Goal: Task Accomplishment & Management: Manage account settings

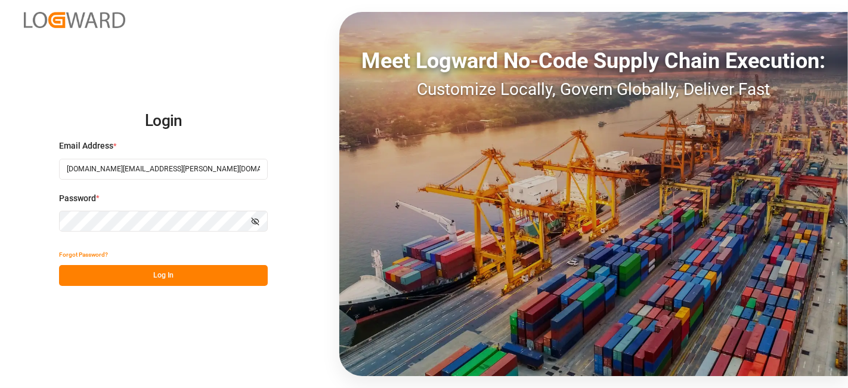
click at [139, 273] on button "Log In" at bounding box center [163, 275] width 209 height 21
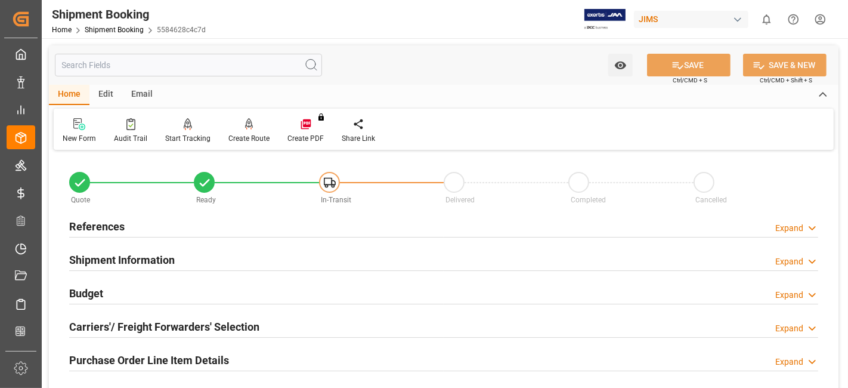
click at [131, 345] on div "Purchase Order Line Item Details Expand" at bounding box center [444, 360] width 766 height 33
click at [119, 356] on h2 "Purchase Order Line Item Details" at bounding box center [149, 360] width 160 height 16
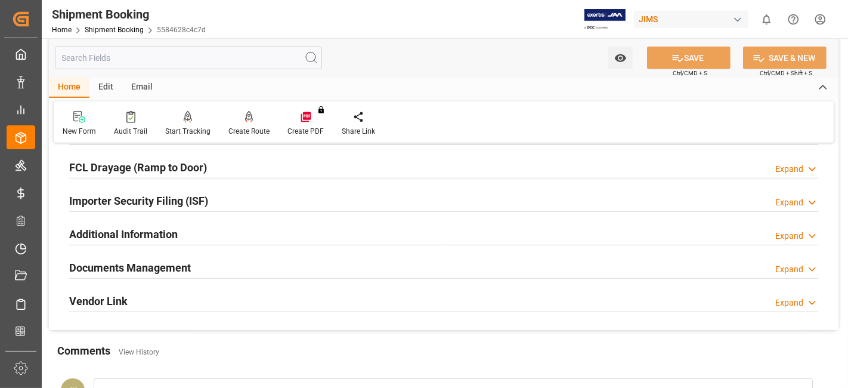
scroll to position [663, 0]
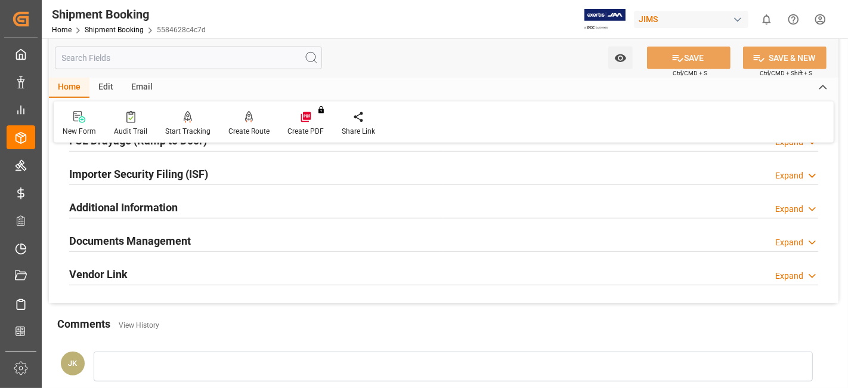
click at [146, 239] on h2 "Documents Management" at bounding box center [130, 241] width 122 height 16
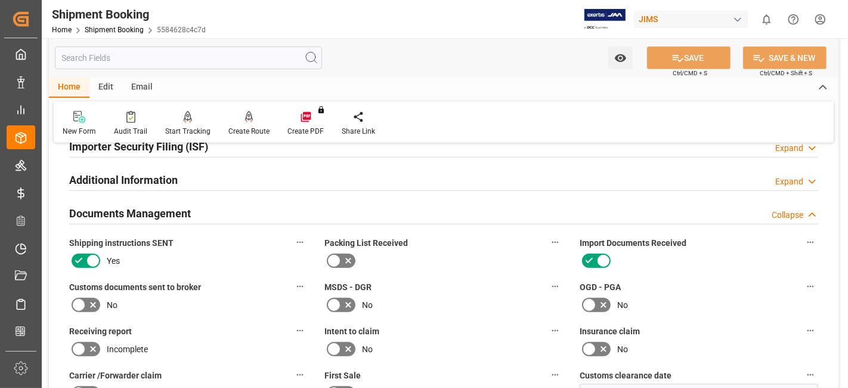
scroll to position [729, 0]
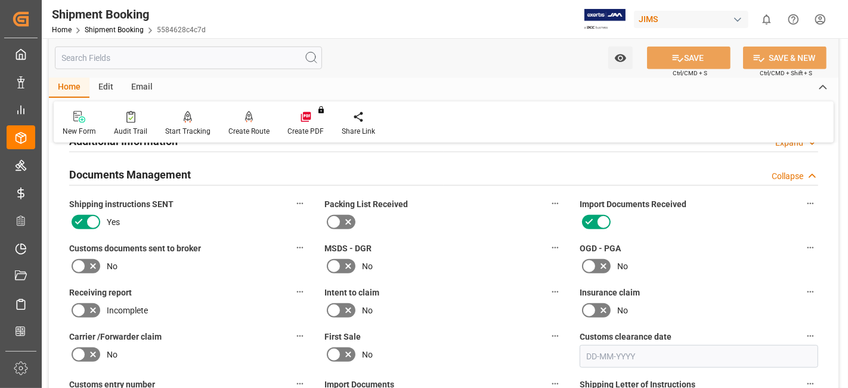
click at [93, 259] on icon at bounding box center [93, 266] width 14 height 14
click at [0, 0] on input "checkbox" at bounding box center [0, 0] width 0 height 0
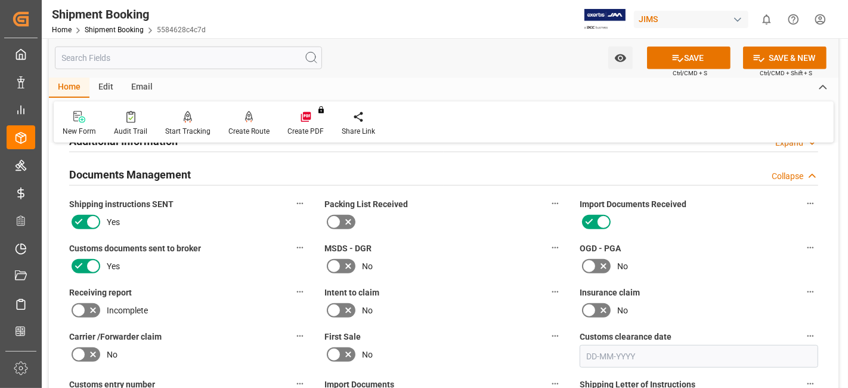
click at [204, 285] on label "Receiving report" at bounding box center [188, 292] width 239 height 17
click at [292, 285] on button "Receiving report" at bounding box center [300, 292] width 16 height 16
click at [205, 285] on div at bounding box center [424, 194] width 848 height 388
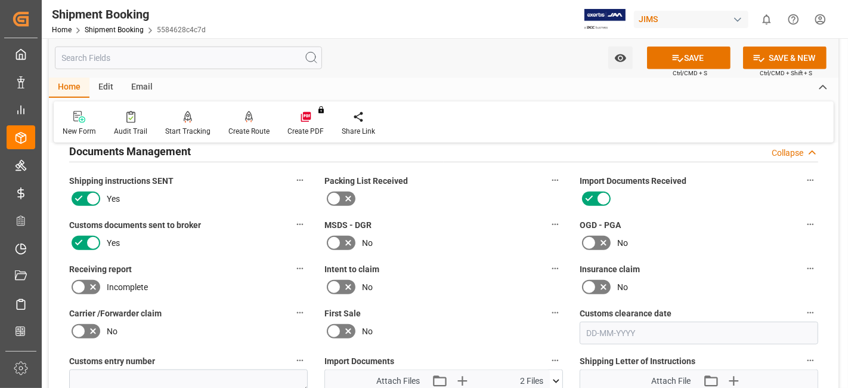
click at [205, 287] on div "Incomplete" at bounding box center [188, 286] width 239 height 19
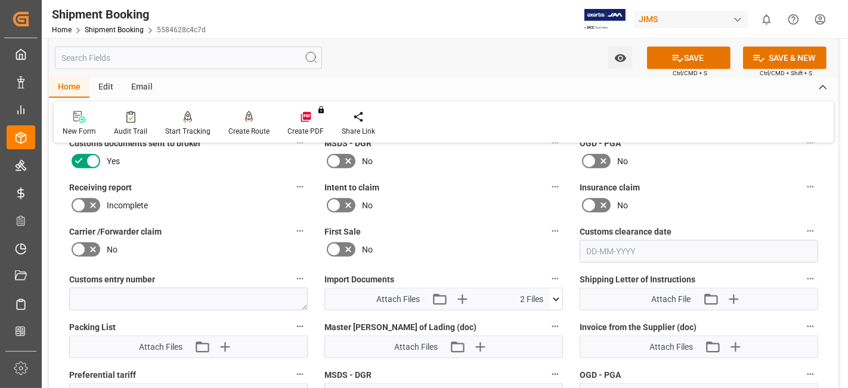
scroll to position [835, 0]
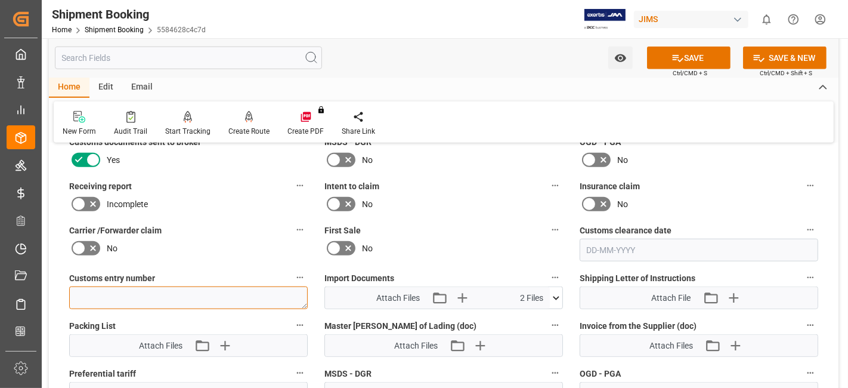
click at [92, 292] on textarea at bounding box center [188, 297] width 239 height 23
paste textarea "69285923"
type textarea "69285923"
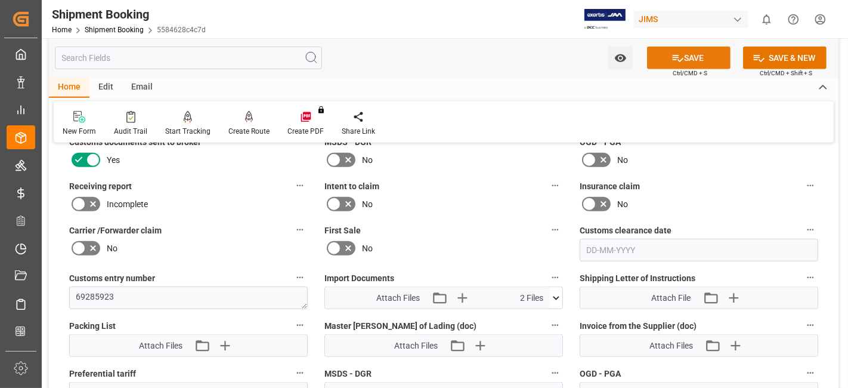
click at [672, 58] on icon at bounding box center [678, 58] width 13 height 13
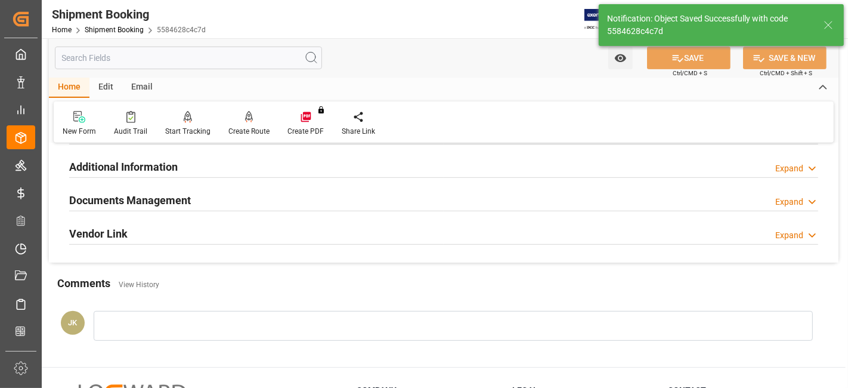
scroll to position [392, 0]
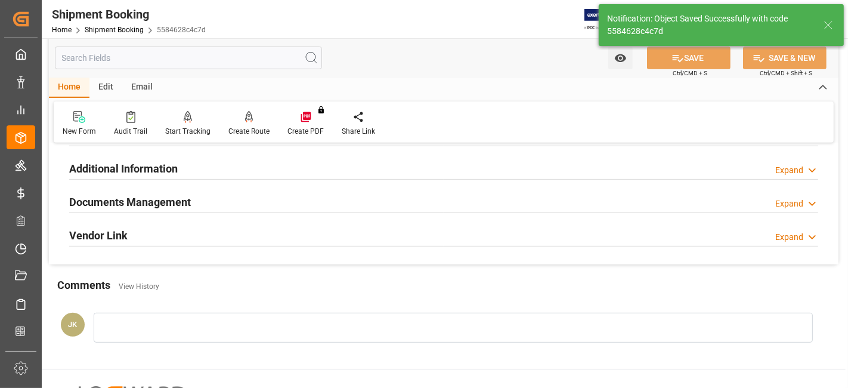
click at [146, 200] on h2 "Documents Management" at bounding box center [130, 202] width 122 height 16
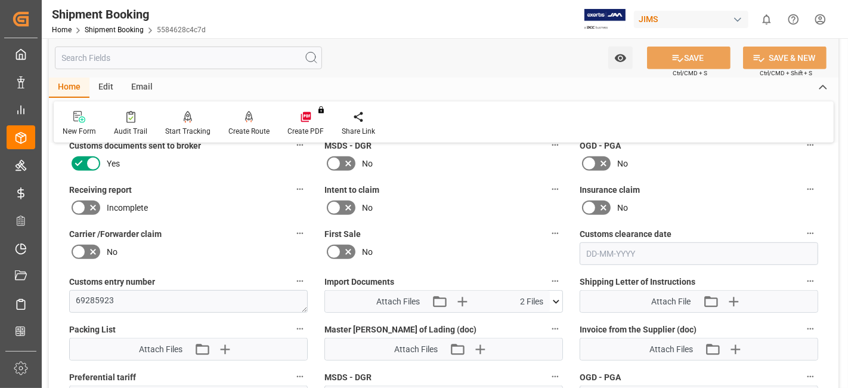
scroll to position [525, 0]
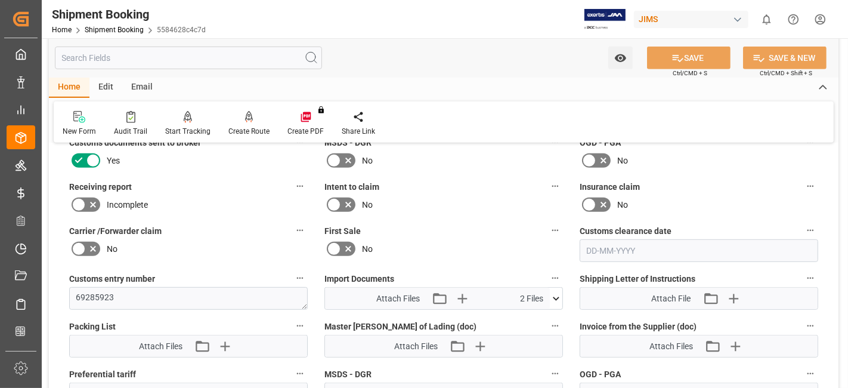
click at [558, 298] on icon at bounding box center [556, 298] width 13 height 13
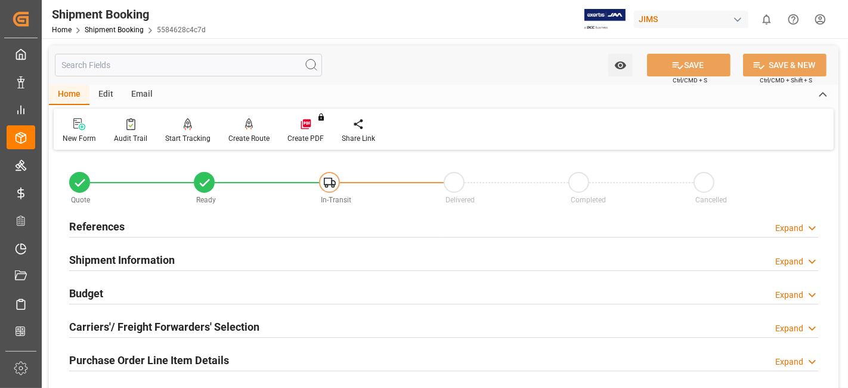
scroll to position [0, 0]
click at [94, 226] on h2 "References" at bounding box center [96, 226] width 55 height 16
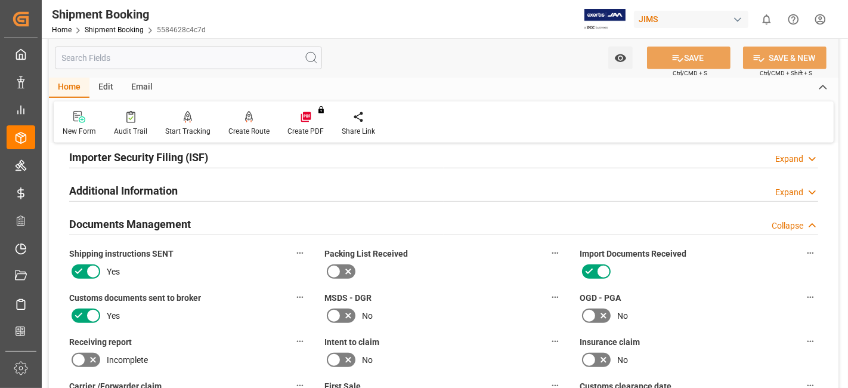
scroll to position [610, 0]
click at [77, 312] on icon at bounding box center [78, 313] width 7 height 5
click at [0, 0] on input "checkbox" at bounding box center [0, 0] width 0 height 0
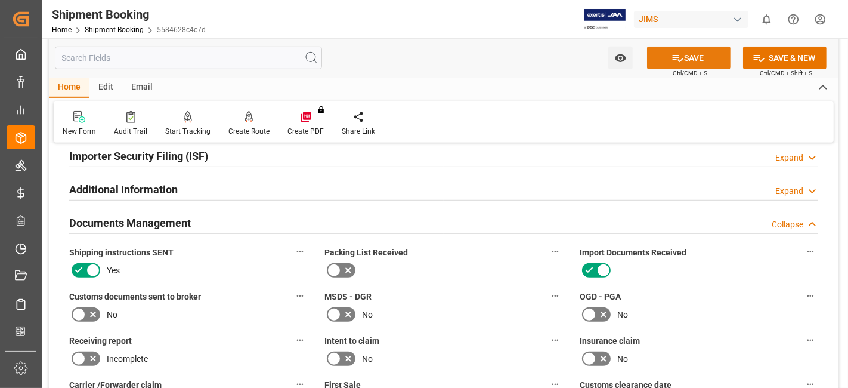
click at [665, 57] on button "SAVE" at bounding box center [689, 58] width 84 height 23
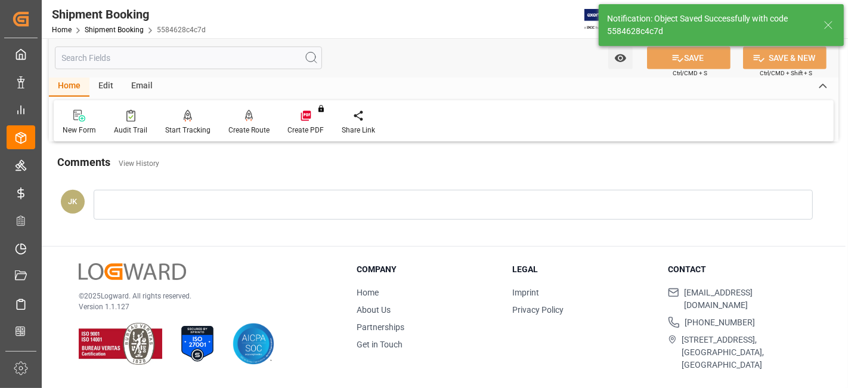
scroll to position [504, 0]
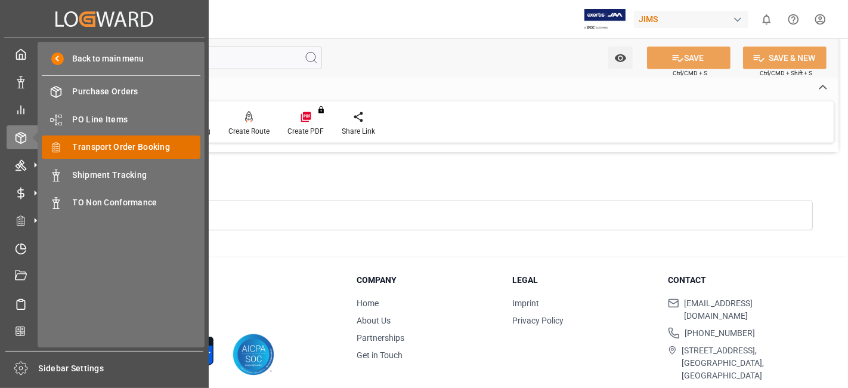
click at [147, 152] on span "Transport Order Booking" at bounding box center [137, 147] width 128 height 13
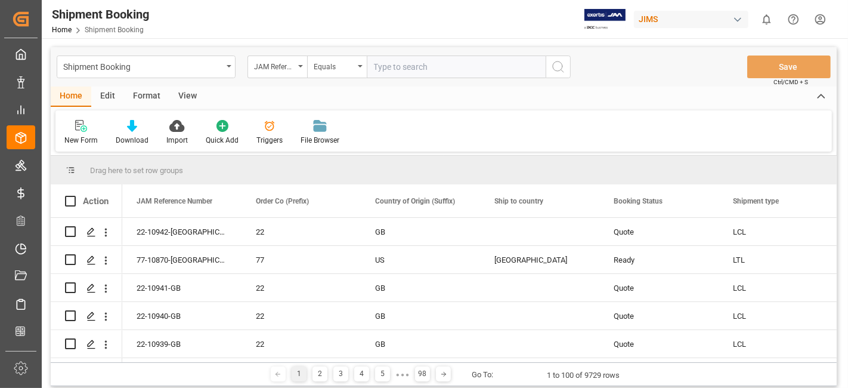
click at [399, 69] on input "text" at bounding box center [456, 66] width 179 height 23
type input "77-10711-CN"
click at [547, 70] on button "search button" at bounding box center [558, 66] width 25 height 23
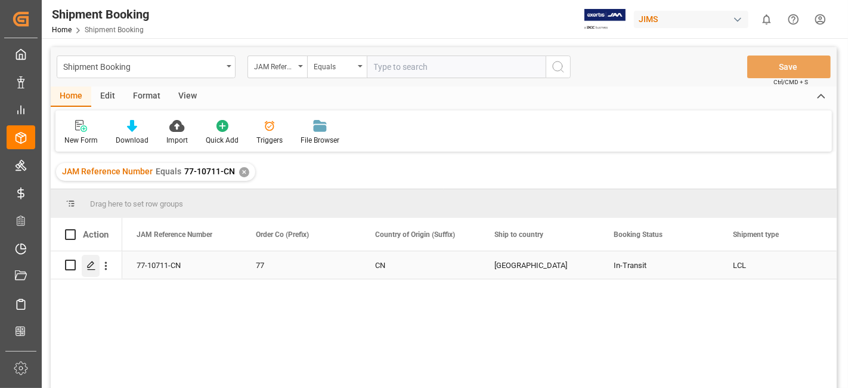
click at [88, 265] on icon "Press SPACE to select this row." at bounding box center [91, 266] width 10 height 10
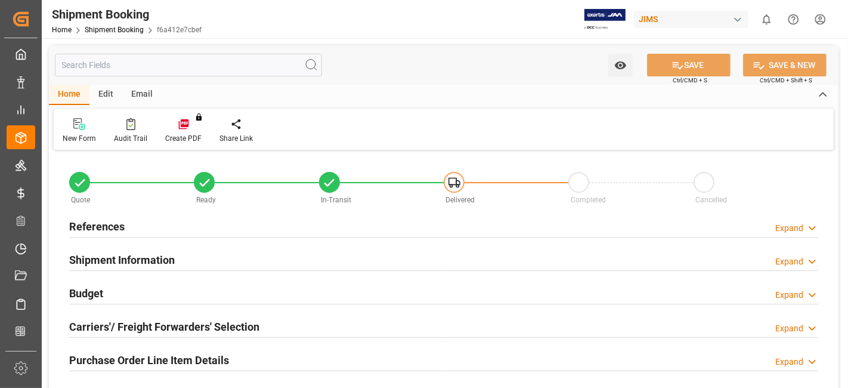
type input "0"
type input "5324.709"
type input "0"
type input "11900"
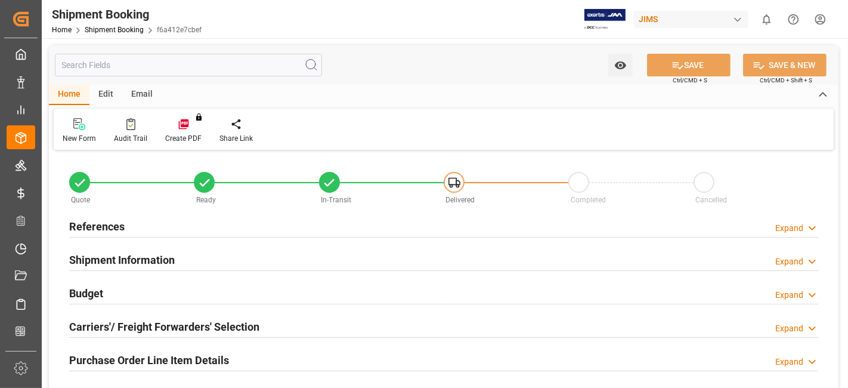
type input "1266"
type input "9.006"
type input "5"
click at [98, 289] on h2 "Budget" at bounding box center [86, 293] width 34 height 16
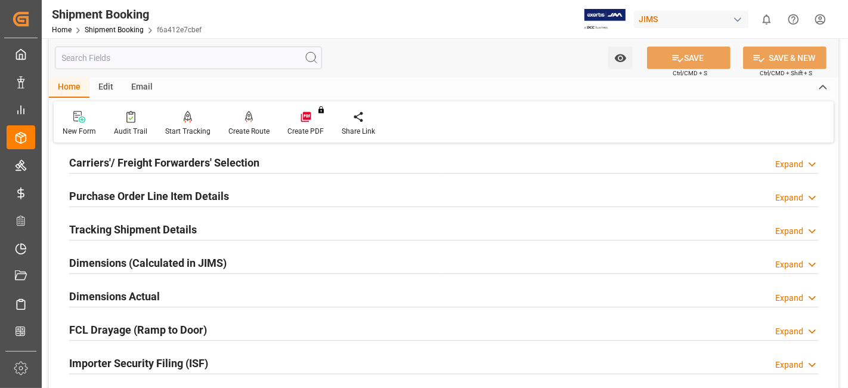
click at [146, 288] on h2 "Dimensions Actual" at bounding box center [114, 296] width 91 height 16
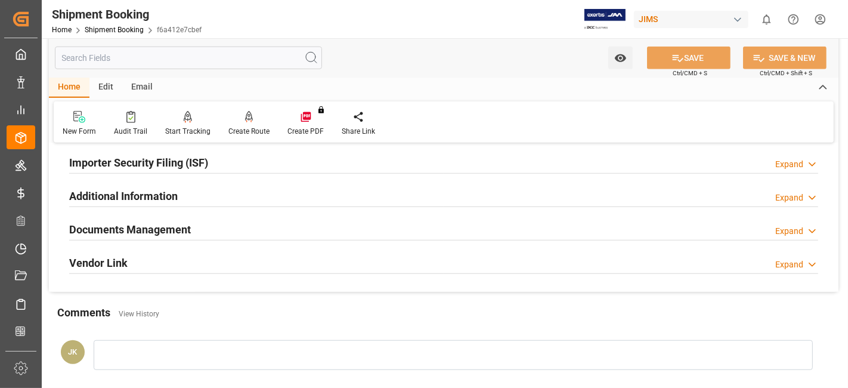
scroll to position [795, 0]
click at [119, 225] on h2 "Documents Management" at bounding box center [130, 228] width 122 height 16
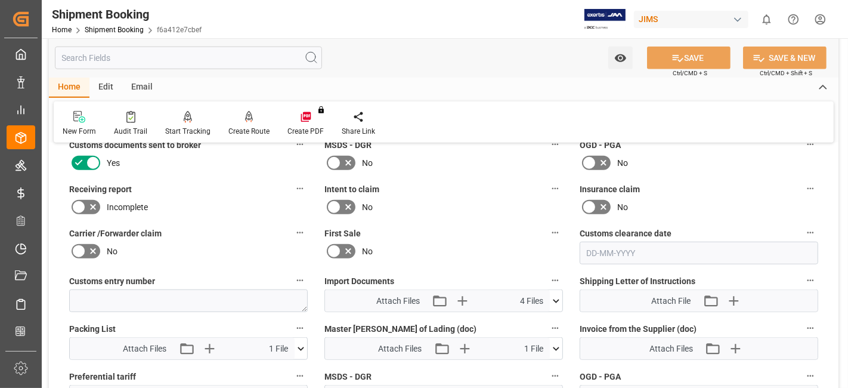
scroll to position [954, 0]
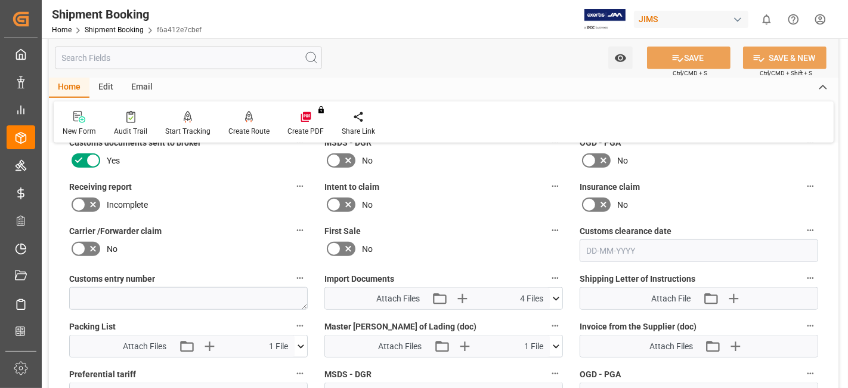
click at [557, 298] on icon at bounding box center [556, 298] width 13 height 13
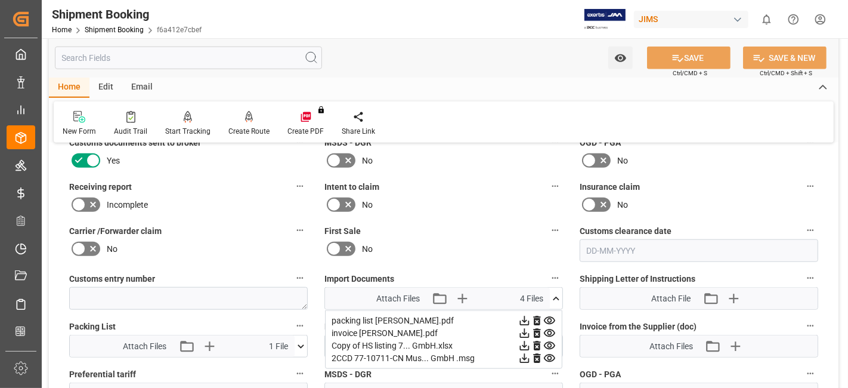
click at [479, 218] on div "First Sale No" at bounding box center [443, 242] width 255 height 48
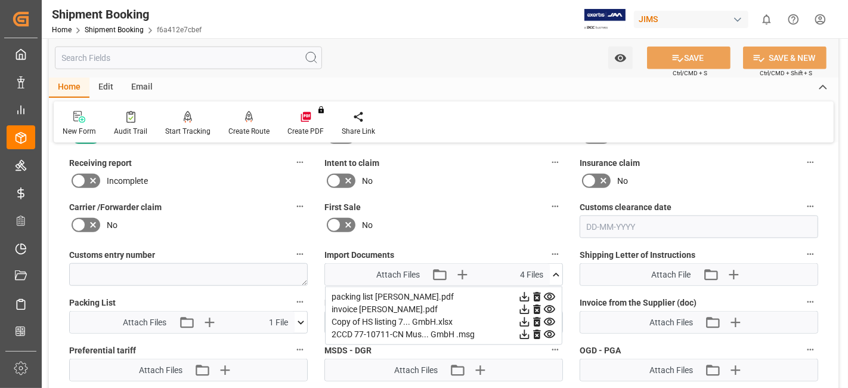
scroll to position [981, 0]
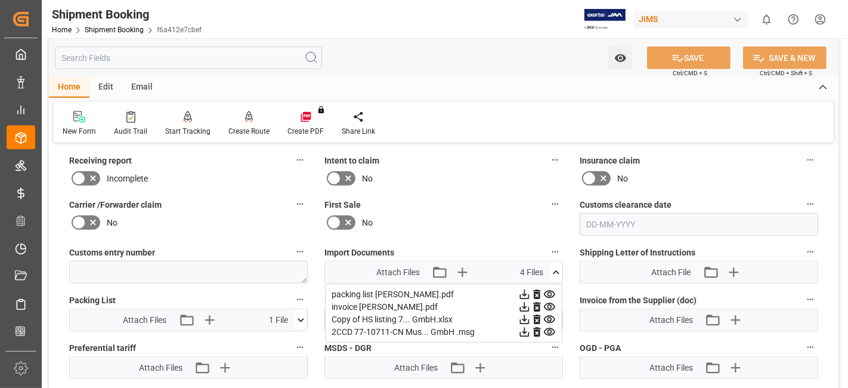
click at [479, 215] on div "No" at bounding box center [444, 222] width 239 height 19
click at [110, 269] on textarea at bounding box center [188, 272] width 239 height 23
paste textarea "77-10711-CN"
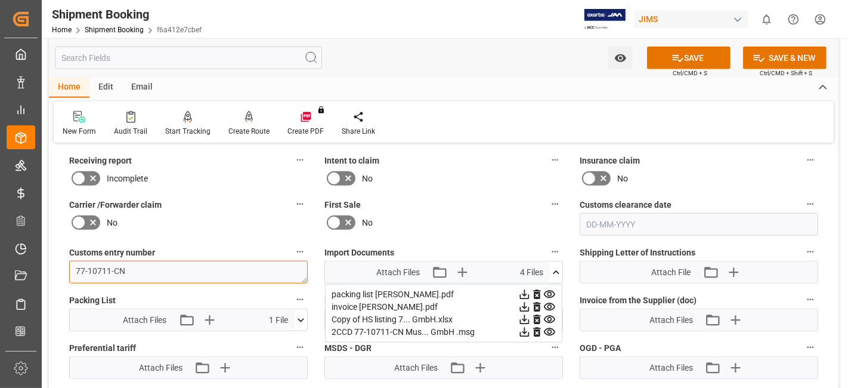
drag, startPoint x: 223, startPoint y: 270, endPoint x: 165, endPoint y: 271, distance: 57.9
click at [221, 270] on textarea "77-10711-CN" at bounding box center [188, 272] width 239 height 23
drag, startPoint x: 128, startPoint y: 271, endPoint x: 11, endPoint y: 273, distance: 116.3
click at [12, 273] on div "Created by potrace 1.15, written by Peter Selinger 2001-2017 Created by potrace…" at bounding box center [424, 194] width 848 height 388
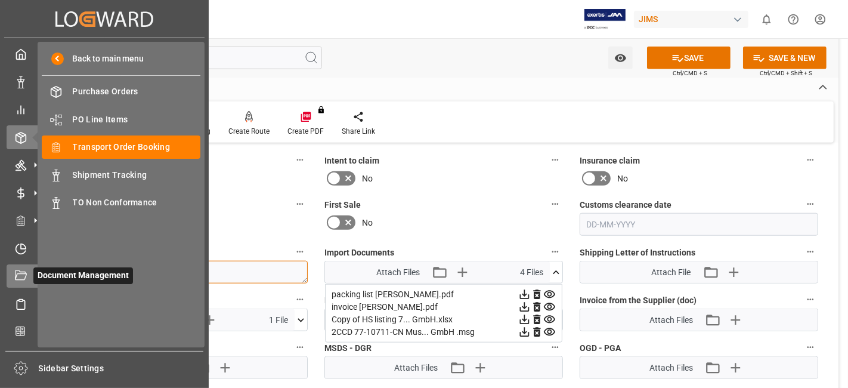
paste textarea "69285923"
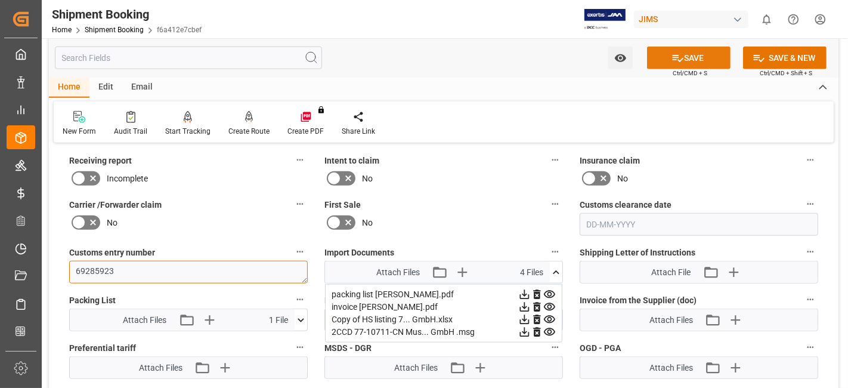
type textarea "69285923"
click at [675, 66] on button "SAVE" at bounding box center [689, 58] width 84 height 23
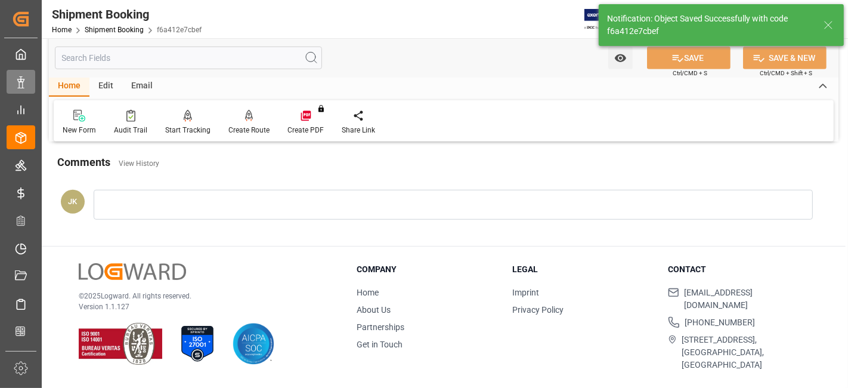
scroll to position [505, 0]
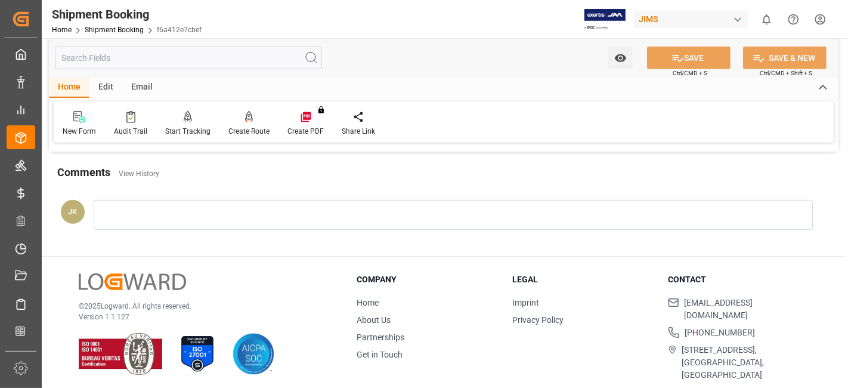
click at [276, 279] on div "© 2025 Logward. All rights reserved. Version 1.1.127" at bounding box center [203, 324] width 248 height 102
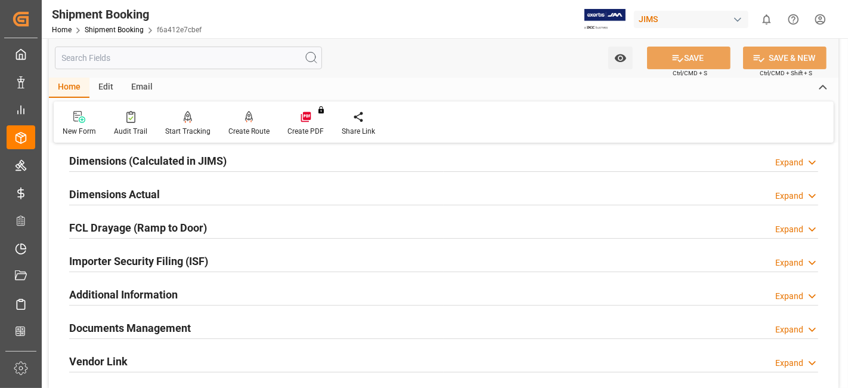
scroll to position [240, 0]
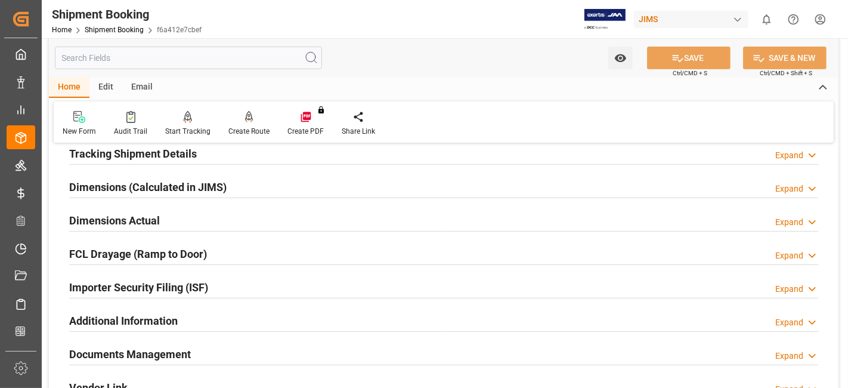
click at [124, 155] on h2 "Tracking Shipment Details" at bounding box center [133, 154] width 128 height 16
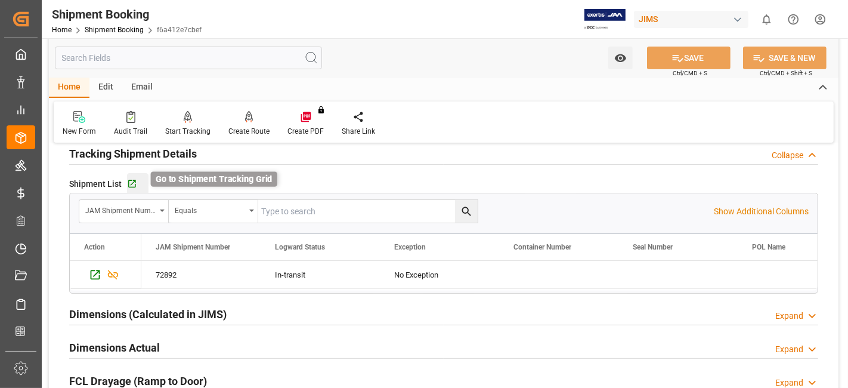
click at [131, 181] on icon "button" at bounding box center [132, 184] width 8 height 8
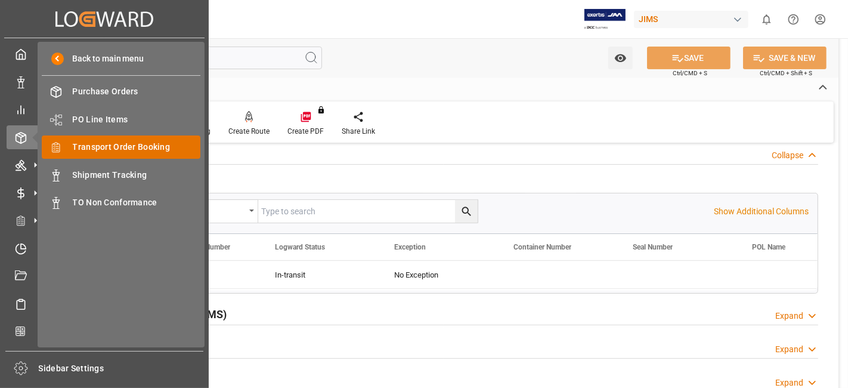
click at [128, 141] on span "Transport Order Booking" at bounding box center [137, 147] width 128 height 13
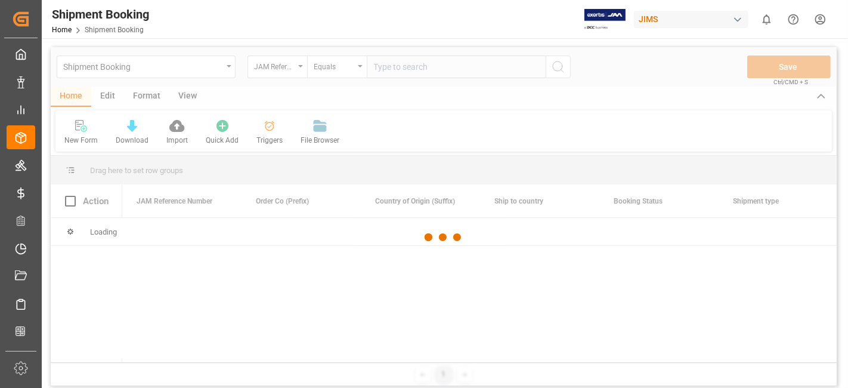
click at [397, 69] on input "text" at bounding box center [456, 66] width 179 height 23
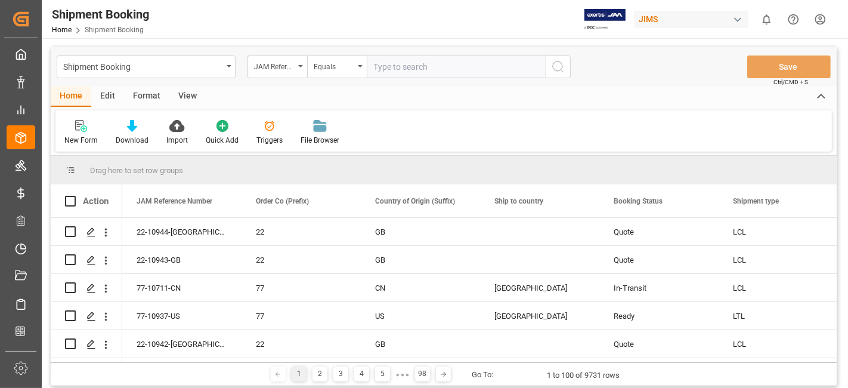
click at [397, 69] on input "text" at bounding box center [456, 66] width 179 height 23
type input "77-10708-DE"
click at [555, 67] on icon "search button" at bounding box center [558, 67] width 14 height 14
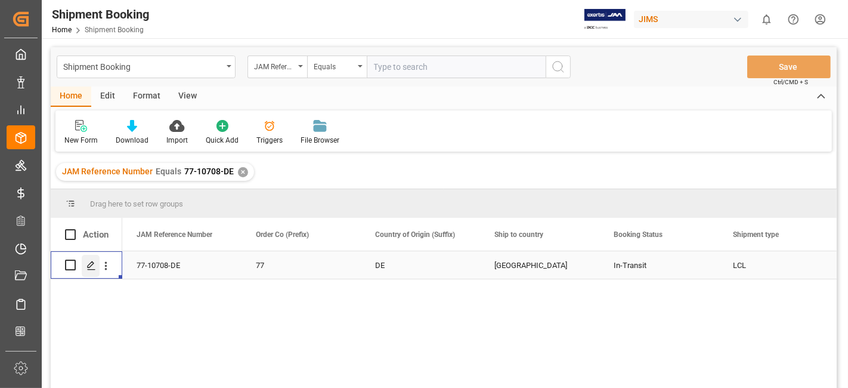
click at [92, 262] on icon "Press SPACE to select this row." at bounding box center [91, 266] width 10 height 10
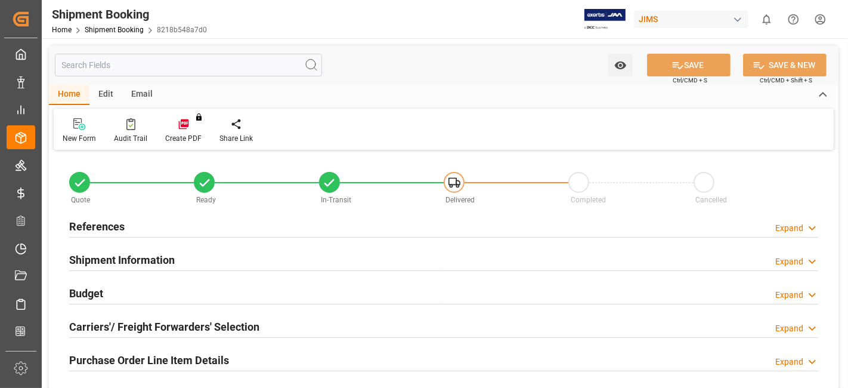
type input "0"
type input "52"
type input "[DATE]"
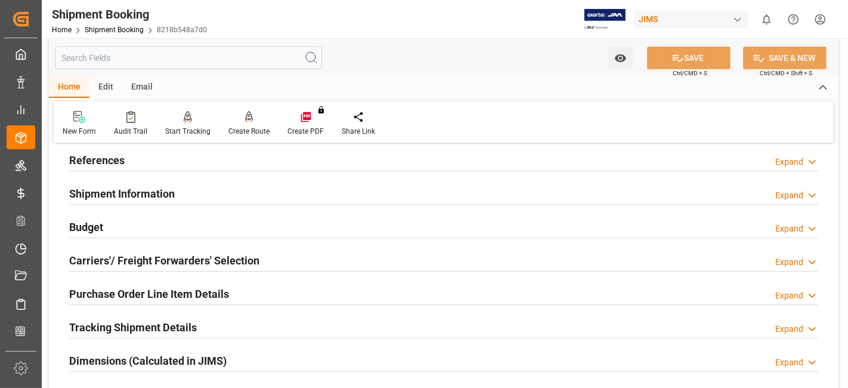
click at [222, 161] on div "References Expand" at bounding box center [443, 159] width 749 height 23
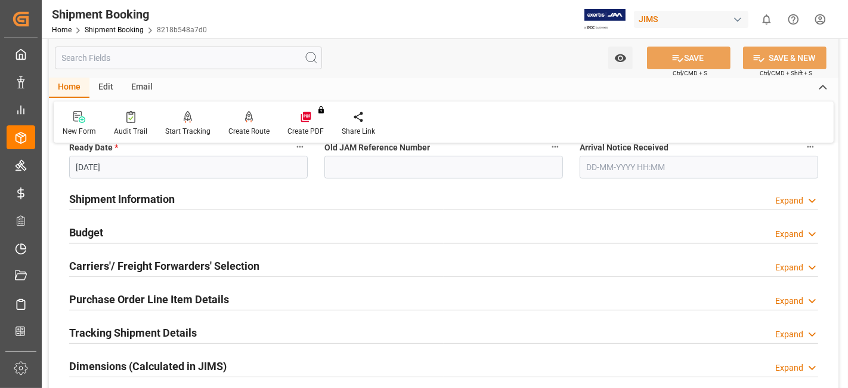
click at [217, 200] on div "Shipment Information Expand" at bounding box center [443, 198] width 749 height 23
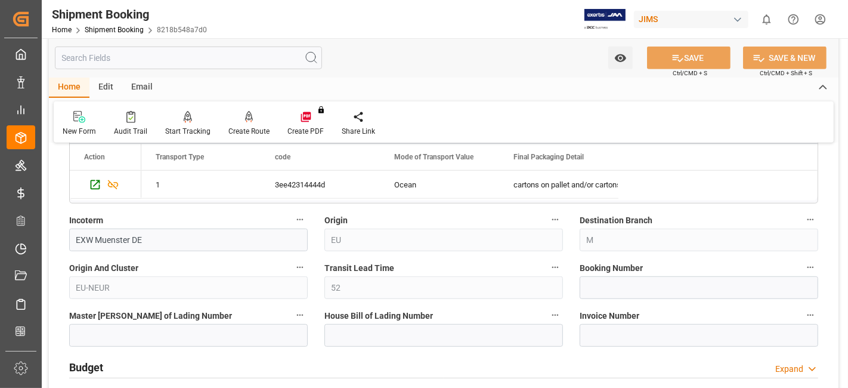
scroll to position [644, 0]
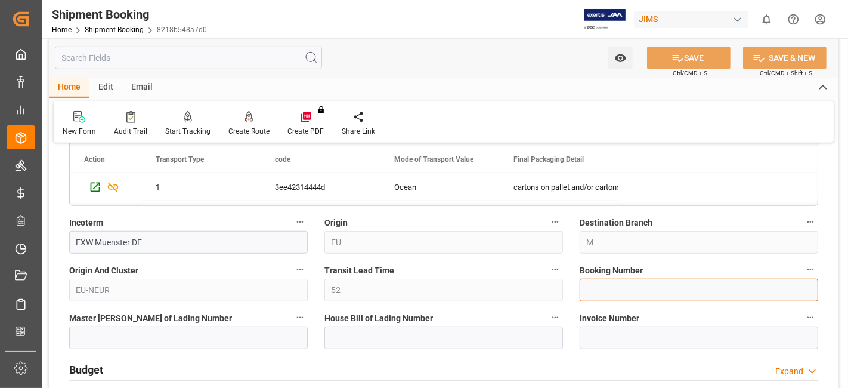
click at [596, 291] on input at bounding box center [699, 290] width 239 height 23
paste input "SBRG0204241"
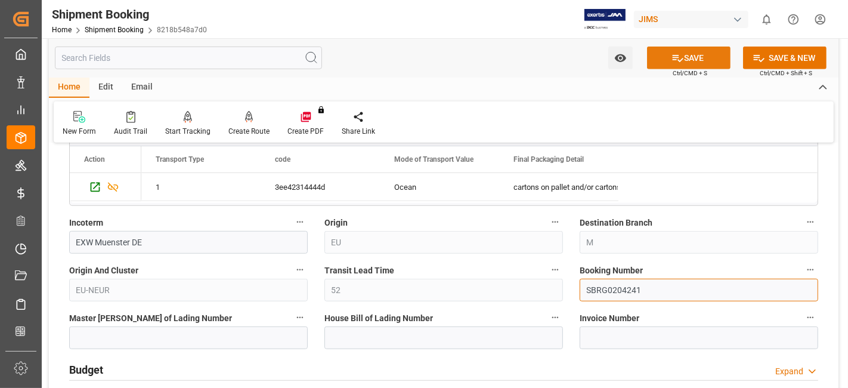
type input "SBRG0204241"
click at [658, 61] on button "SAVE" at bounding box center [689, 58] width 84 height 23
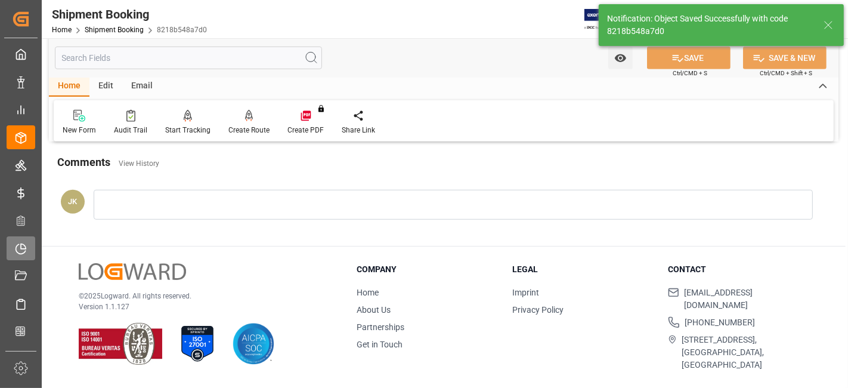
scroll to position [0, 0]
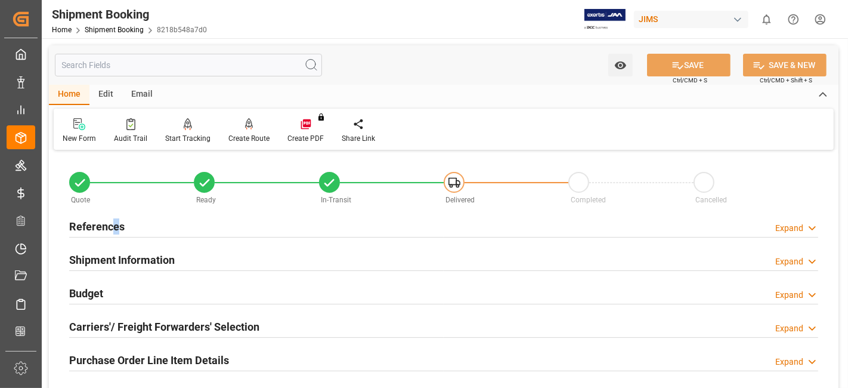
click at [115, 224] on h2 "References" at bounding box center [96, 226] width 55 height 16
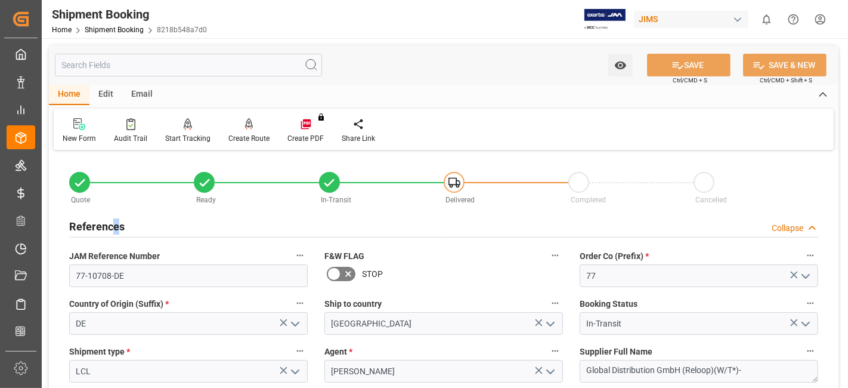
click at [115, 224] on h2 "References" at bounding box center [96, 226] width 55 height 16
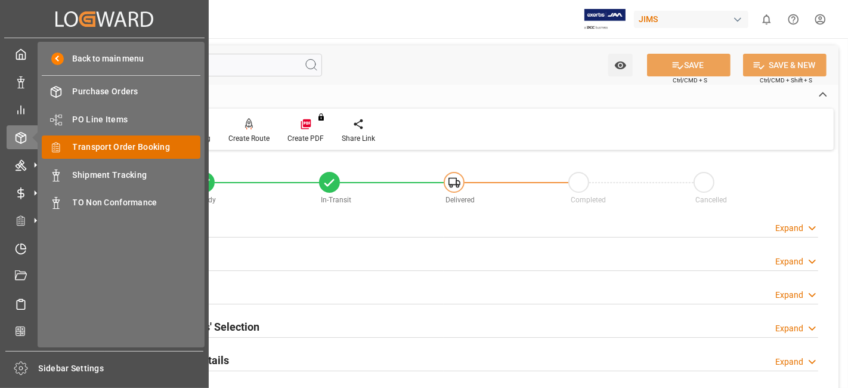
click at [143, 142] on span "Transport Order Booking" at bounding box center [137, 147] width 128 height 13
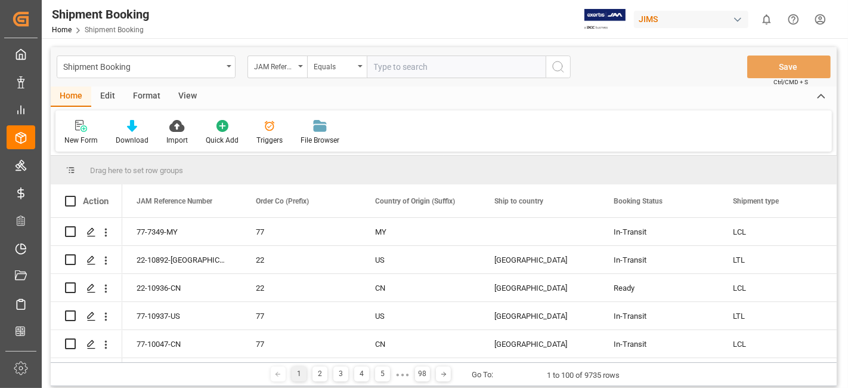
click at [392, 69] on input "text" at bounding box center [456, 66] width 179 height 23
type input "77-10711-CN"
click at [564, 73] on button "search button" at bounding box center [558, 66] width 25 height 23
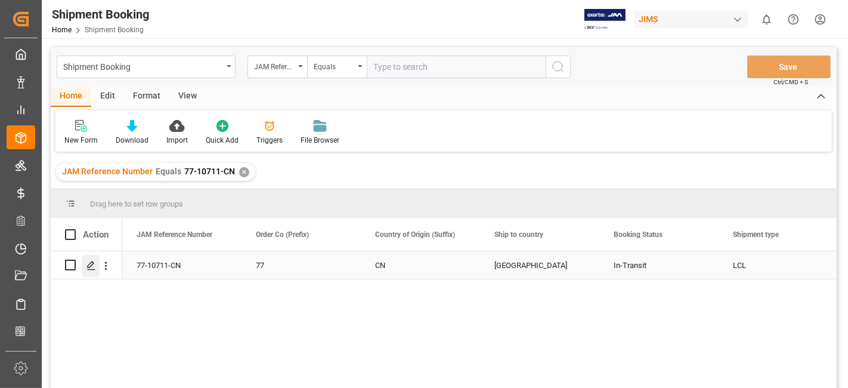
click at [90, 264] on icon "Press SPACE to select this row." at bounding box center [91, 266] width 10 height 10
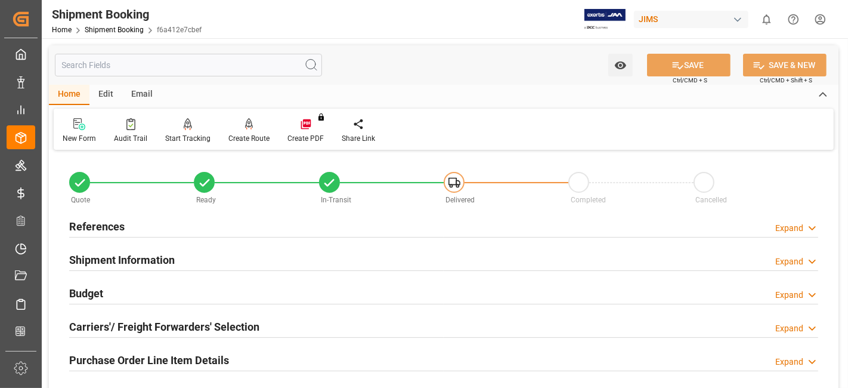
click at [192, 334] on div "Carriers'/ Freight Forwarders' Selection" at bounding box center [164, 325] width 190 height 23
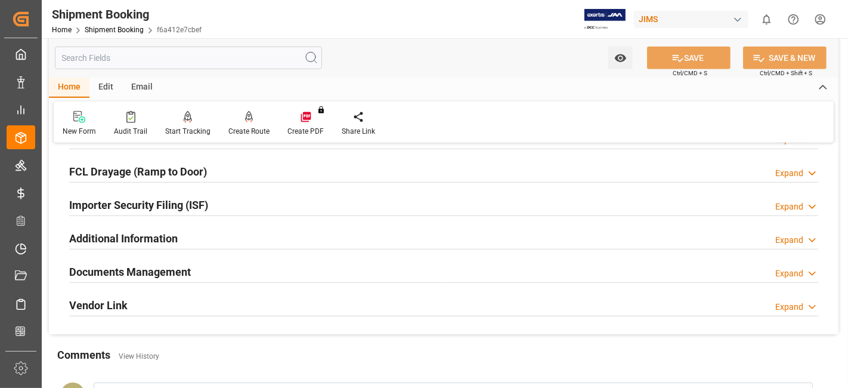
scroll to position [636, 0]
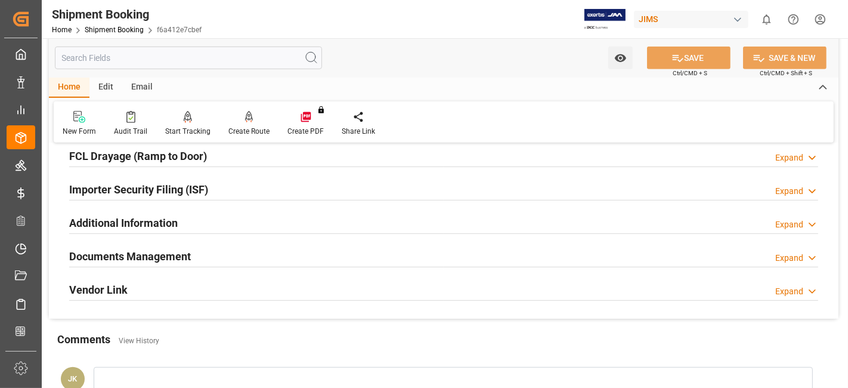
click at [124, 251] on h2 "Documents Management" at bounding box center [130, 256] width 122 height 16
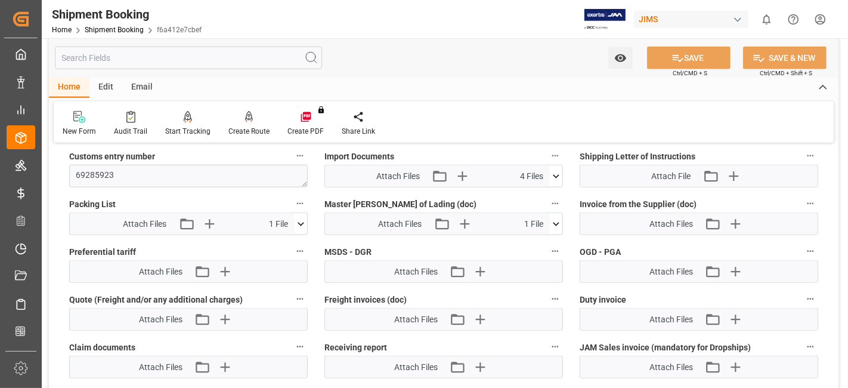
scroll to position [928, 0]
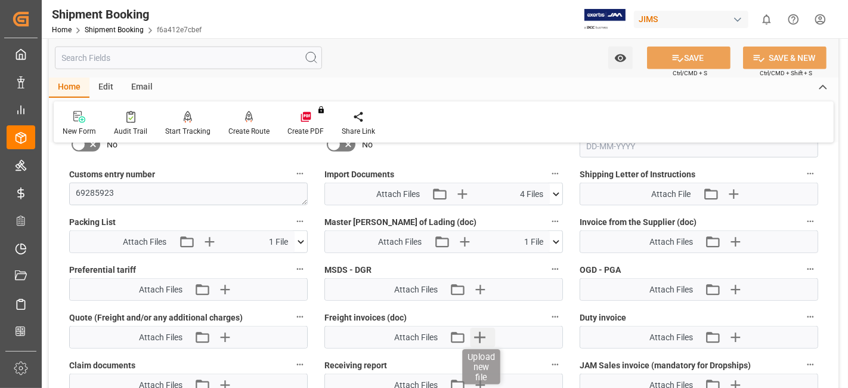
click at [483, 332] on icon "button" at bounding box center [479, 337] width 11 height 11
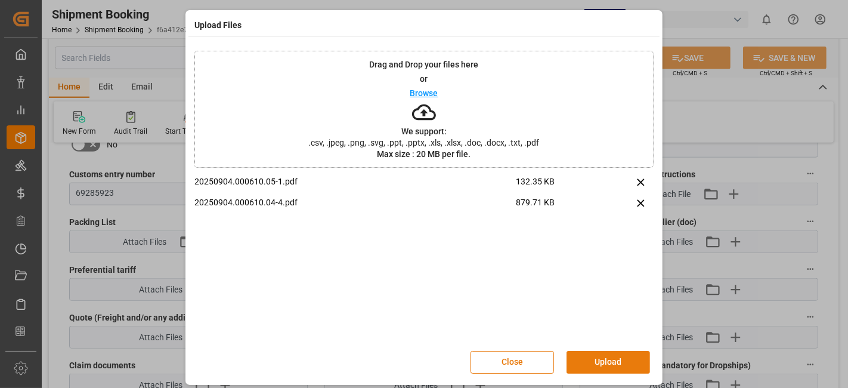
click at [603, 361] on button "Upload" at bounding box center [609, 362] width 84 height 23
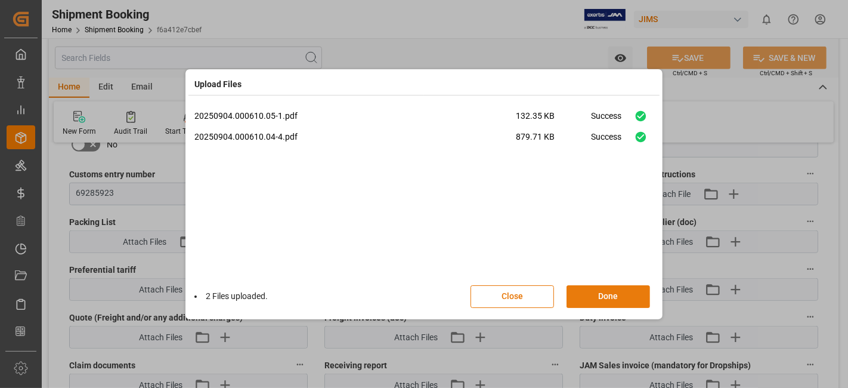
click at [605, 291] on button "Done" at bounding box center [609, 296] width 84 height 23
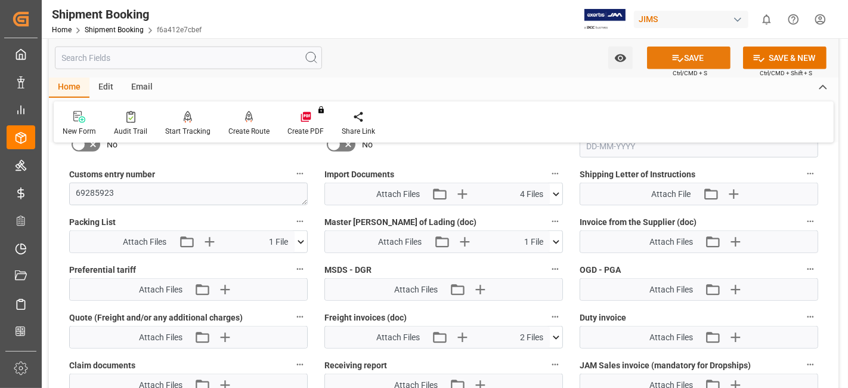
click at [672, 53] on icon at bounding box center [678, 58] width 13 height 13
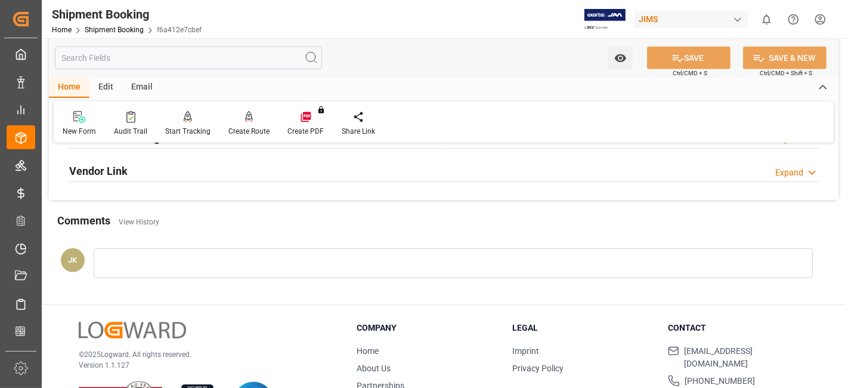
scroll to position [439, 0]
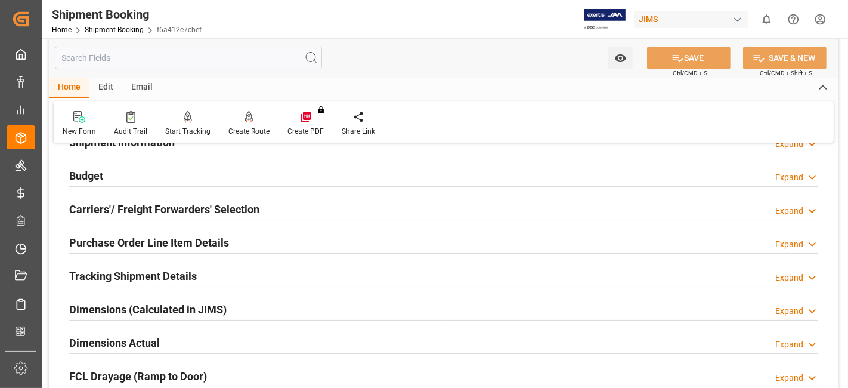
scroll to position [0, 0]
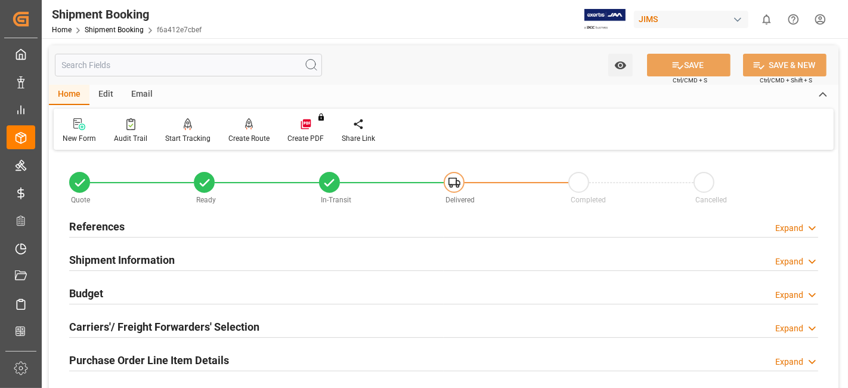
click at [131, 223] on div "References Expand" at bounding box center [443, 225] width 749 height 23
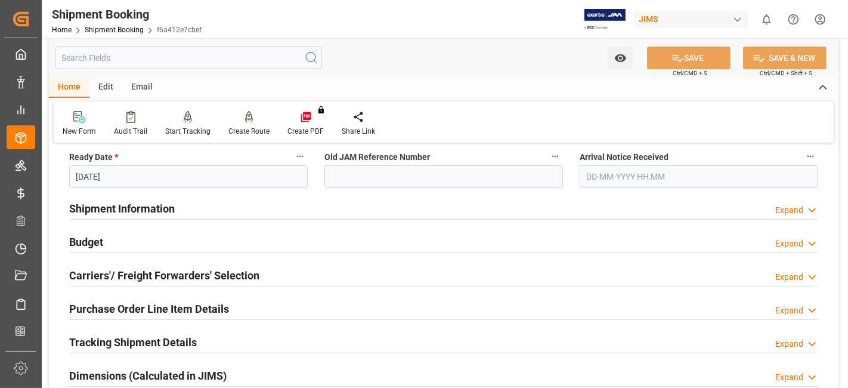
scroll to position [291, 0]
click at [134, 203] on h2 "Shipment Information" at bounding box center [122, 207] width 106 height 16
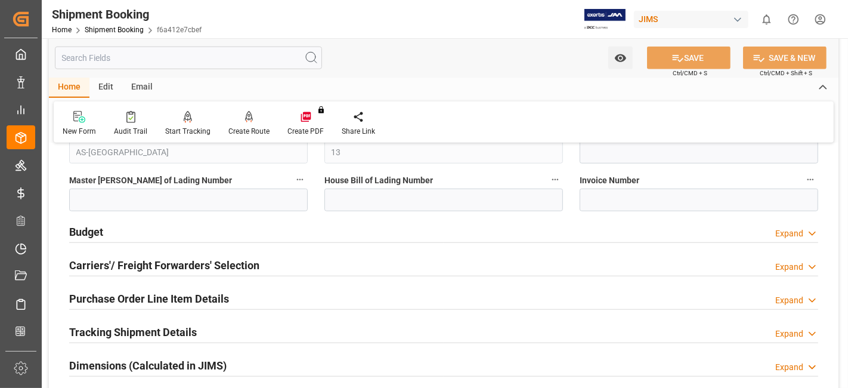
scroll to position [848, 0]
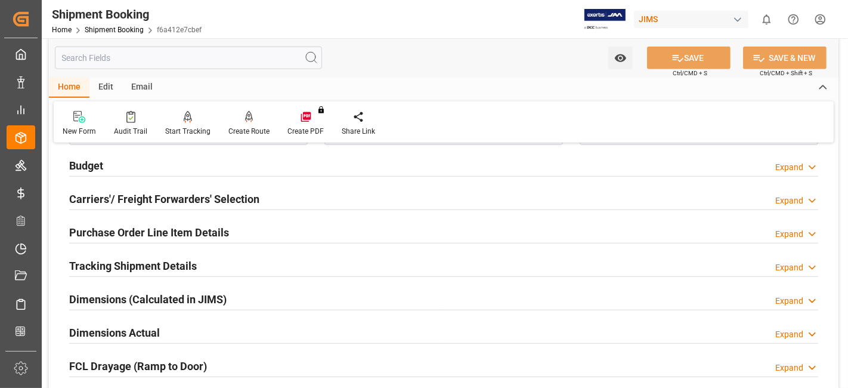
click at [126, 227] on h2 "Purchase Order Line Item Details" at bounding box center [149, 232] width 160 height 16
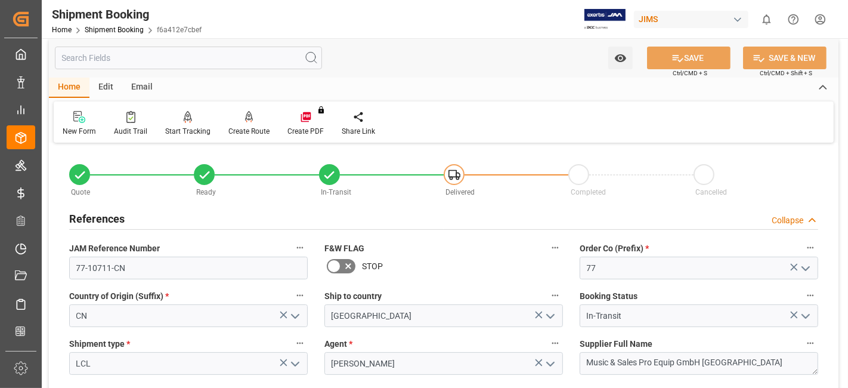
scroll to position [0, 0]
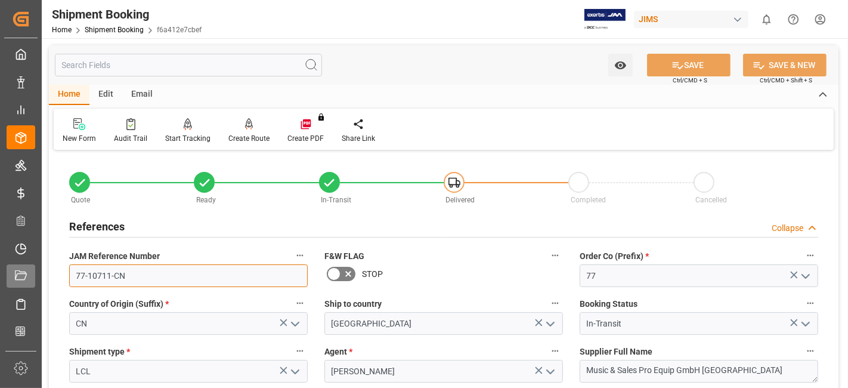
drag, startPoint x: 147, startPoint y: 277, endPoint x: 33, endPoint y: 262, distance: 115.4
click at [33, 262] on div "Created by potrace 1.15, written by Peter Selinger 2001-2017 Created by potrace…" at bounding box center [424, 194] width 848 height 388
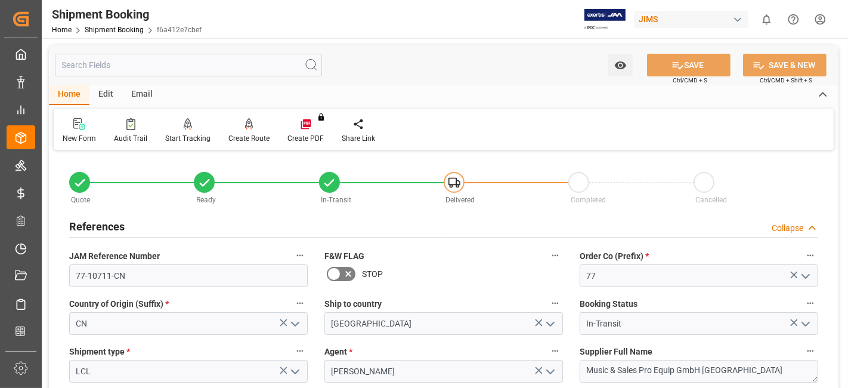
click at [104, 226] on h2 "References" at bounding box center [96, 226] width 55 height 16
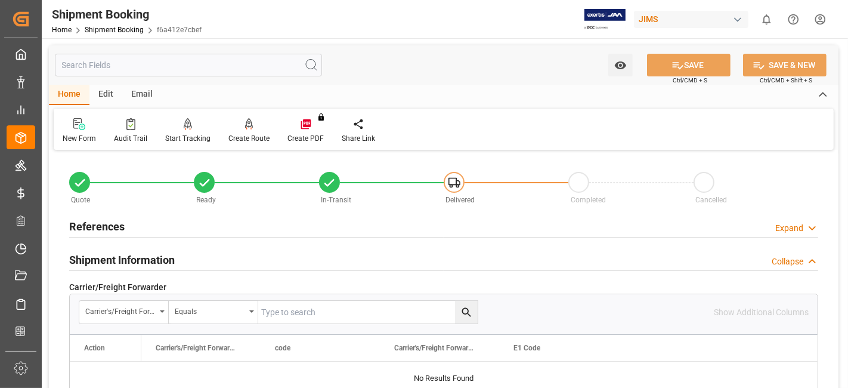
click at [131, 255] on h2 "Shipment Information" at bounding box center [122, 260] width 106 height 16
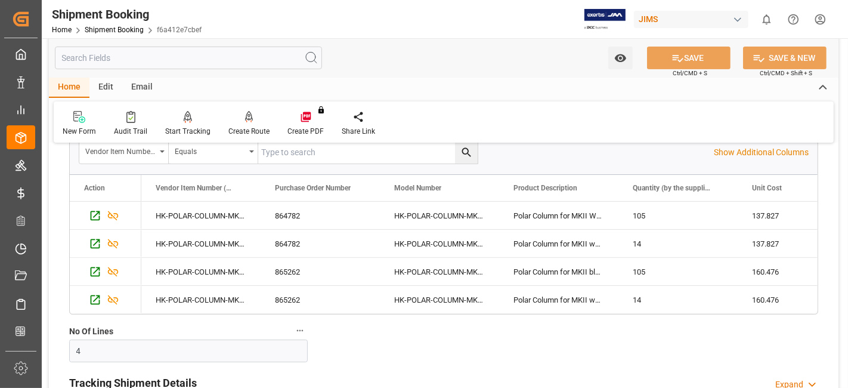
scroll to position [265, 0]
click at [404, 187] on span "Model Number" at bounding box center [417, 188] width 47 height 8
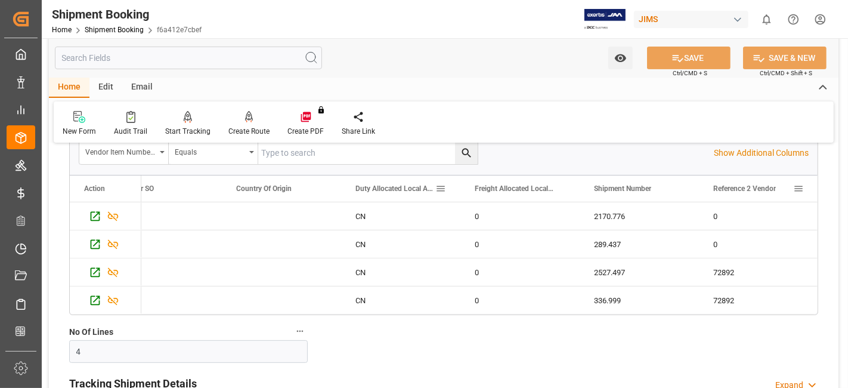
scroll to position [0, 993]
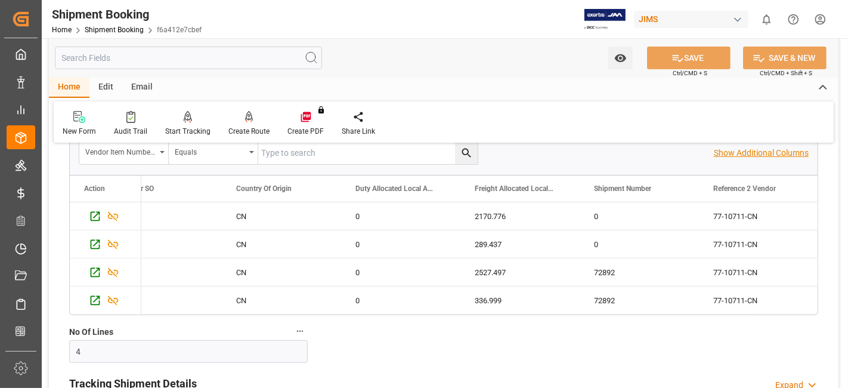
click at [762, 149] on p "Show Additional Columns" at bounding box center [761, 153] width 95 height 13
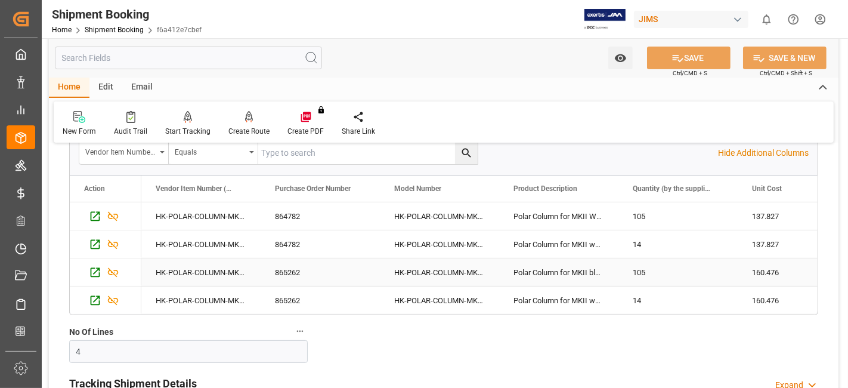
click at [417, 277] on div "HK-POLAR-COLUMN-MKII-BLK" at bounding box center [439, 271] width 119 height 27
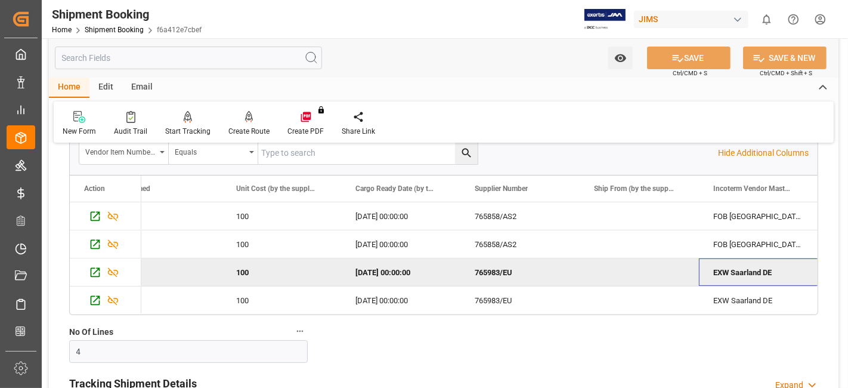
scroll to position [0, 10418]
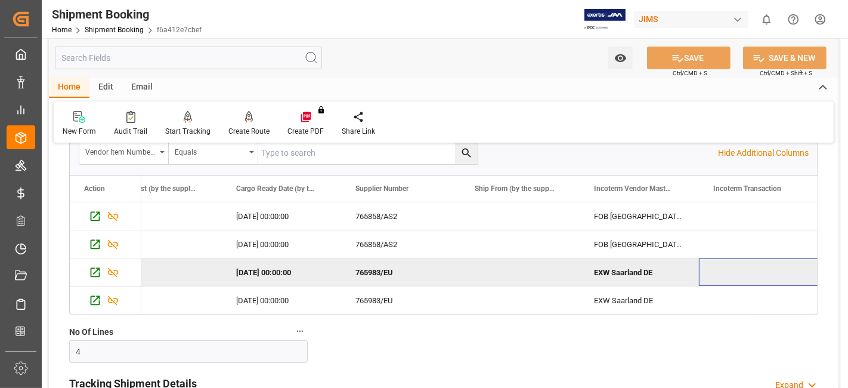
click at [612, 271] on div "EXW Saarland DE" at bounding box center [639, 271] width 119 height 27
click at [610, 271] on div "EXW Saarland DE" at bounding box center [639, 271] width 119 height 27
click at [608, 270] on div "EXW Saarland DE" at bounding box center [639, 271] width 119 height 27
click at [607, 268] on div "EXW Saarland DE" at bounding box center [639, 271] width 119 height 27
click at [605, 265] on div "EXW Saarland DE" at bounding box center [639, 271] width 119 height 27
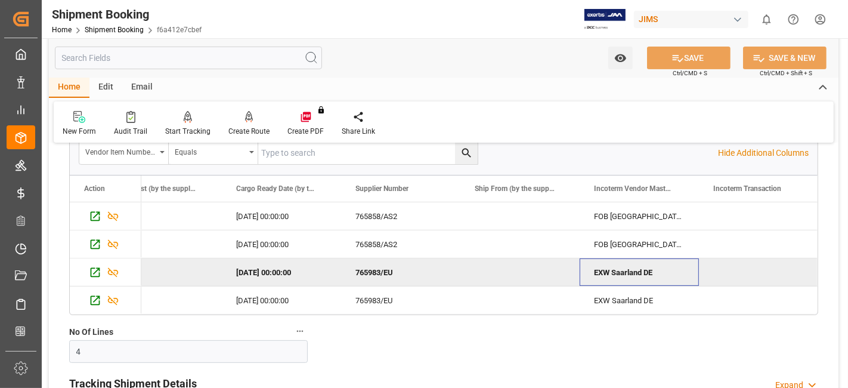
click at [605, 265] on div "EXW Saarland DE" at bounding box center [639, 271] width 119 height 27
click at [607, 264] on div "EXW Saarland DE" at bounding box center [639, 271] width 119 height 27
click at [607, 266] on div "EXW Saarland DE" at bounding box center [639, 271] width 119 height 27
click at [601, 268] on div "EXW Saarland DE" at bounding box center [639, 271] width 119 height 27
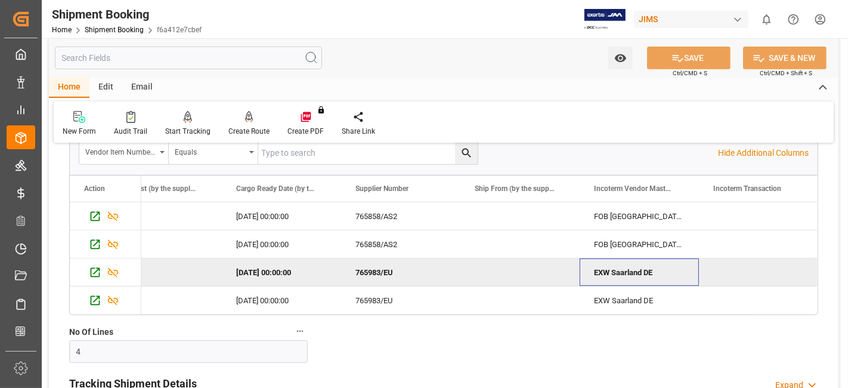
click at [601, 268] on div "EXW Saarland DE" at bounding box center [639, 271] width 119 height 27
click at [603, 267] on div "EXW Saarland DE" at bounding box center [639, 271] width 119 height 27
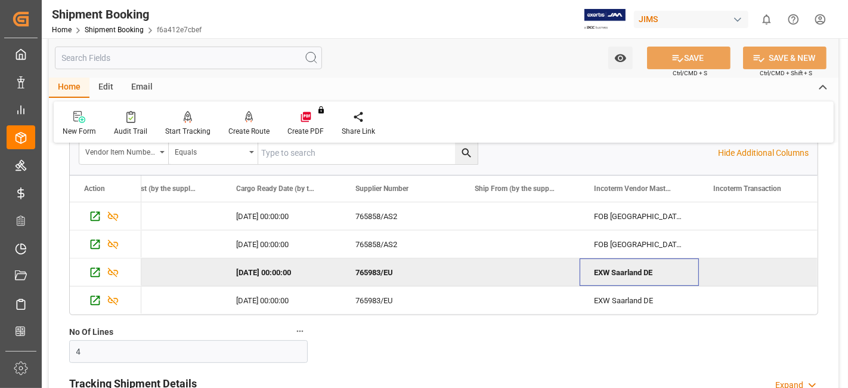
click at [617, 273] on div "EXW Saarland DE" at bounding box center [639, 271] width 119 height 27
click at [616, 272] on div "EXW Saarland DE" at bounding box center [639, 271] width 119 height 27
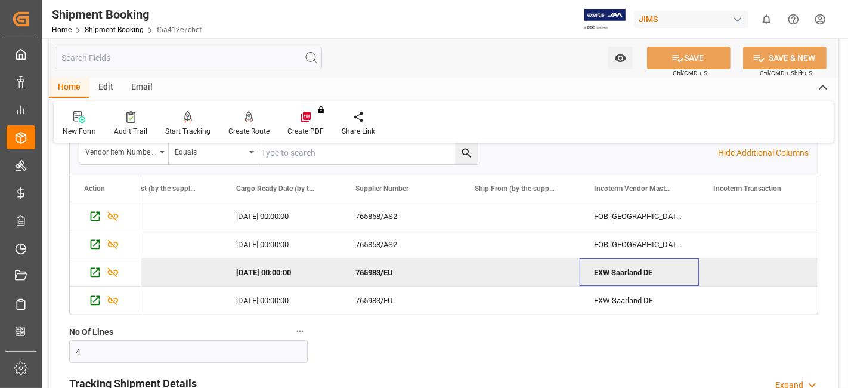
click at [609, 264] on div "EXW Saarland DE" at bounding box center [639, 271] width 119 height 27
click at [620, 269] on div "EXW Saarland DE" at bounding box center [639, 271] width 119 height 27
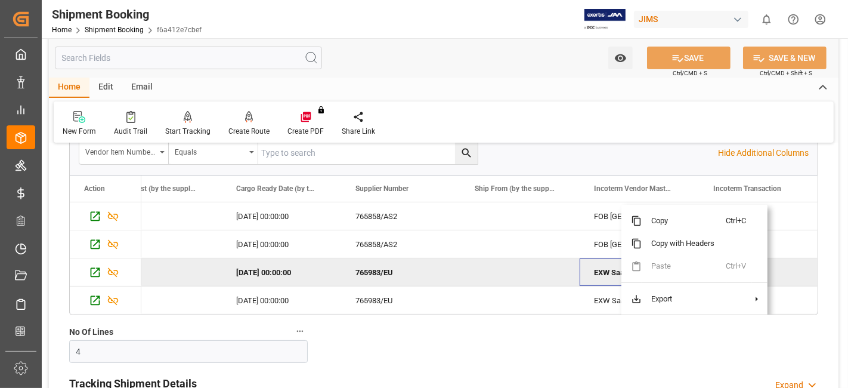
click at [605, 268] on div "EXW Saarland DE" at bounding box center [639, 271] width 119 height 27
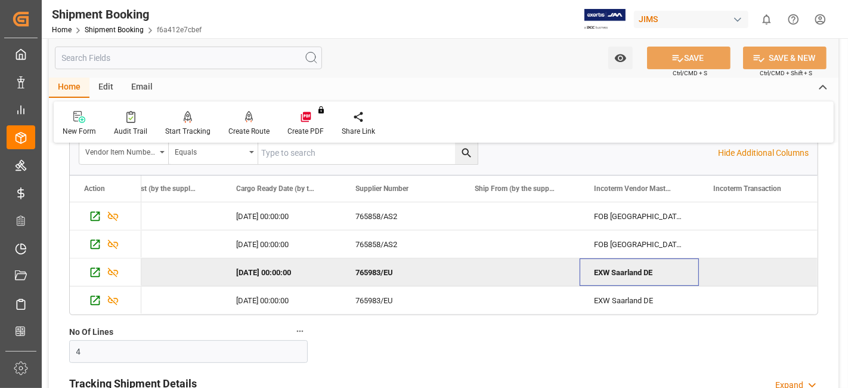
click at [605, 268] on div "EXW Saarland DE" at bounding box center [639, 271] width 119 height 27
click at [605, 267] on div "EXW Saarland DE" at bounding box center [639, 271] width 119 height 27
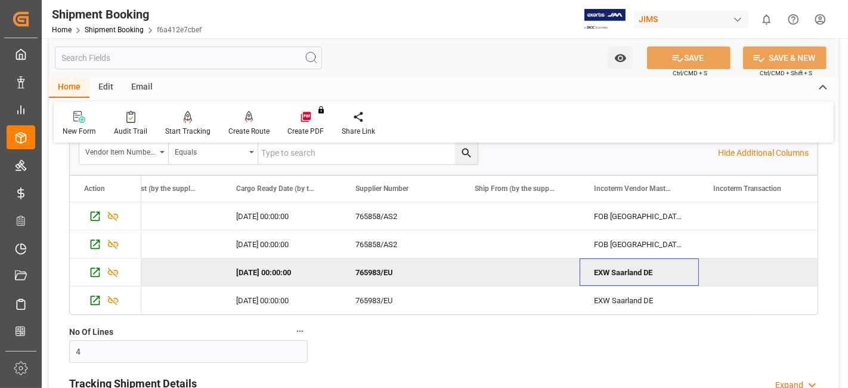
click at [613, 266] on div "EXW Saarland DE" at bounding box center [639, 271] width 119 height 27
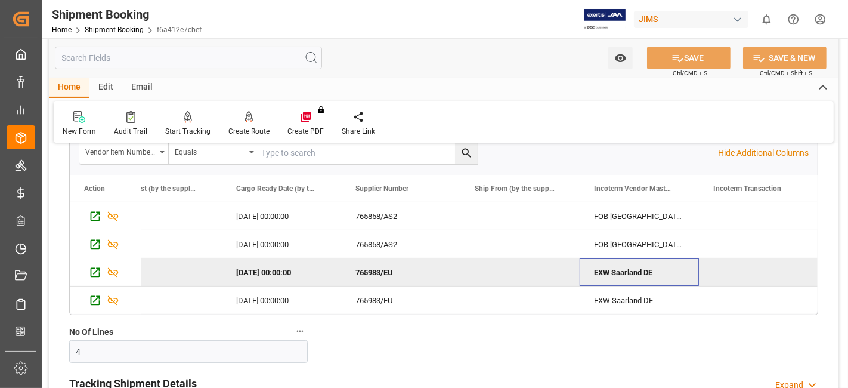
click at [613, 263] on div "EXW Saarland DE" at bounding box center [639, 271] width 119 height 27
click at [614, 263] on div "EXW Saarland DE" at bounding box center [639, 271] width 119 height 27
click at [614, 271] on div "EXW Saarland DE" at bounding box center [639, 271] width 119 height 27
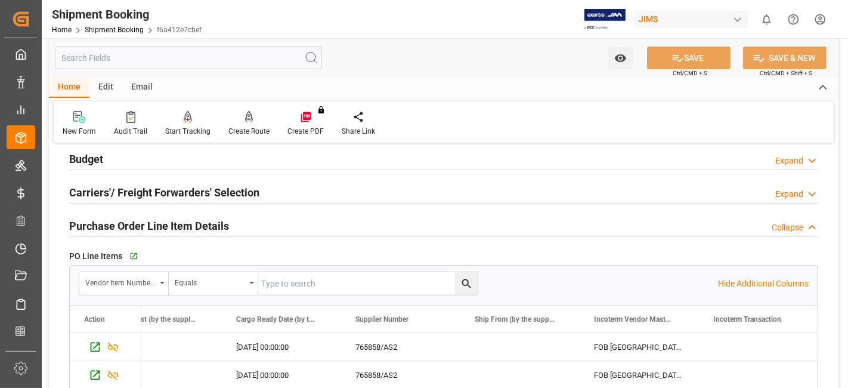
scroll to position [132, 0]
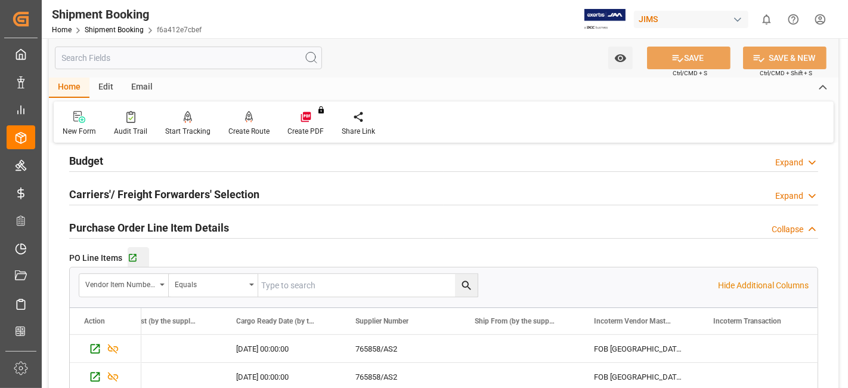
click at [137, 257] on div "Go to Purchase Order Line Item Grid" at bounding box center [138, 258] width 21 height 10
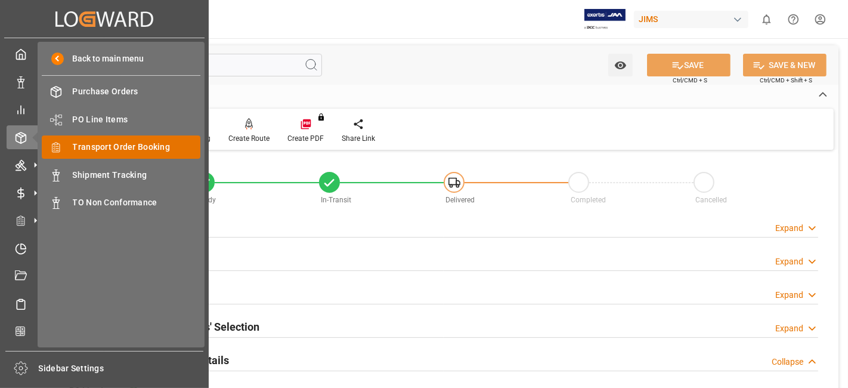
click at [143, 144] on span "Transport Order Booking" at bounding box center [137, 147] width 128 height 13
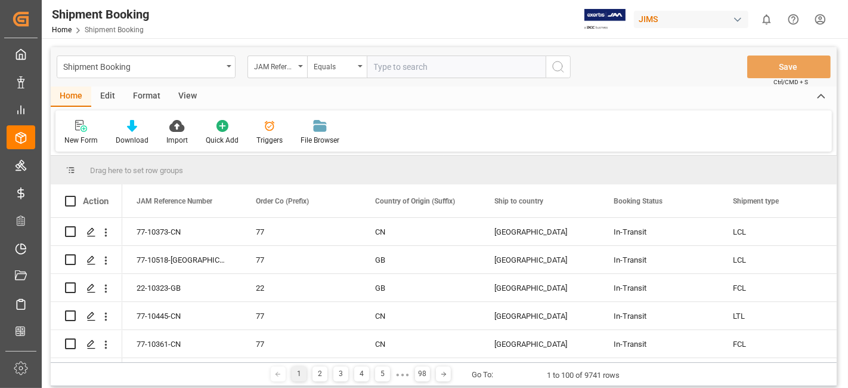
click at [395, 65] on input "text" at bounding box center [456, 66] width 179 height 23
paste input "77-10711-CN"
type input "77-10711-CN"
click at [562, 67] on circle "search button" at bounding box center [558, 66] width 10 height 10
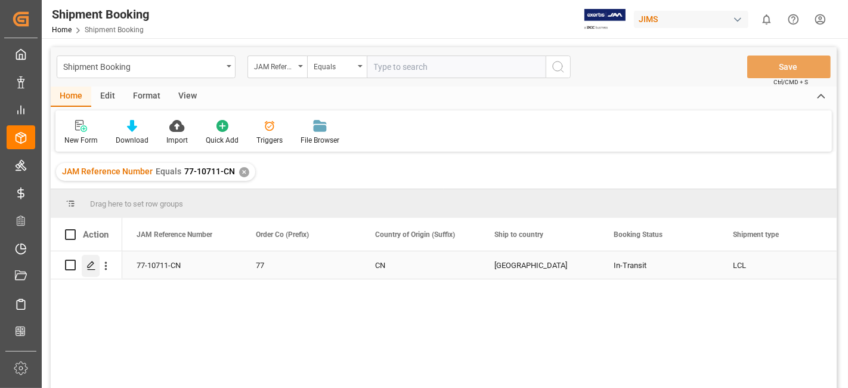
click at [86, 268] on icon "Press SPACE to select this row." at bounding box center [91, 266] width 10 height 10
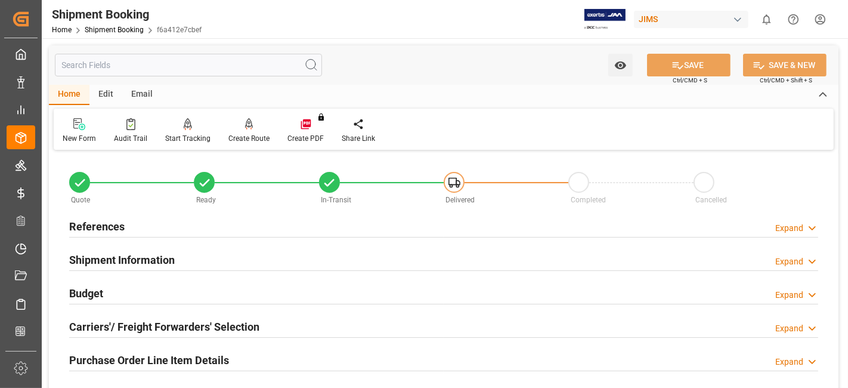
click at [140, 327] on h2 "Carriers'/ Freight Forwarders' Selection" at bounding box center [164, 327] width 190 height 16
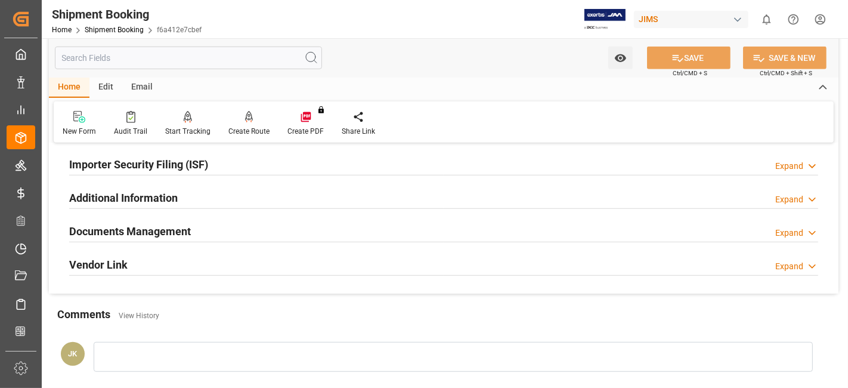
scroll to position [663, 0]
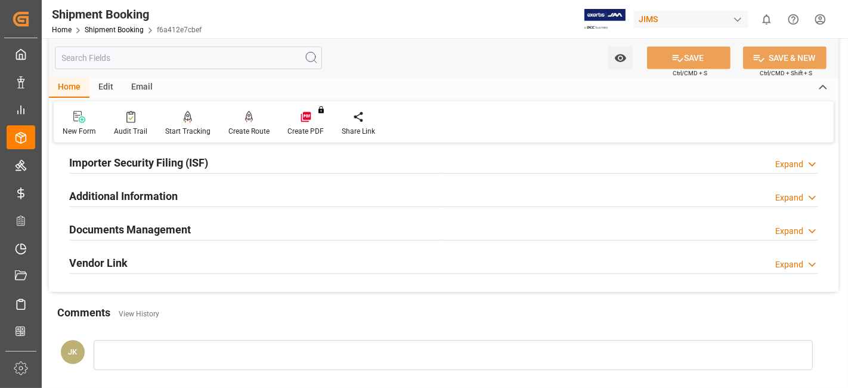
click at [168, 227] on h2 "Documents Management" at bounding box center [130, 229] width 122 height 16
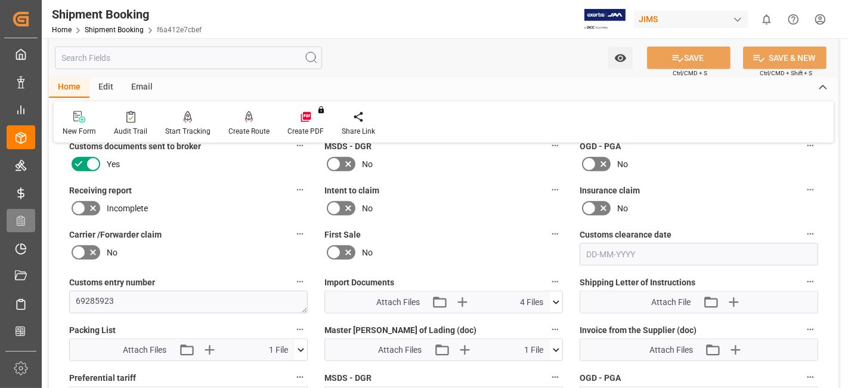
scroll to position [821, 0]
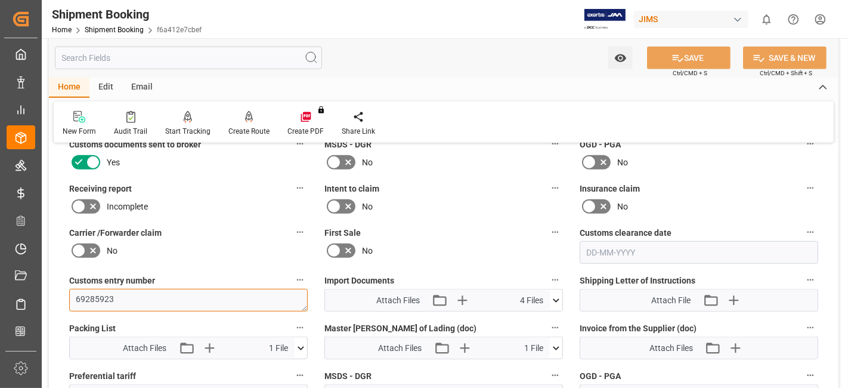
click at [90, 295] on textarea "69285923" at bounding box center [188, 300] width 239 height 23
paste textarea "13391-69285923-1"
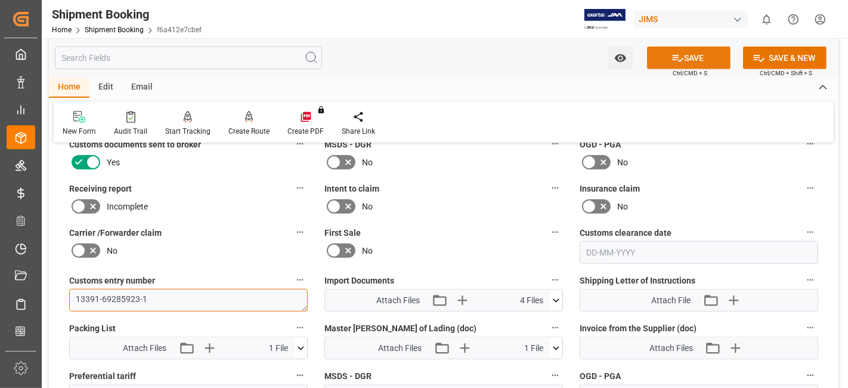
type textarea "13391-69285923-1"
click at [689, 61] on button "SAVE" at bounding box center [689, 58] width 84 height 23
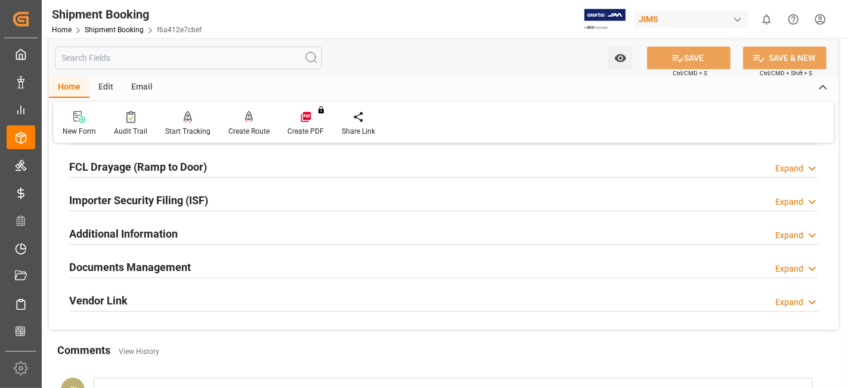
scroll to position [307, 0]
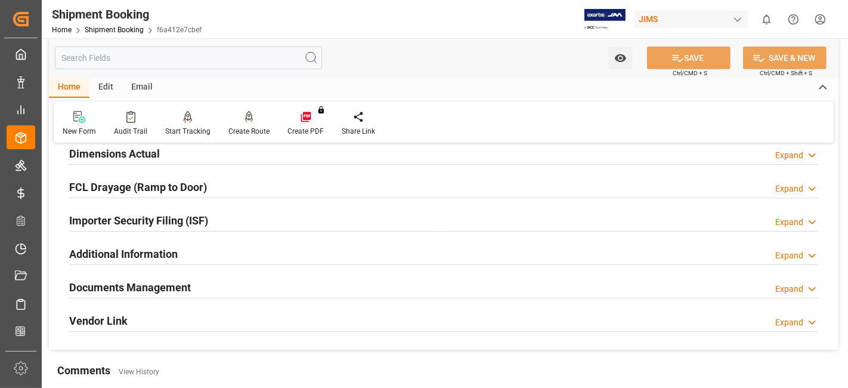
click at [135, 252] on h2 "Additional Information" at bounding box center [123, 254] width 109 height 16
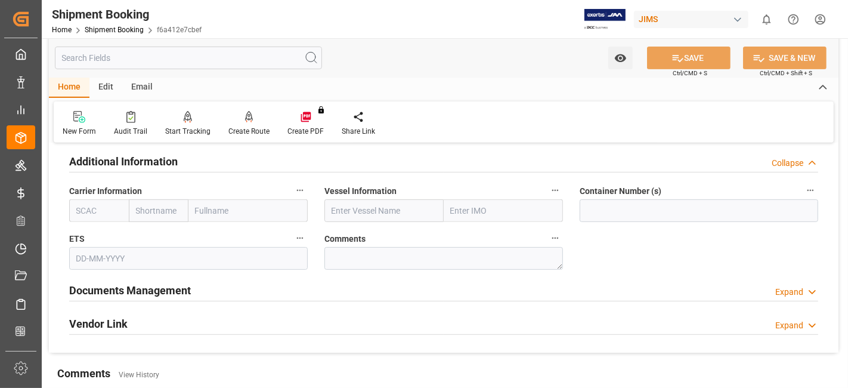
scroll to position [426, 0]
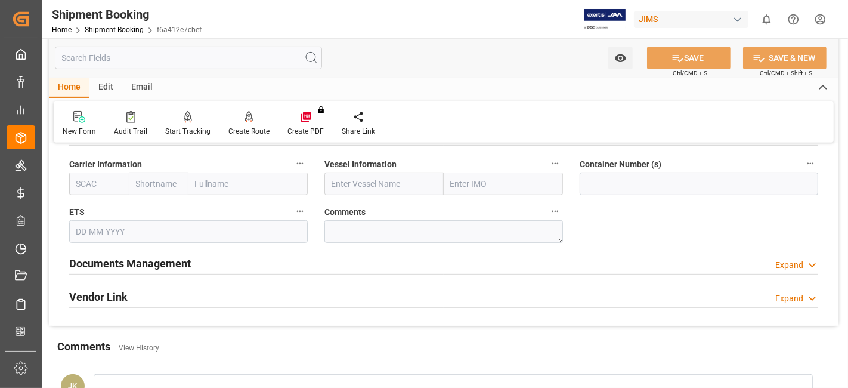
click at [131, 270] on div "Documents Management" at bounding box center [130, 262] width 122 height 23
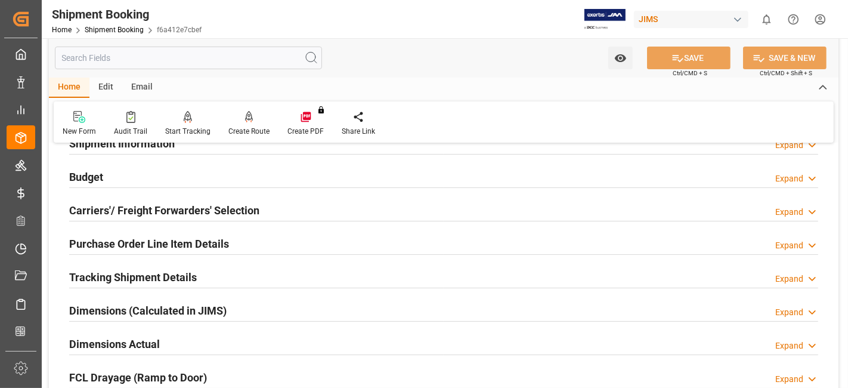
scroll to position [0, 0]
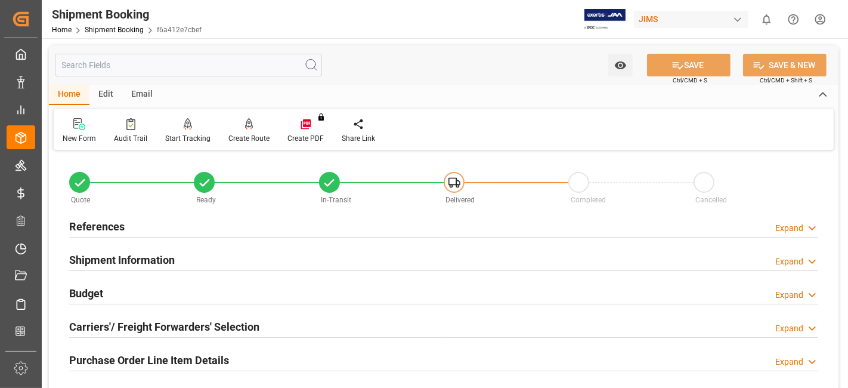
click at [107, 217] on div "References" at bounding box center [96, 225] width 55 height 23
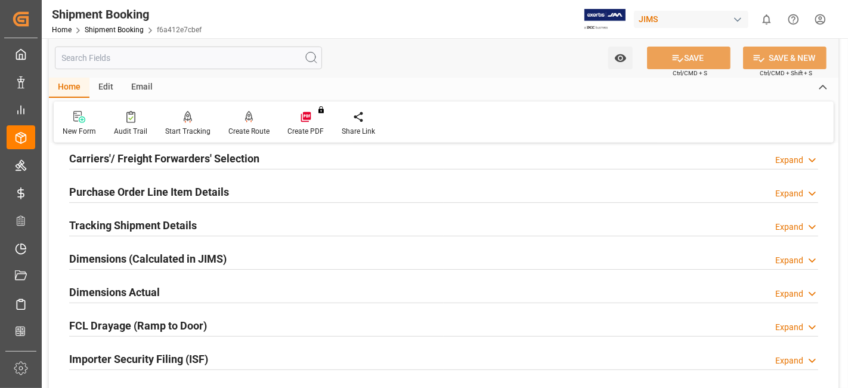
scroll to position [397, 0]
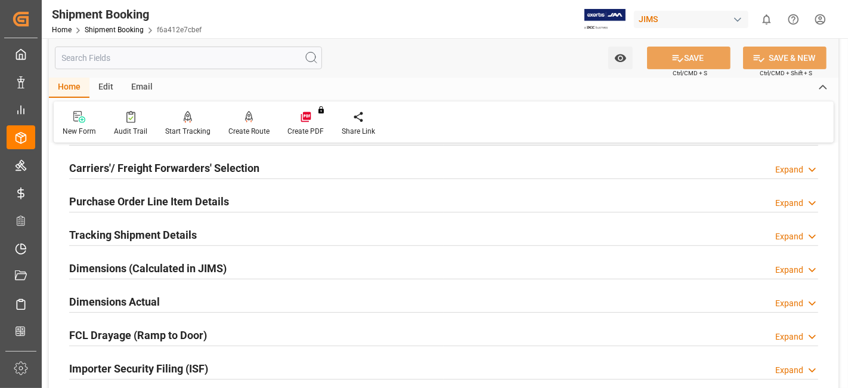
click at [110, 234] on h2 "Tracking Shipment Details" at bounding box center [133, 235] width 128 height 16
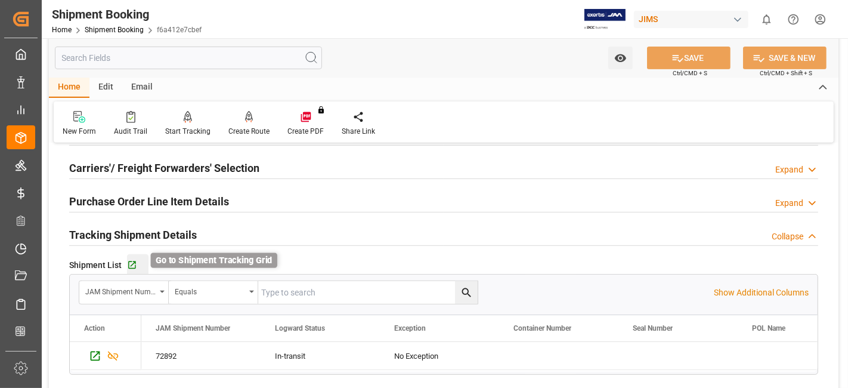
click at [129, 263] on icon "button" at bounding box center [132, 265] width 10 height 10
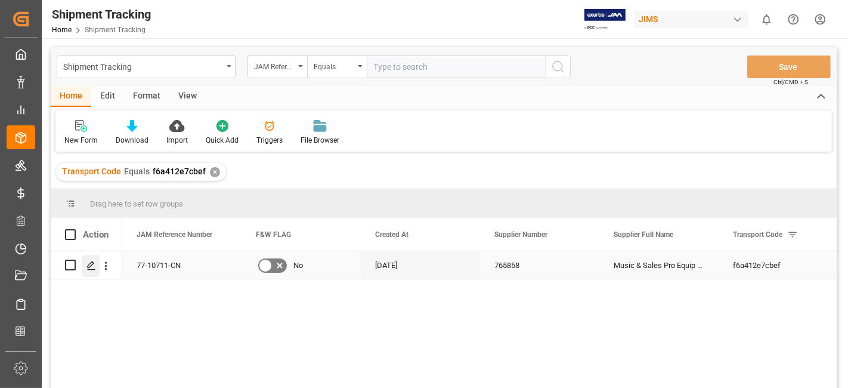
click at [85, 264] on div "Press SPACE to select this row." at bounding box center [91, 266] width 18 height 22
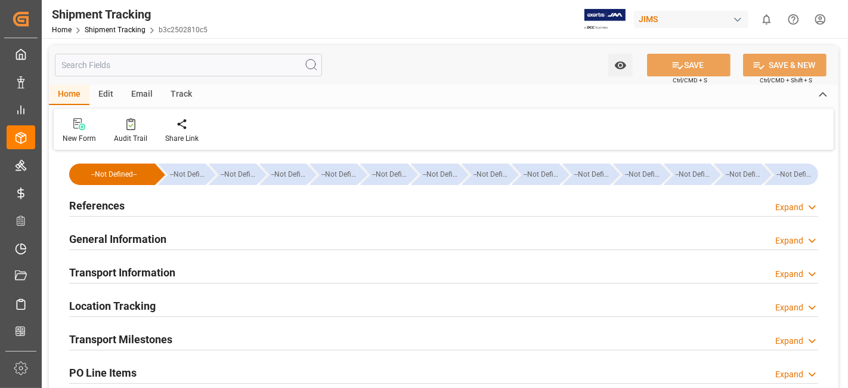
type input "11900"
click at [128, 208] on div "References Expand" at bounding box center [443, 204] width 749 height 23
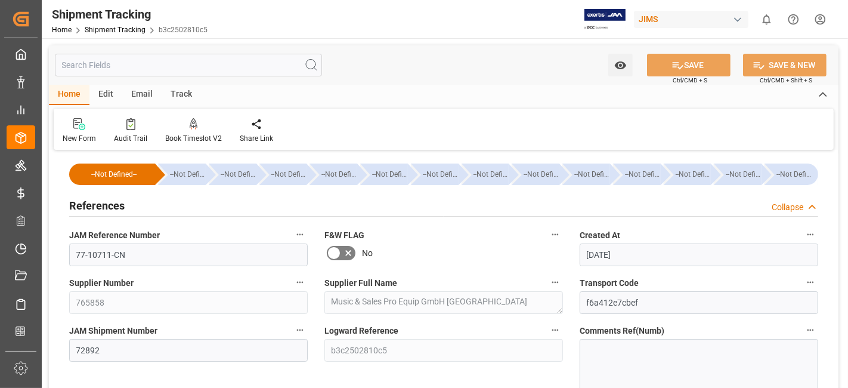
click at [128, 208] on div "References Collapse" at bounding box center [443, 204] width 749 height 23
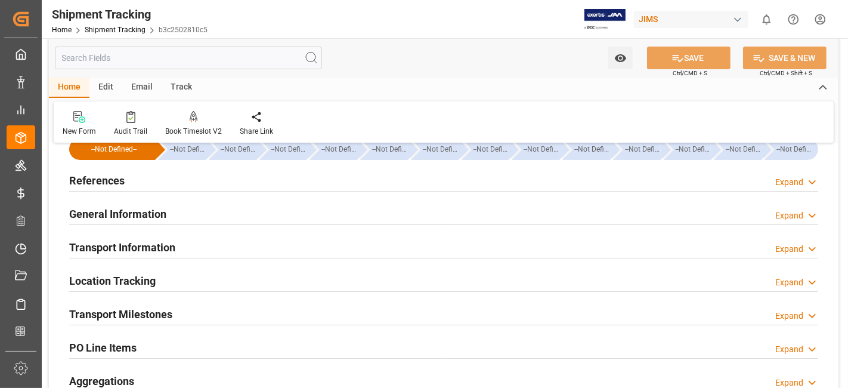
scroll to position [26, 0]
click at [139, 209] on h2 "General Information" at bounding box center [117, 213] width 97 height 16
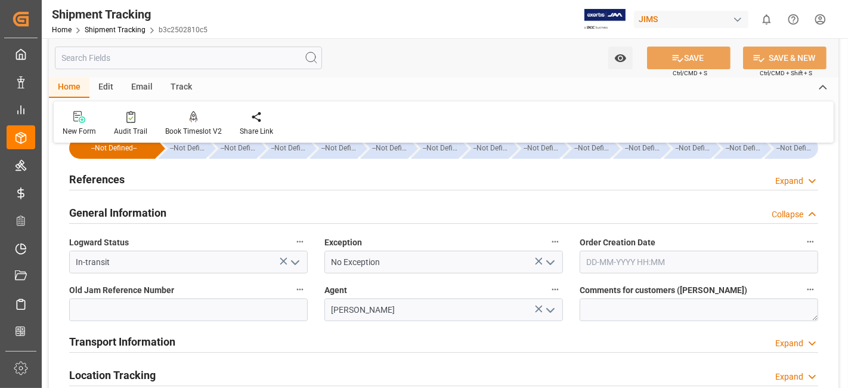
click at [139, 209] on h2 "General Information" at bounding box center [117, 213] width 97 height 16
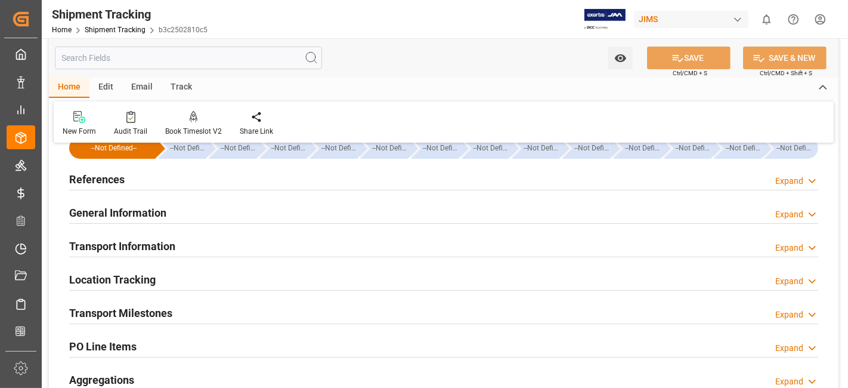
click at [136, 243] on h2 "Transport Information" at bounding box center [122, 246] width 106 height 16
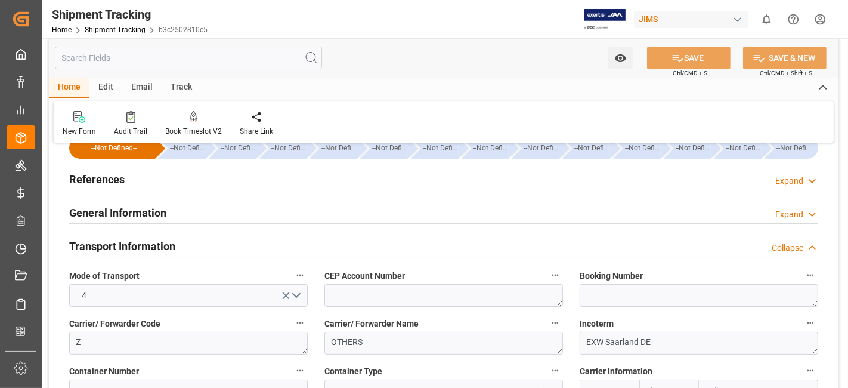
click at [136, 243] on h2 "Transport Information" at bounding box center [122, 246] width 106 height 16
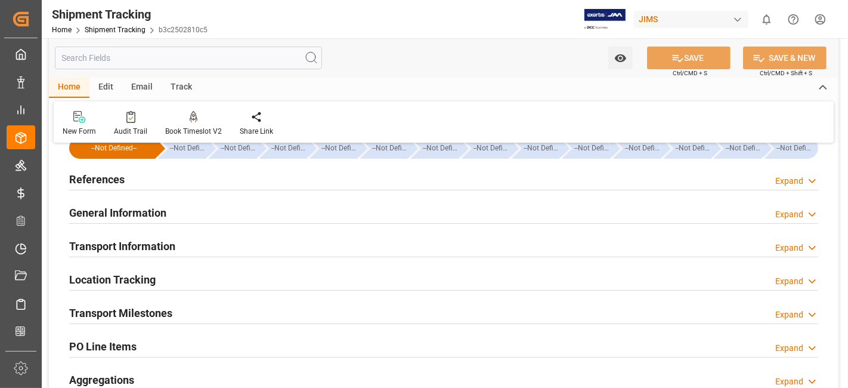
click at [122, 275] on h2 "Location Tracking" at bounding box center [112, 279] width 86 height 16
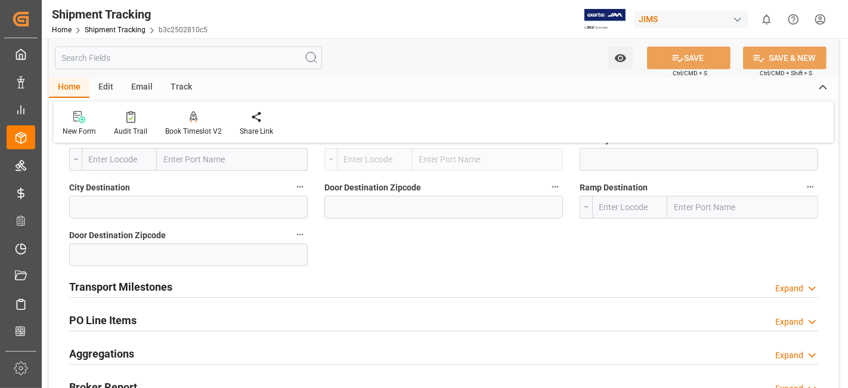
click at [110, 284] on h2 "Transport Milestones" at bounding box center [120, 287] width 103 height 16
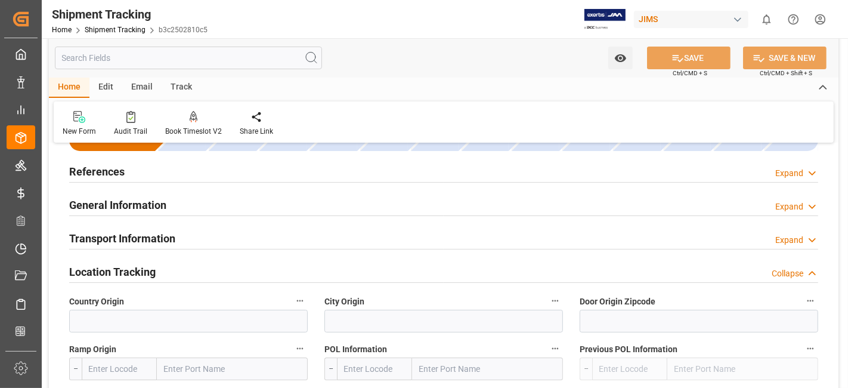
scroll to position [0, 0]
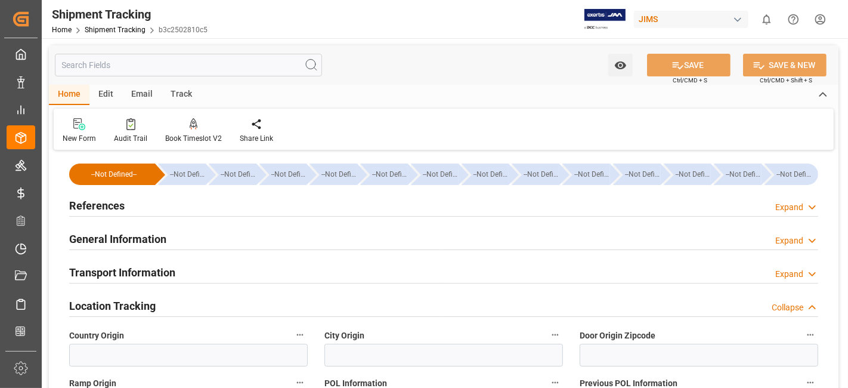
click at [96, 202] on h2 "References" at bounding box center [96, 205] width 55 height 16
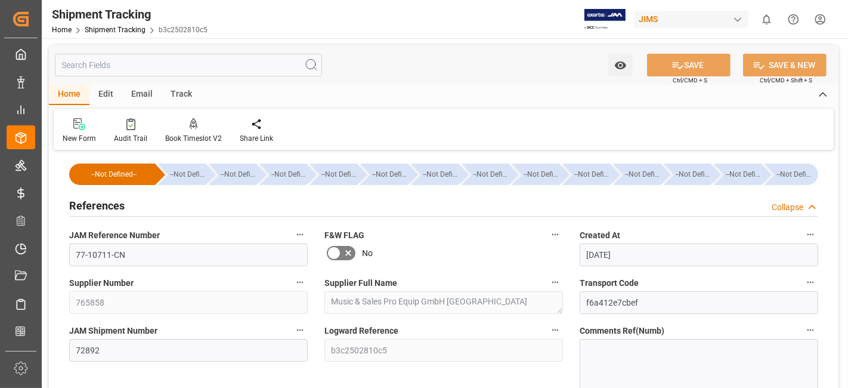
click at [96, 202] on h2 "References" at bounding box center [96, 205] width 55 height 16
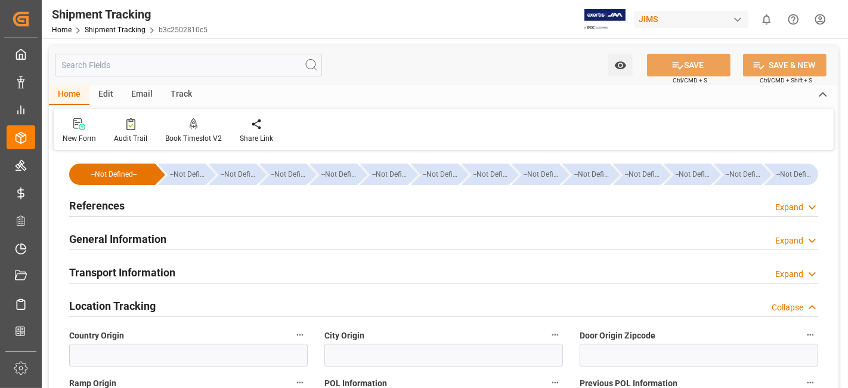
click at [123, 239] on h2 "General Information" at bounding box center [117, 239] width 97 height 16
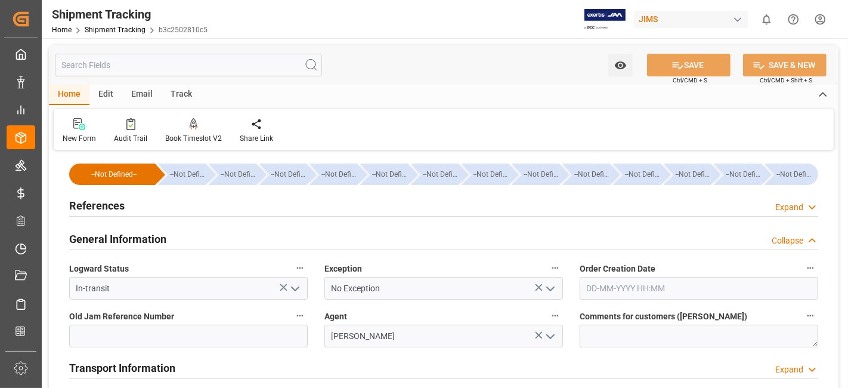
click at [123, 239] on h2 "General Information" at bounding box center [117, 239] width 97 height 16
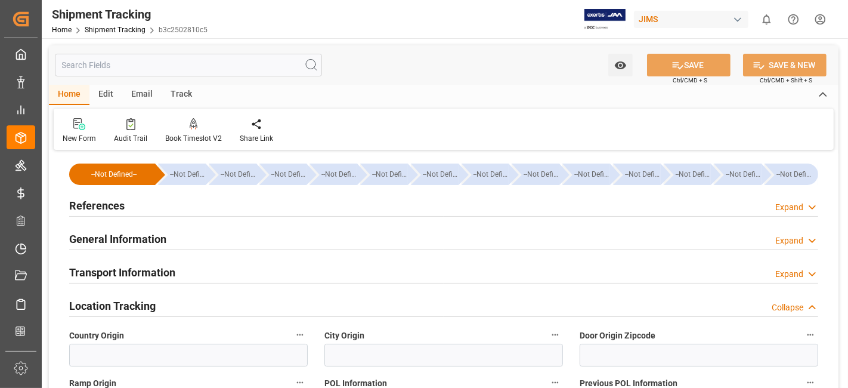
click at [120, 274] on h2 "Transport Information" at bounding box center [122, 272] width 106 height 16
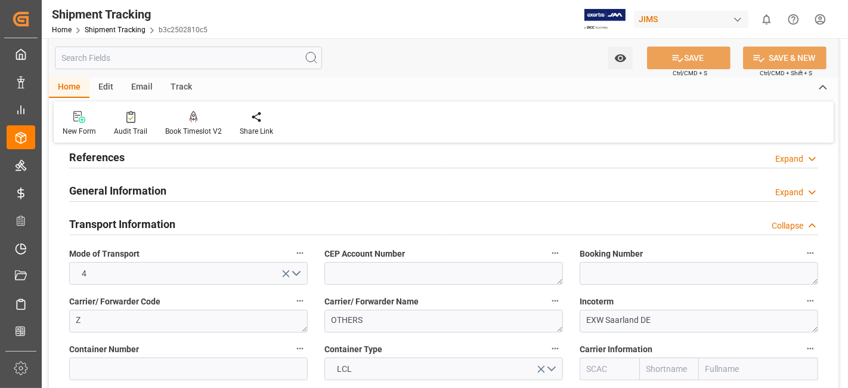
scroll to position [66, 0]
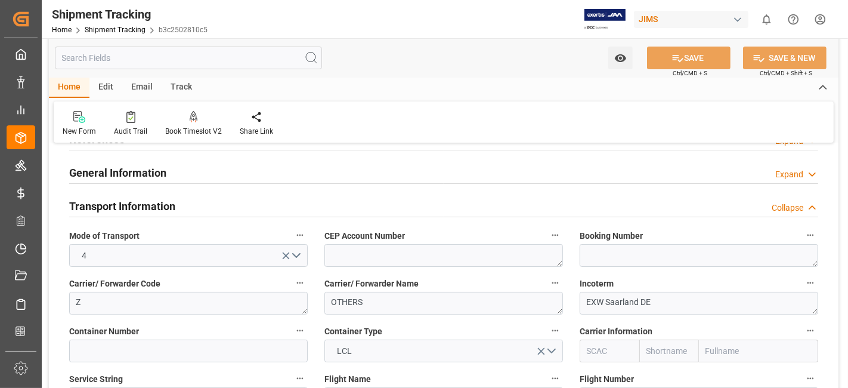
click at [131, 206] on h2 "Transport Information" at bounding box center [122, 206] width 106 height 16
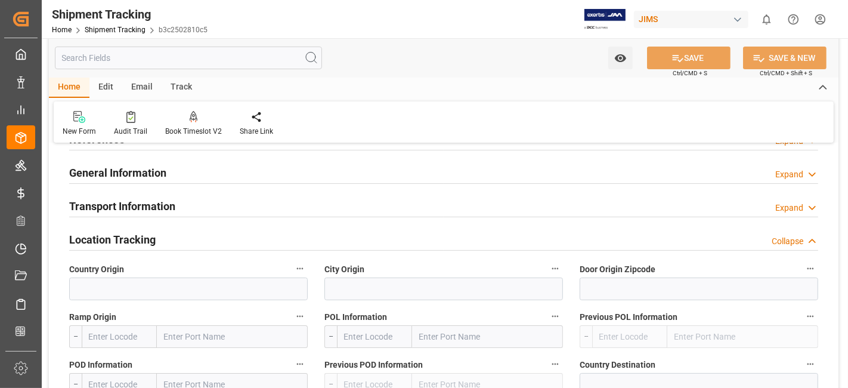
click at [150, 168] on h2 "General Information" at bounding box center [117, 173] width 97 height 16
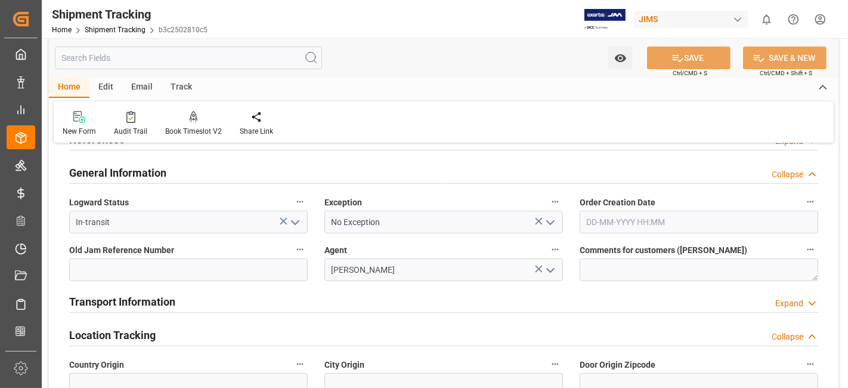
click at [152, 168] on h2 "General Information" at bounding box center [117, 173] width 97 height 16
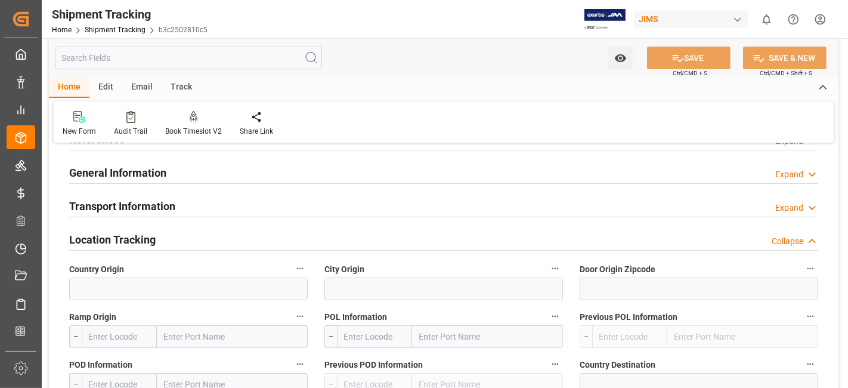
click at [146, 237] on h2 "Location Tracking" at bounding box center [112, 239] width 86 height 16
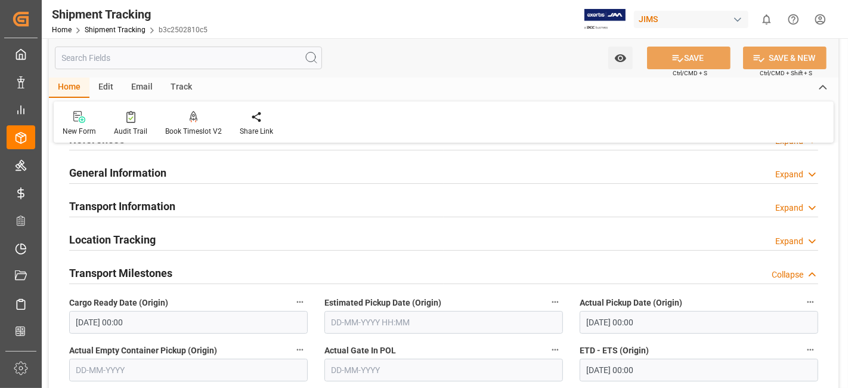
click at [144, 270] on h2 "Transport Milestones" at bounding box center [120, 273] width 103 height 16
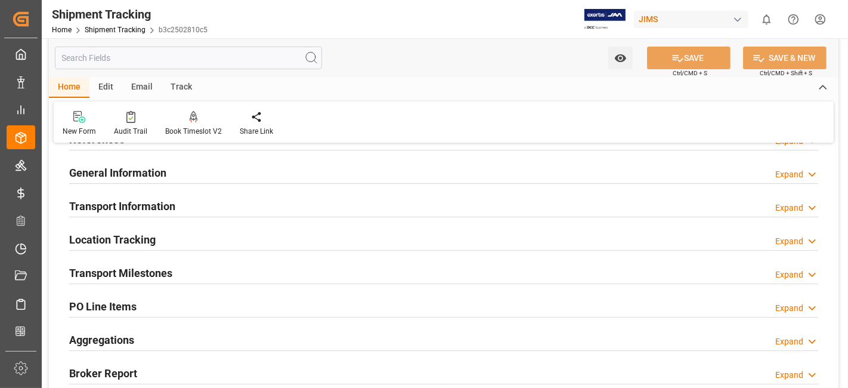
click at [143, 273] on h2 "Transport Milestones" at bounding box center [120, 273] width 103 height 16
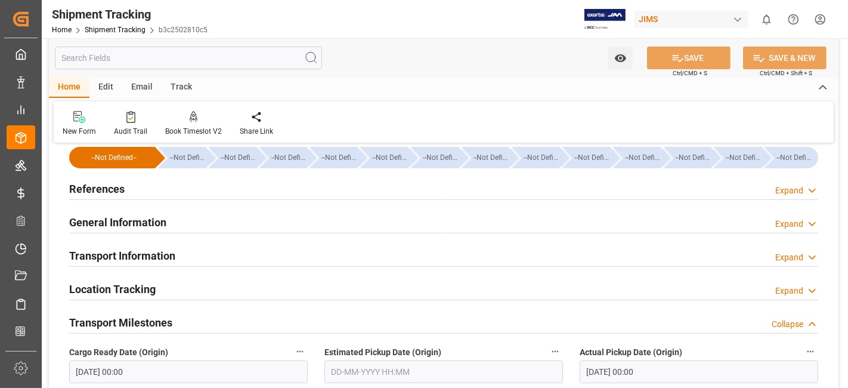
scroll to position [0, 0]
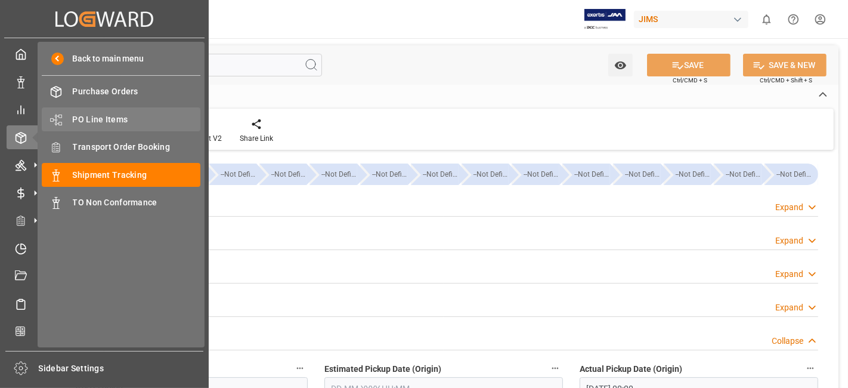
click at [119, 119] on span "PO Line Items" at bounding box center [137, 119] width 128 height 13
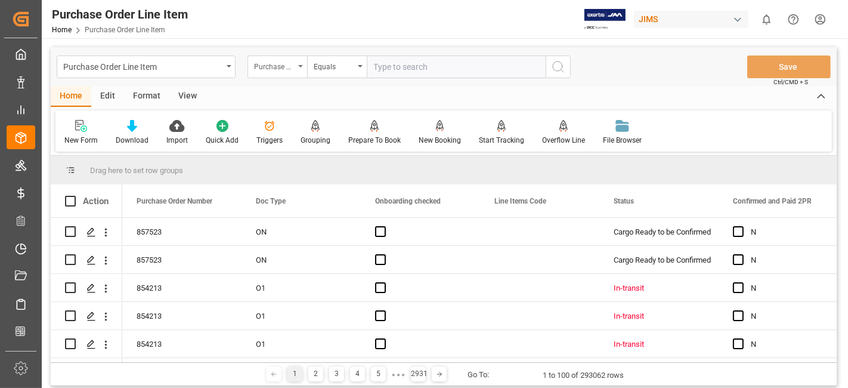
click at [297, 66] on div "Purchase Order Number" at bounding box center [278, 66] width 60 height 23
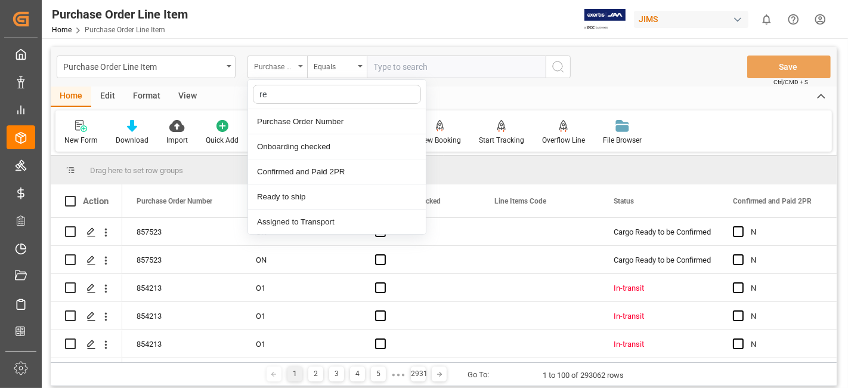
type input "ref"
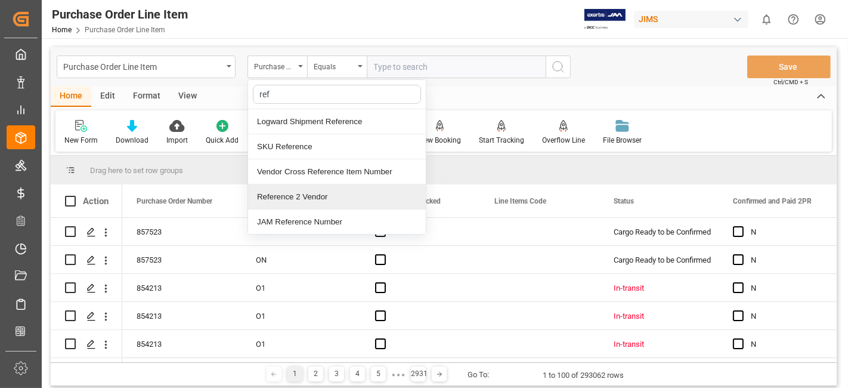
click at [292, 196] on div "Reference 2 Vendor" at bounding box center [337, 196] width 178 height 25
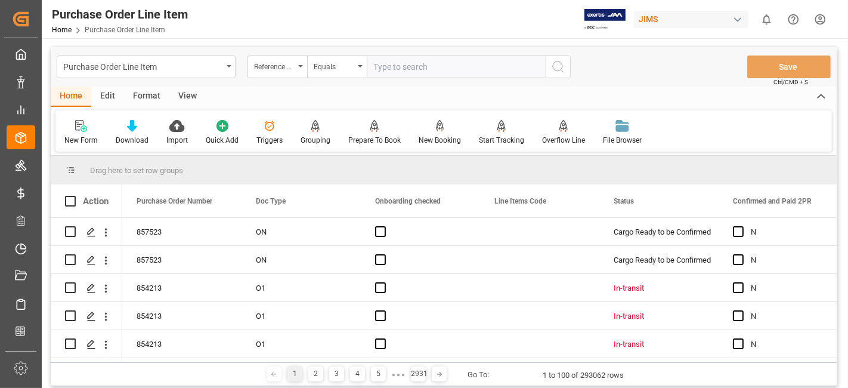
click at [427, 70] on input "text" at bounding box center [456, 66] width 179 height 23
paste input "77-10711-CN"
type input "77-10711-CN"
click at [566, 69] on button "search button" at bounding box center [558, 66] width 25 height 23
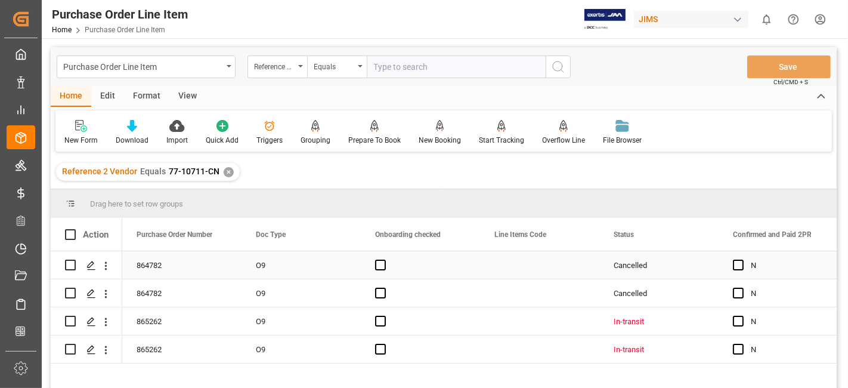
click at [515, 268] on div "Press SPACE to select this row." at bounding box center [539, 264] width 119 height 27
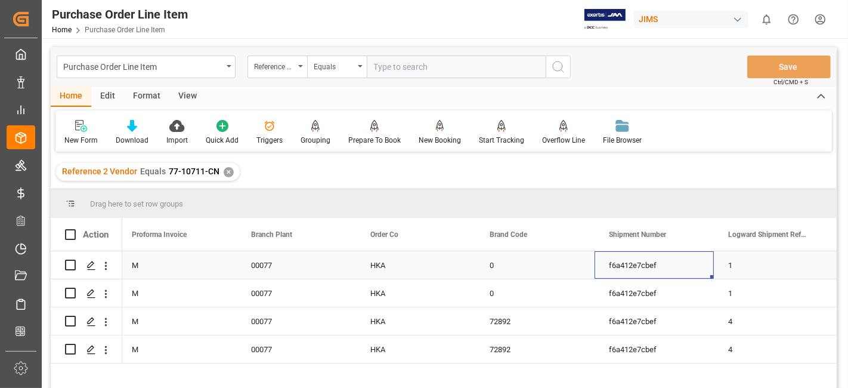
scroll to position [0, 1675]
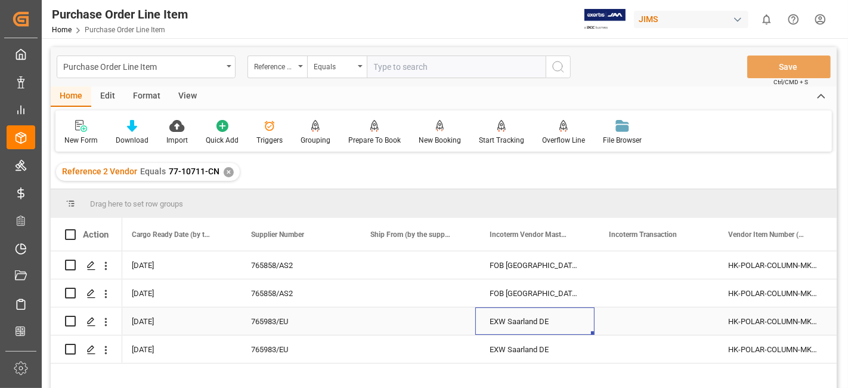
click at [511, 322] on div "EXW Saarland DE" at bounding box center [534, 320] width 119 height 27
click at [511, 320] on div "EXW Saarland DE" at bounding box center [534, 320] width 119 height 27
click at [503, 319] on div "EXW Saarland DE" at bounding box center [534, 320] width 119 height 27
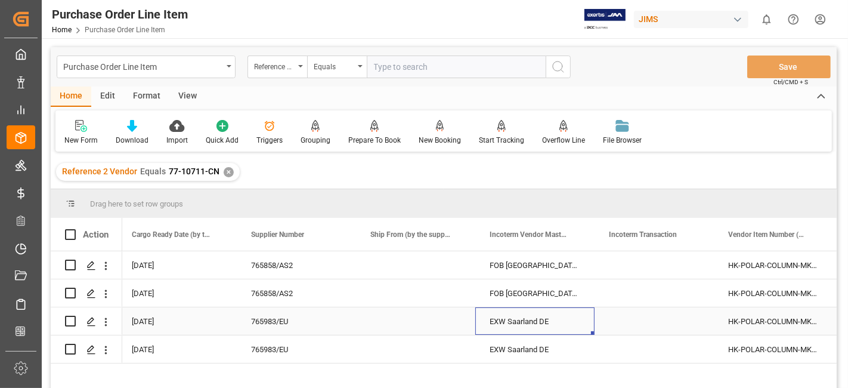
click at [503, 319] on div "EXW Saarland DE" at bounding box center [534, 320] width 119 height 27
click at [506, 313] on div "EXW Saarland DE" at bounding box center [534, 320] width 119 height 27
click at [559, 325] on div "EXW Saarland DE" at bounding box center [534, 320] width 119 height 27
click at [516, 322] on div "EXW Saarland DE" at bounding box center [534, 320] width 119 height 27
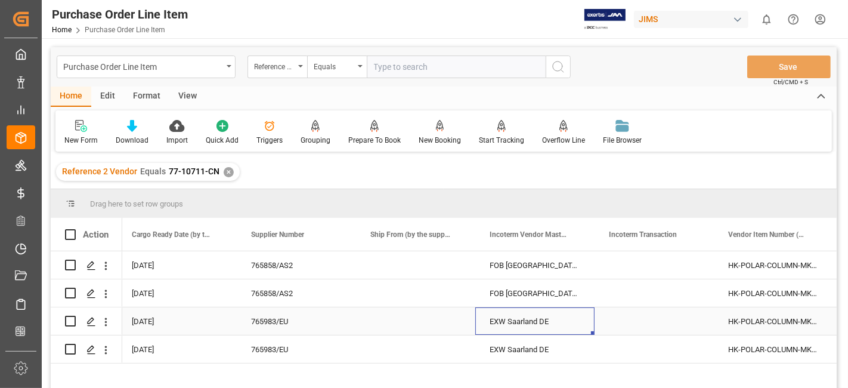
click at [516, 322] on div "EXW Saarland DE" at bounding box center [534, 320] width 119 height 27
click at [514, 342] on div "EXW Saarland DE" at bounding box center [534, 348] width 119 height 27
click at [518, 319] on div "EXW Saarland DE" at bounding box center [534, 320] width 119 height 27
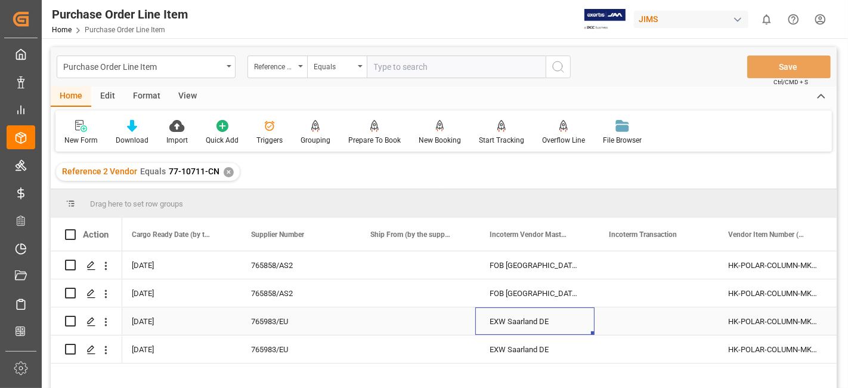
click at [518, 319] on div "EXW Saarland DE" at bounding box center [534, 320] width 119 height 27
click at [518, 317] on div "EXW Saarland DE" at bounding box center [534, 320] width 119 height 27
click at [626, 320] on div "Press SPACE to select this row." at bounding box center [654, 320] width 119 height 27
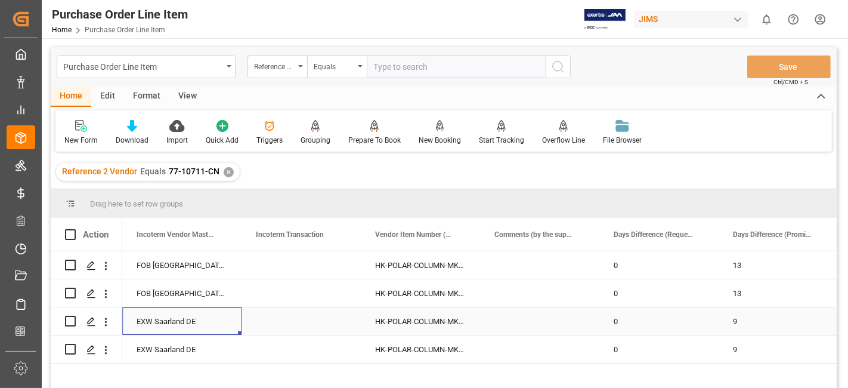
click at [174, 320] on div "EXW Saarland DE" at bounding box center [181, 320] width 119 height 27
click at [149, 323] on div "EXW Saarland DE" at bounding box center [181, 320] width 119 height 27
click at [242, 331] on div "Press SPACE to select this row." at bounding box center [301, 320] width 119 height 27
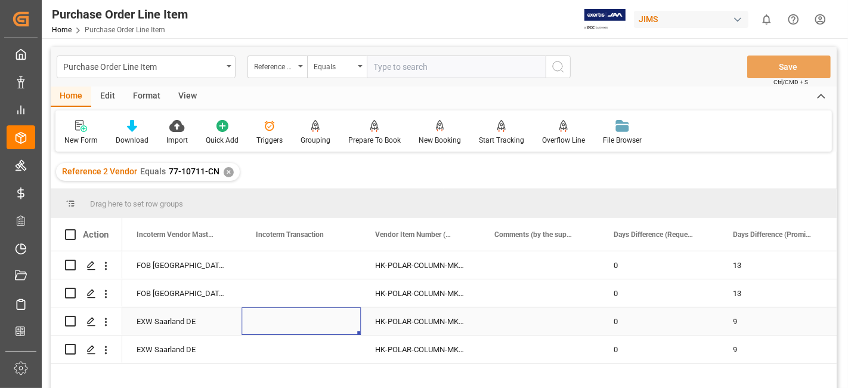
click at [148, 322] on div "EXW Saarland DE" at bounding box center [181, 320] width 119 height 27
click at [149, 311] on div "EXW Saarland DE" at bounding box center [181, 320] width 119 height 27
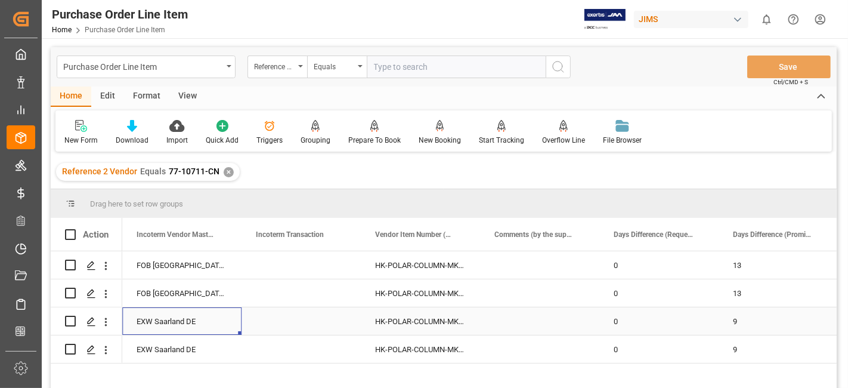
click at [148, 313] on div "EXW Saarland DE" at bounding box center [181, 320] width 119 height 27
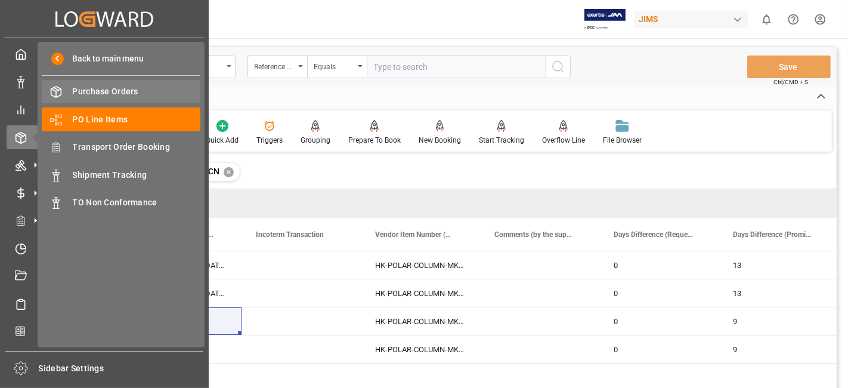
click at [110, 88] on span "Purchase Orders" at bounding box center [137, 91] width 128 height 13
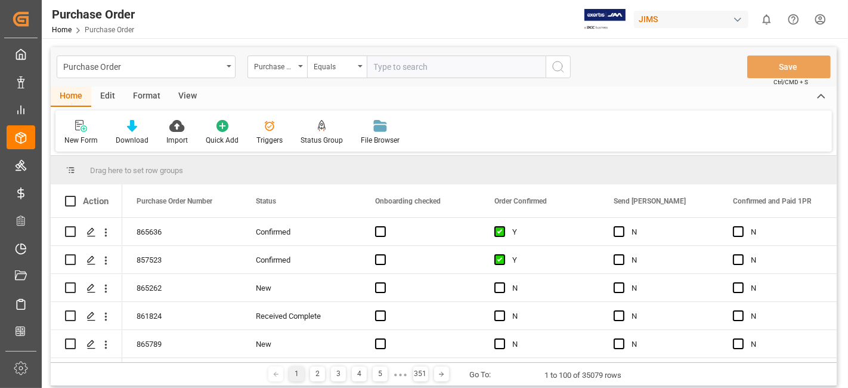
click at [401, 60] on input "text" at bounding box center [456, 66] width 179 height 23
paste input "865262"
type input "865262"
click at [558, 69] on icon "search button" at bounding box center [558, 67] width 14 height 14
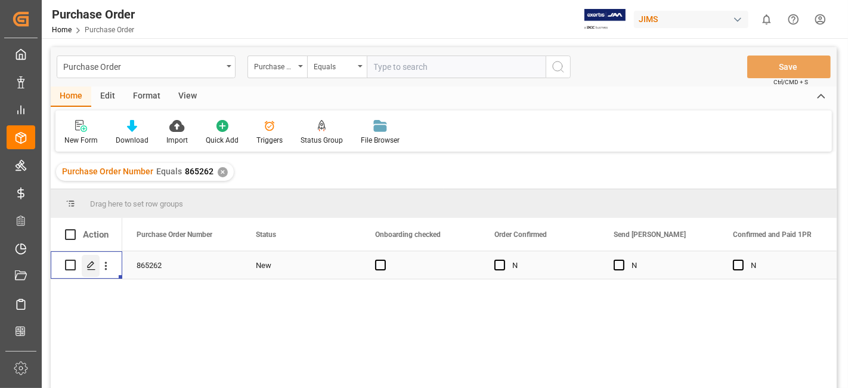
click at [94, 267] on icon "Press SPACE to select this row." at bounding box center [91, 266] width 10 height 10
click at [264, 259] on div "New" at bounding box center [301, 265] width 91 height 27
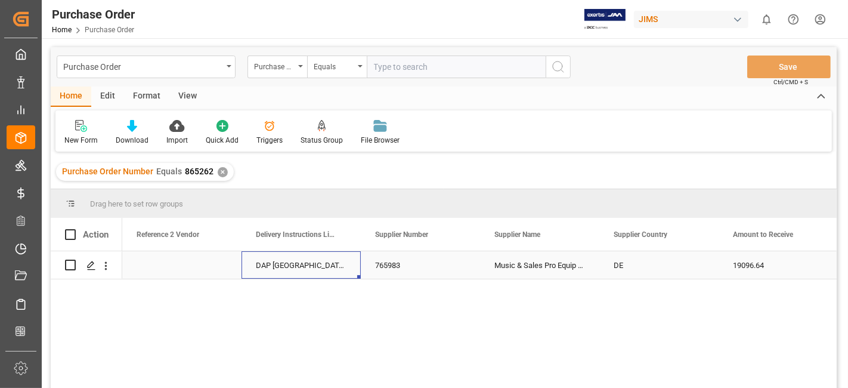
click at [399, 259] on div "765983" at bounding box center [420, 264] width 119 height 27
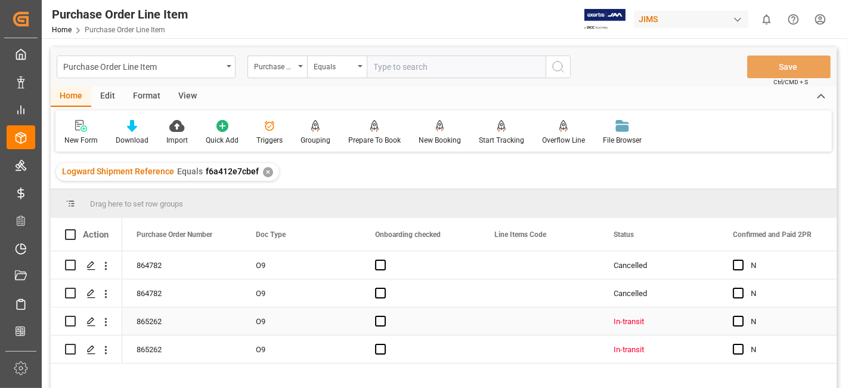
click at [506, 321] on div "Press SPACE to select this row." at bounding box center [539, 320] width 119 height 27
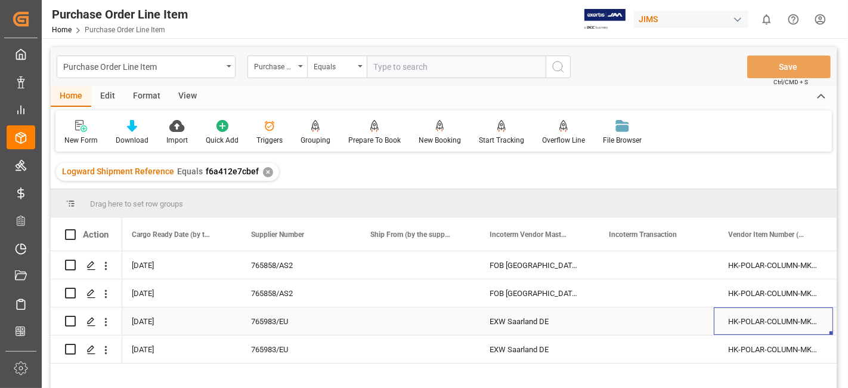
click at [508, 316] on div "EXW Saarland DE" at bounding box center [534, 320] width 119 height 27
click at [510, 316] on div "EXW Saarland DE" at bounding box center [534, 320] width 119 height 27
click at [511, 316] on div "EXW Saarland DE" at bounding box center [534, 320] width 119 height 27
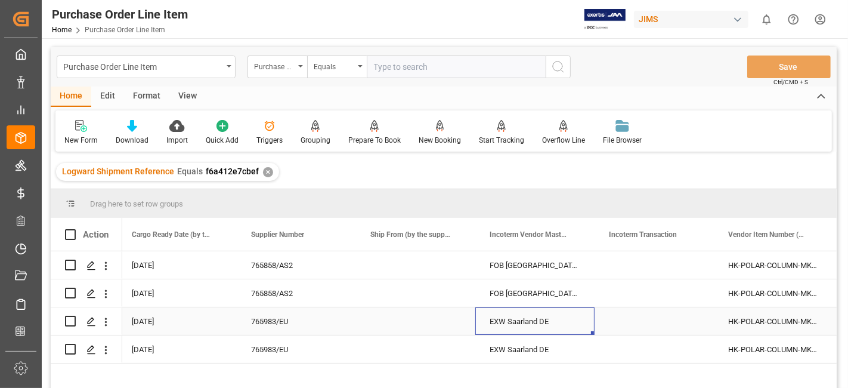
click at [511, 316] on div "EXW Saarland DE" at bounding box center [534, 320] width 119 height 27
click at [512, 316] on div "EXW Saarland DE" at bounding box center [534, 320] width 119 height 27
click at [513, 316] on div "EXW Saarland DE" at bounding box center [534, 320] width 119 height 27
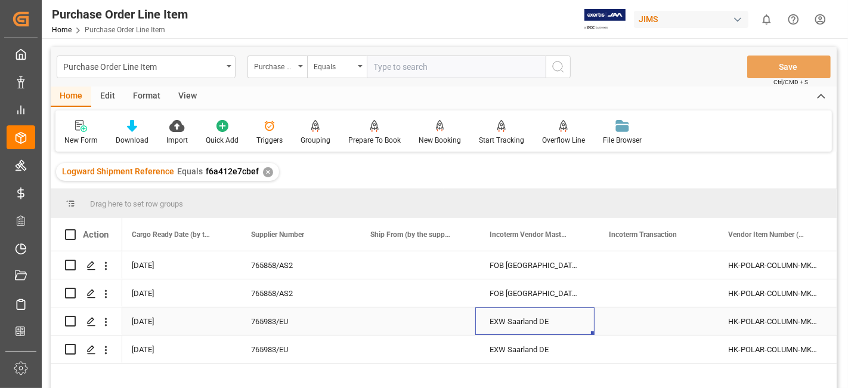
click at [513, 316] on div "EXW Saarland DE" at bounding box center [534, 320] width 119 height 27
click at [514, 315] on div "EXW Saarland DE" at bounding box center [534, 320] width 119 height 27
click at [516, 315] on div "EXW Saarland DE" at bounding box center [534, 320] width 119 height 27
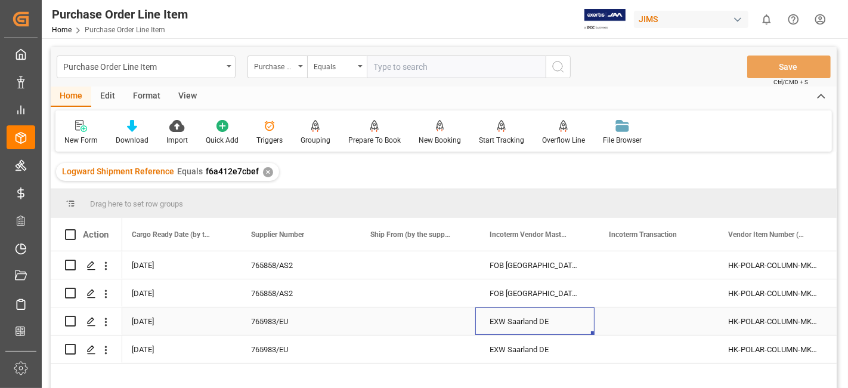
click at [521, 316] on div "EXW Saarland DE" at bounding box center [534, 320] width 119 height 27
click at [555, 319] on div "EXW Saarland DE" at bounding box center [534, 320] width 119 height 27
click at [530, 298] on div "FOB Zhejiang CN" at bounding box center [534, 292] width 119 height 27
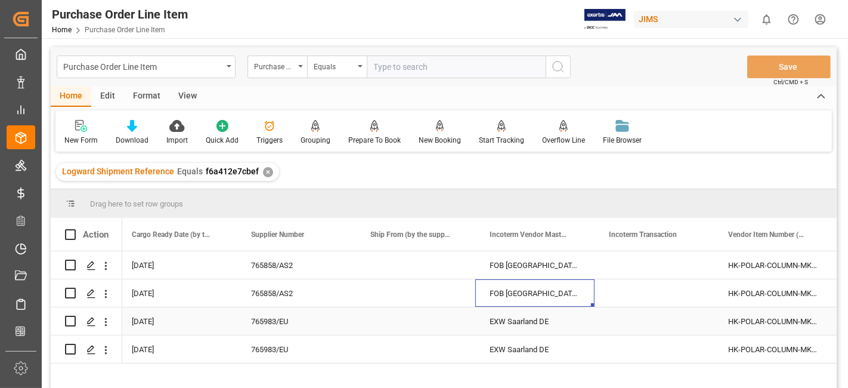
click at [526, 322] on div "EXW Saarland DE" at bounding box center [534, 320] width 119 height 27
click at [526, 321] on div "EXW Saarland DE" at bounding box center [534, 320] width 119 height 27
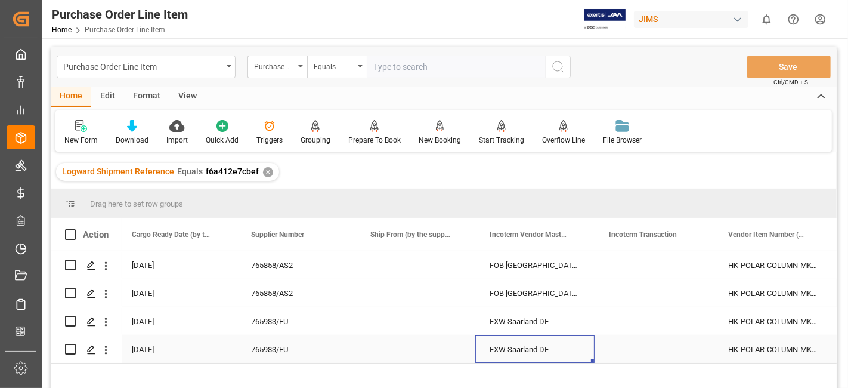
click at [515, 355] on div "EXW Saarland DE" at bounding box center [534, 348] width 119 height 27
click at [515, 356] on div "EXW Saarland DE" at bounding box center [534, 348] width 119 height 27
click at [514, 357] on div "EXW Saarland DE" at bounding box center [534, 348] width 119 height 27
click at [514, 348] on div "EXW Saarland DE" at bounding box center [534, 348] width 119 height 27
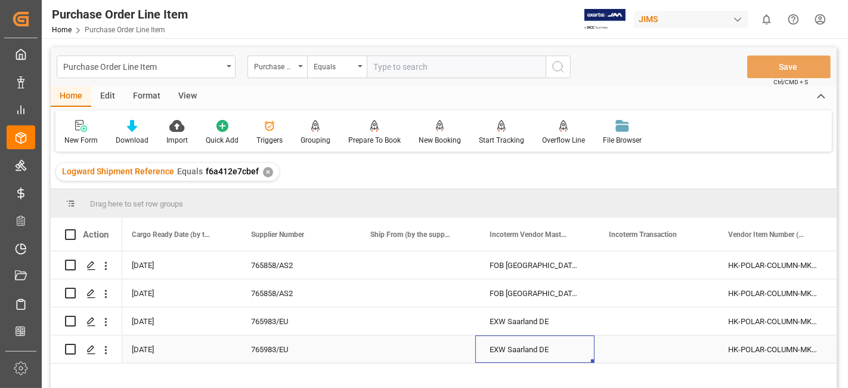
click at [514, 348] on div "EXW Saarland DE" at bounding box center [534, 348] width 119 height 27
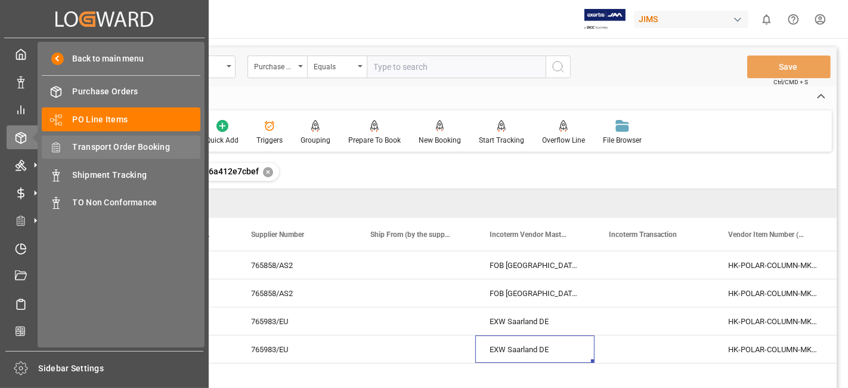
click at [133, 149] on span "Transport Order Booking" at bounding box center [137, 147] width 128 height 13
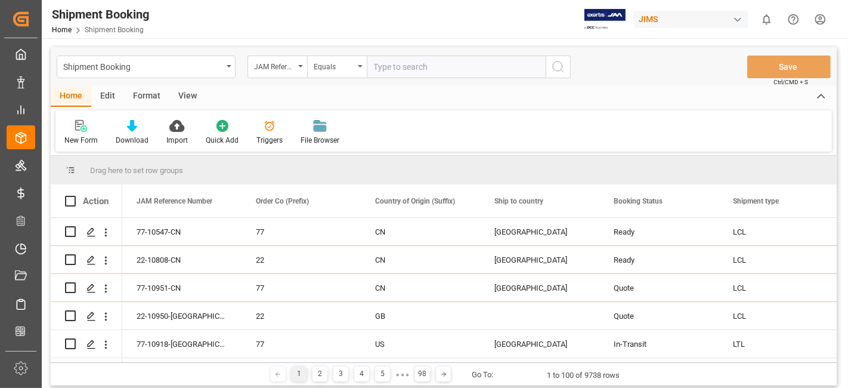
click at [78, 129] on icon at bounding box center [79, 125] width 8 height 11
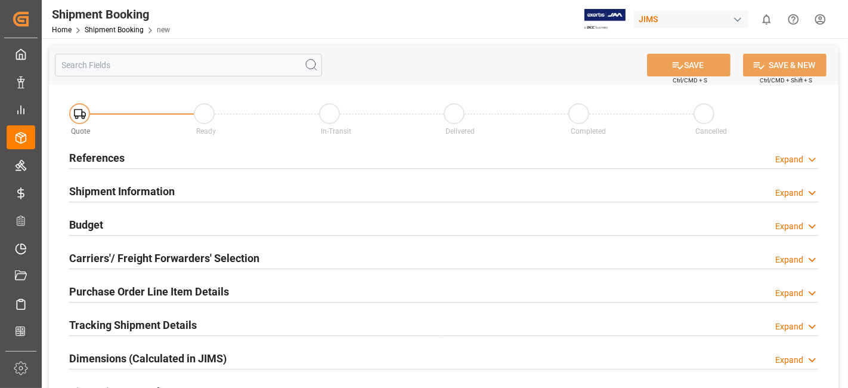
click at [106, 161] on h2 "References" at bounding box center [96, 158] width 55 height 16
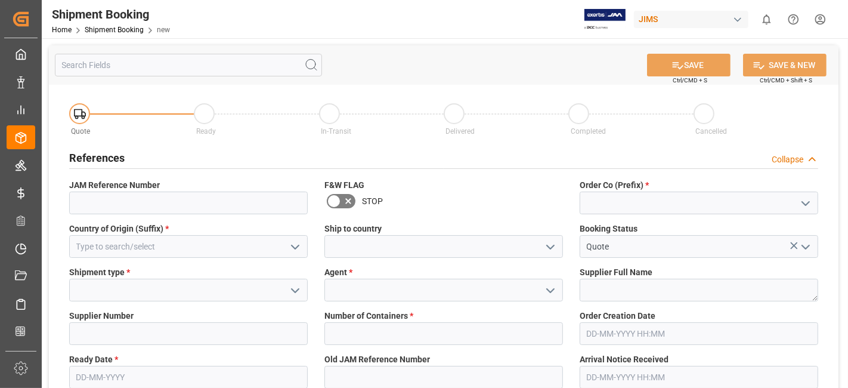
click at [803, 210] on button "open menu" at bounding box center [805, 203] width 18 height 18
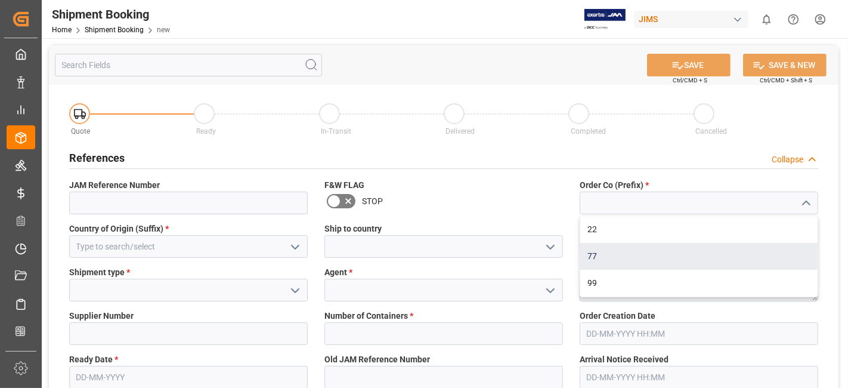
click at [690, 249] on div "77" at bounding box center [698, 256] width 237 height 27
type input "77"
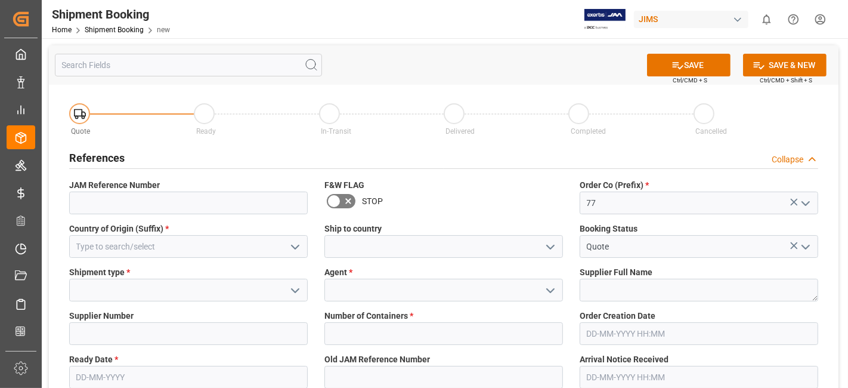
click at [291, 245] on icon "open menu" at bounding box center [295, 247] width 14 height 14
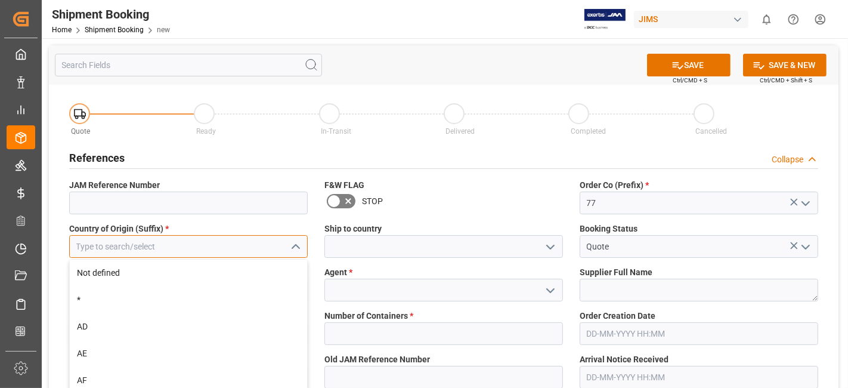
click at [252, 248] on input at bounding box center [188, 246] width 239 height 23
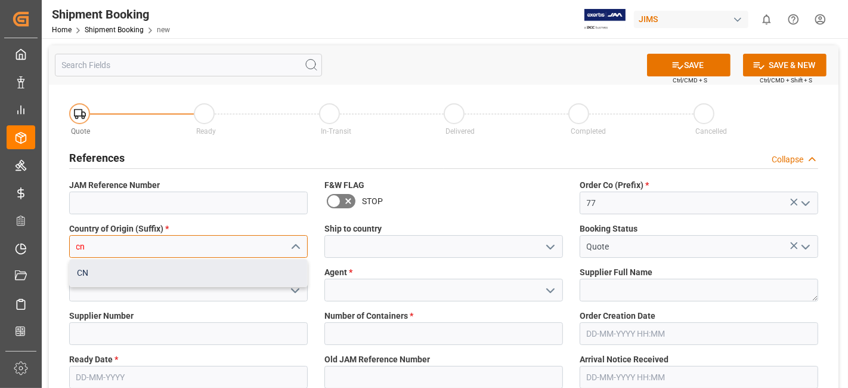
click at [129, 267] on div "CN" at bounding box center [188, 272] width 237 height 27
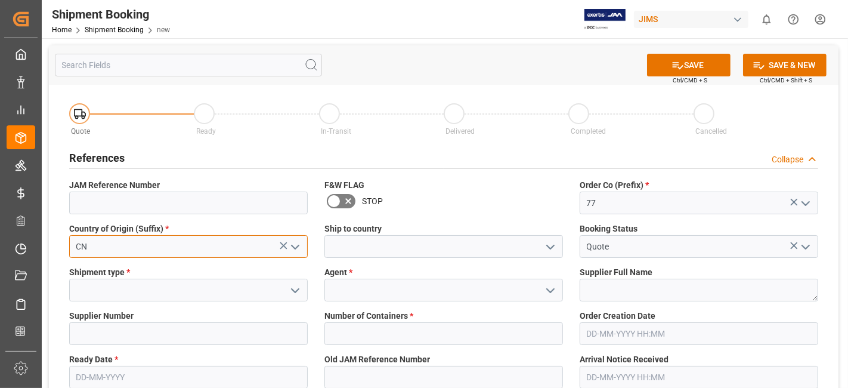
type input "CN"
click at [550, 258] on div "Ship to country" at bounding box center [443, 240] width 255 height 44
click at [549, 249] on icon "open menu" at bounding box center [550, 247] width 14 height 14
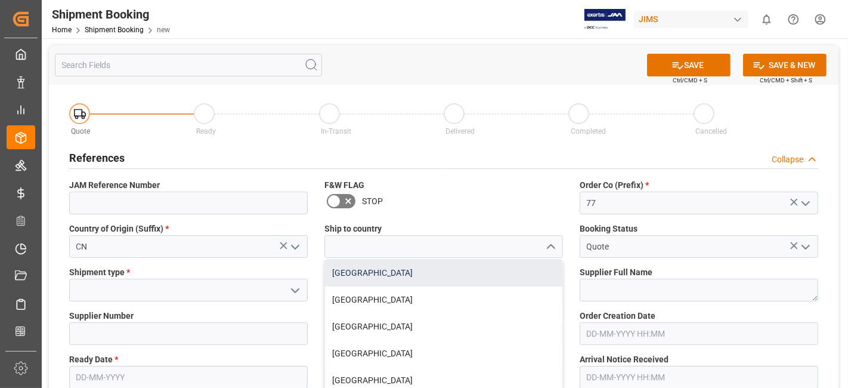
click at [462, 275] on div "Canada" at bounding box center [443, 272] width 237 height 27
type input "Canada"
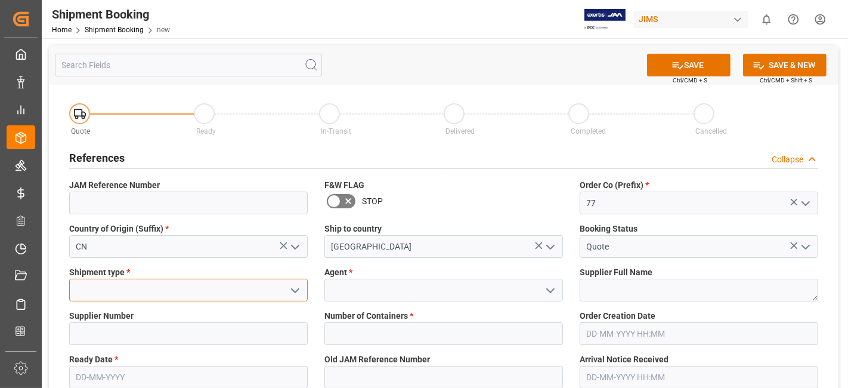
click at [184, 293] on input at bounding box center [188, 290] width 239 height 23
click at [292, 292] on icon "open menu" at bounding box center [295, 290] width 14 height 14
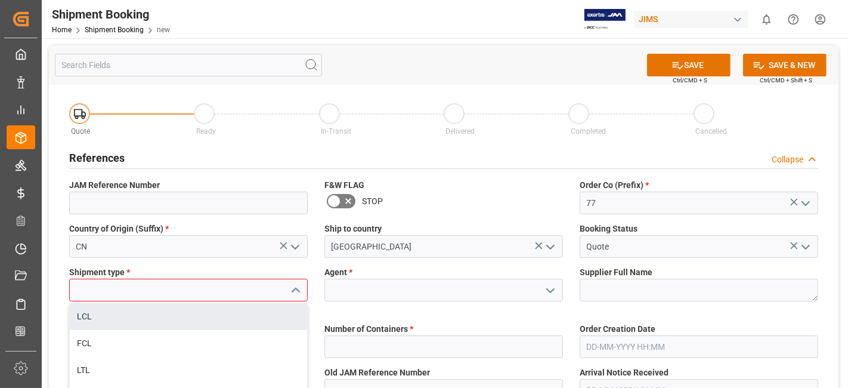
click at [199, 323] on div "LCL" at bounding box center [188, 316] width 237 height 27
type input "LCL"
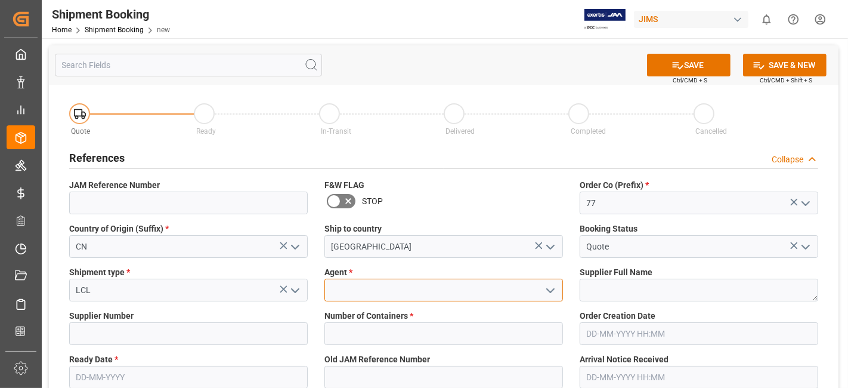
click at [465, 293] on input at bounding box center [444, 290] width 239 height 23
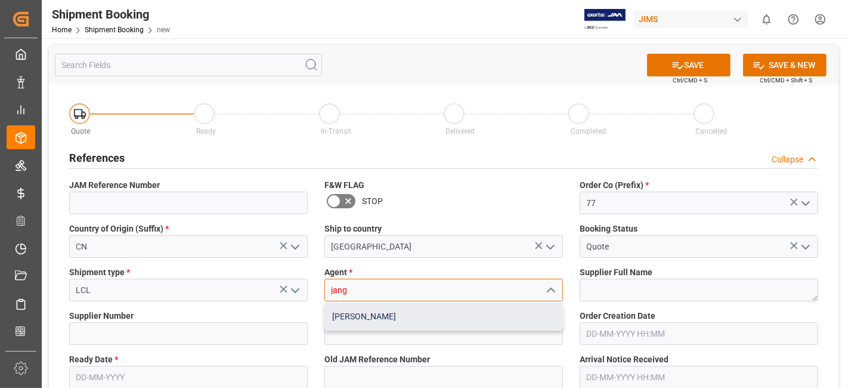
click at [416, 320] on div "[PERSON_NAME]" at bounding box center [443, 316] width 237 height 27
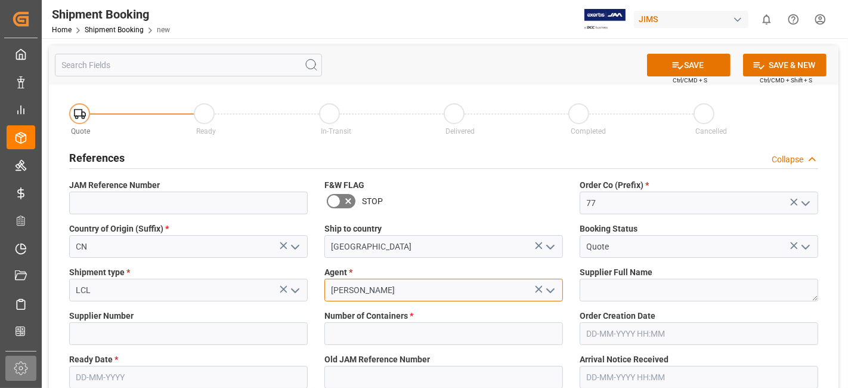
type input "[PERSON_NAME]"
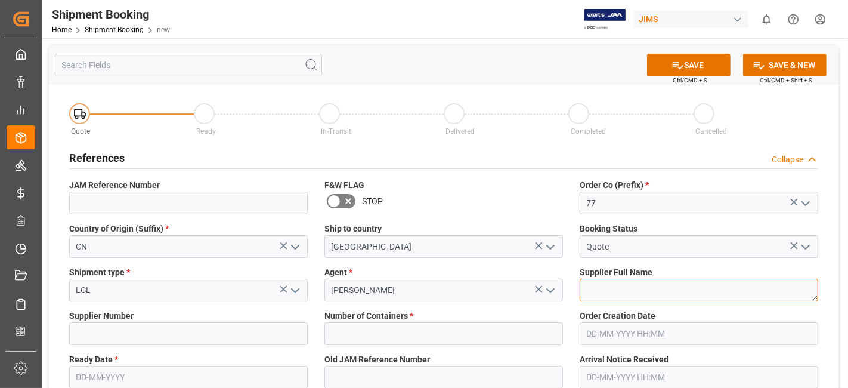
click at [630, 287] on textarea at bounding box center [699, 290] width 239 height 23
paste textarea "778797"
type textarea "778797"
click at [187, 317] on label "Supplier Number" at bounding box center [188, 316] width 239 height 13
click at [608, 288] on textarea "778797" at bounding box center [699, 290] width 239 height 23
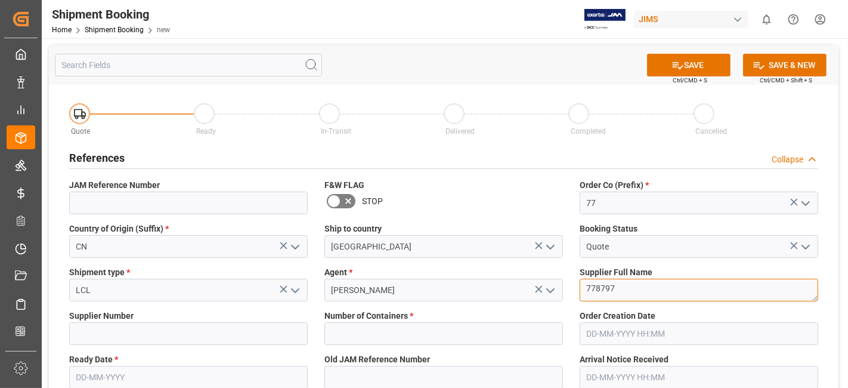
click at [608, 288] on textarea "778797" at bounding box center [699, 290] width 239 height 23
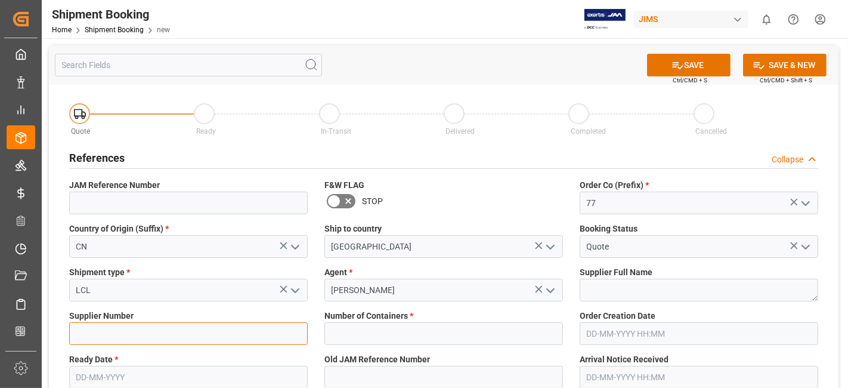
click at [153, 326] on input at bounding box center [188, 333] width 239 height 23
paste input "778797"
type input "778797"
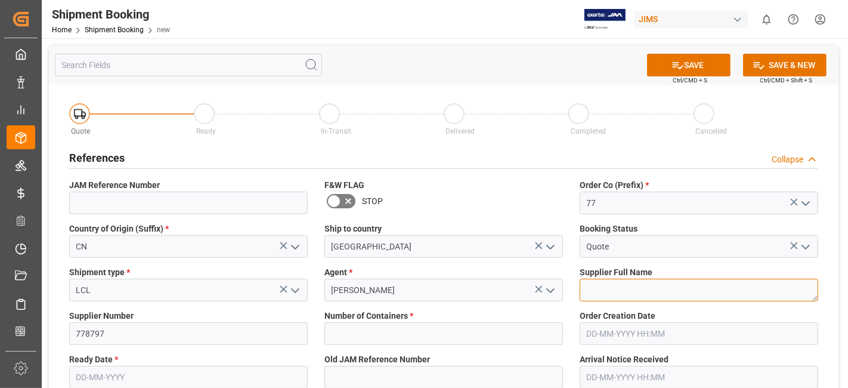
click at [610, 295] on textarea "778797" at bounding box center [699, 290] width 239 height 23
paste textarea "Fender Musical Instruments - HONG KONG"
type textarea "Fender Musical Instruments - HONG KONG"
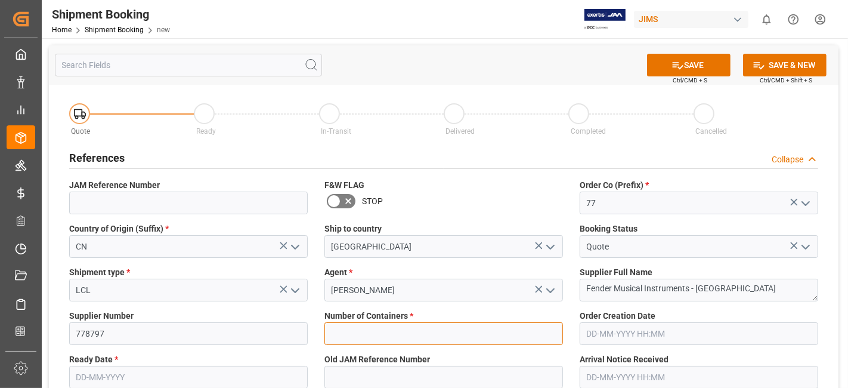
click at [422, 336] on input "text" at bounding box center [444, 333] width 239 height 23
type input "0"
click at [400, 342] on input "0" at bounding box center [444, 333] width 239 height 23
click at [144, 375] on input "text" at bounding box center [188, 377] width 239 height 23
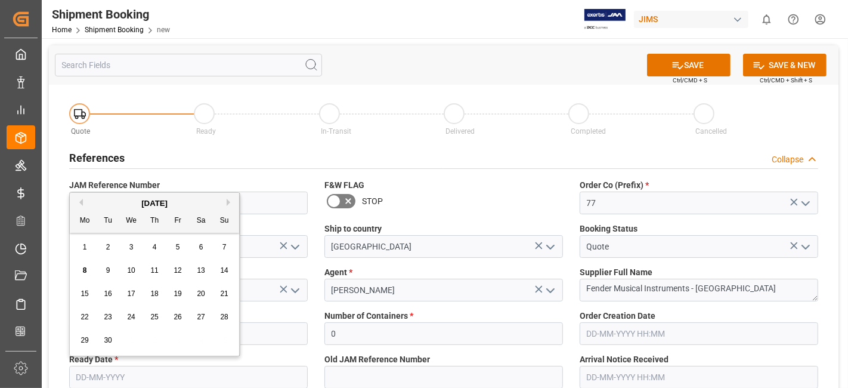
click at [119, 259] on div "8 9 10 11 12 13 14" at bounding box center [154, 270] width 163 height 23
click at [168, 275] on div "8 9 10 11 12 13 14" at bounding box center [154, 270] width 163 height 23
click at [179, 272] on span "12" at bounding box center [178, 270] width 8 height 8
type input "12-09-2025"
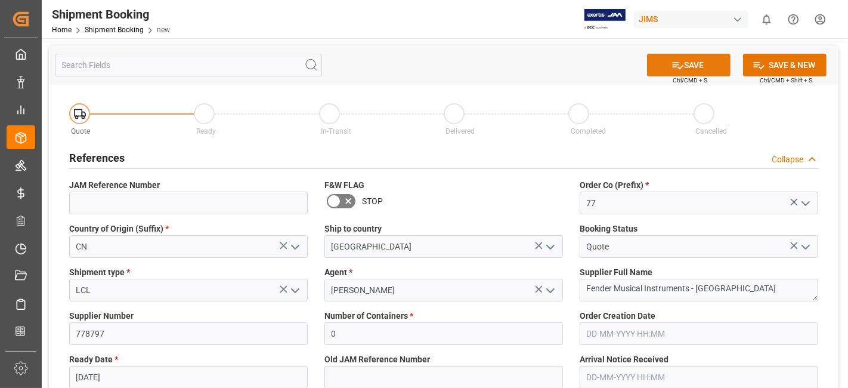
click at [676, 69] on icon at bounding box center [678, 65] width 13 height 13
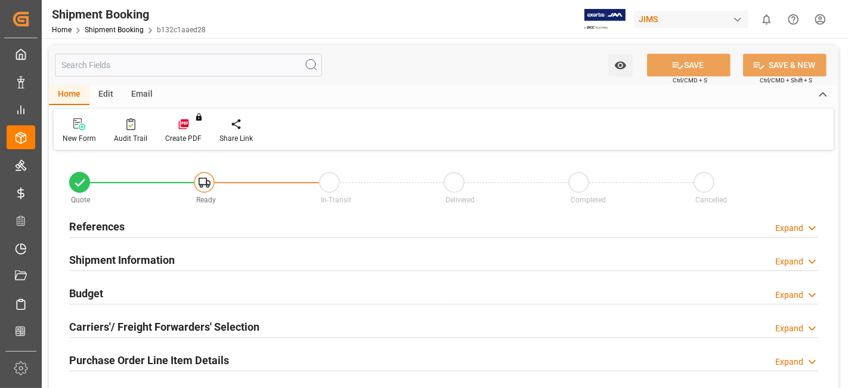
type input "0"
type input "12-09-2025"
click at [153, 223] on div "References Expand" at bounding box center [443, 225] width 749 height 23
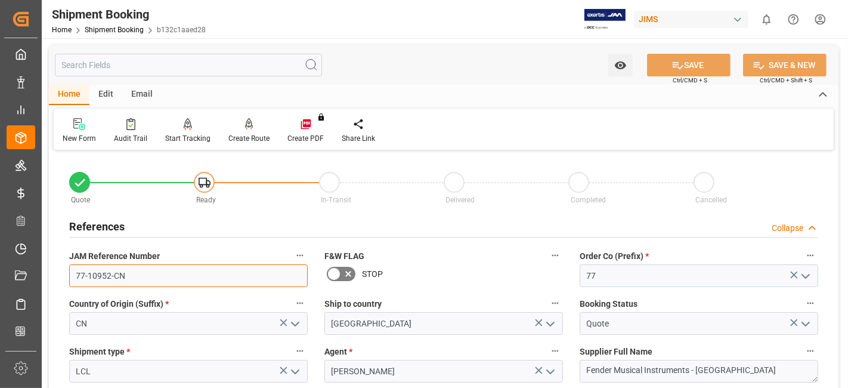
drag, startPoint x: 158, startPoint y: 276, endPoint x: 63, endPoint y: 276, distance: 95.4
click at [63, 276] on div "JAM Reference Number 77-10952-CN" at bounding box center [188, 267] width 255 height 48
click at [228, 280] on input "77-10952-CN" at bounding box center [188, 275] width 239 height 23
drag, startPoint x: 147, startPoint y: 279, endPoint x: 42, endPoint y: 275, distance: 104.5
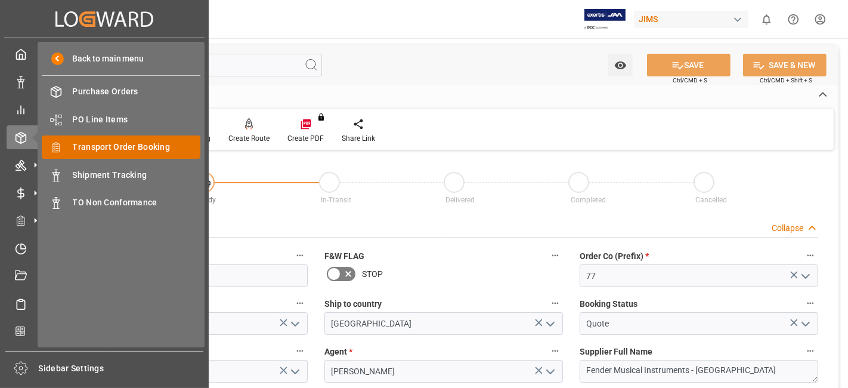
click at [147, 147] on span "Transport Order Booking" at bounding box center [137, 147] width 128 height 13
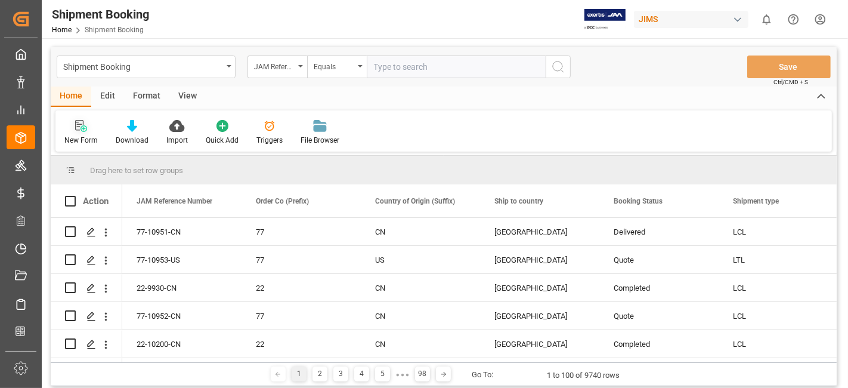
click at [81, 130] on icon at bounding box center [84, 128] width 7 height 7
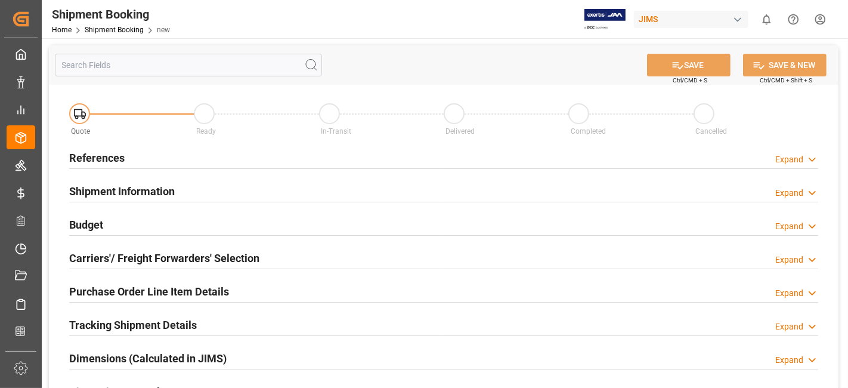
click at [153, 152] on div "References Expand" at bounding box center [443, 157] width 749 height 23
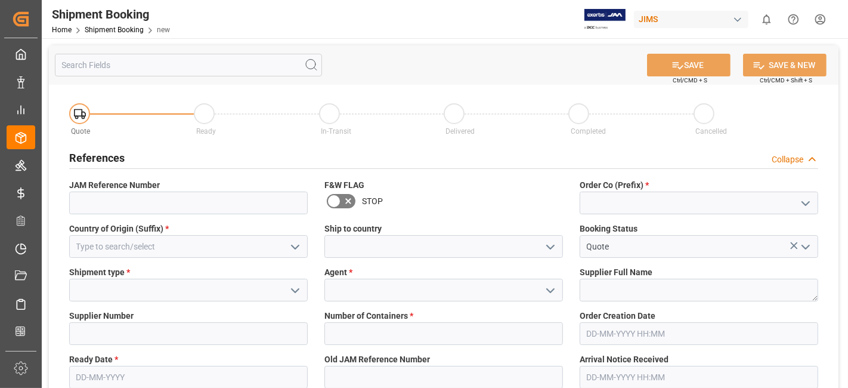
click at [801, 203] on icon "open menu" at bounding box center [806, 203] width 14 height 14
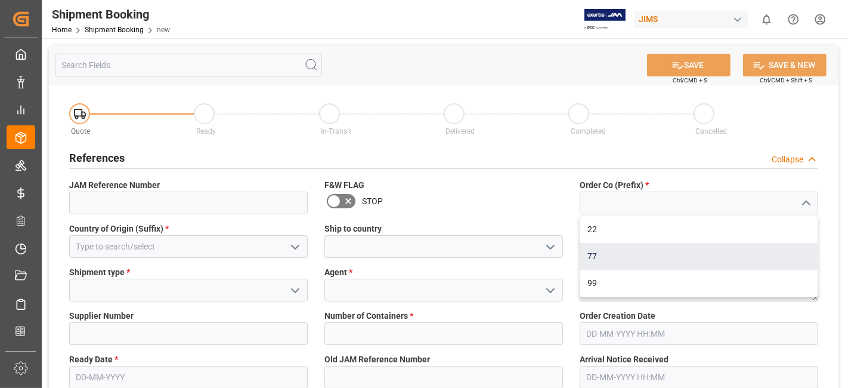
click at [715, 251] on div "77" at bounding box center [698, 256] width 237 height 27
type input "77"
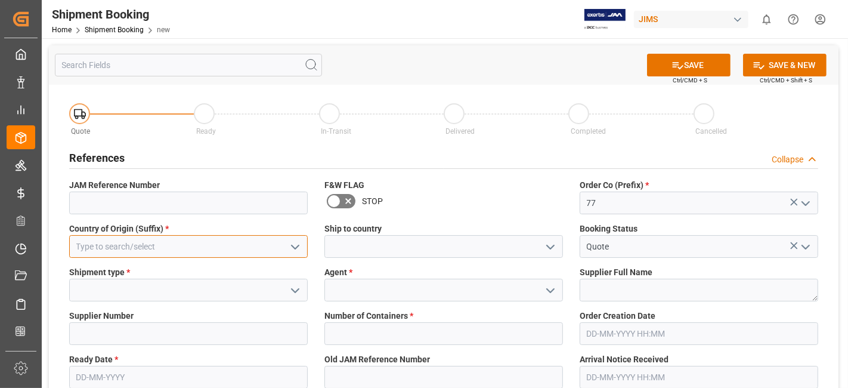
click at [173, 257] on input at bounding box center [188, 246] width 239 height 23
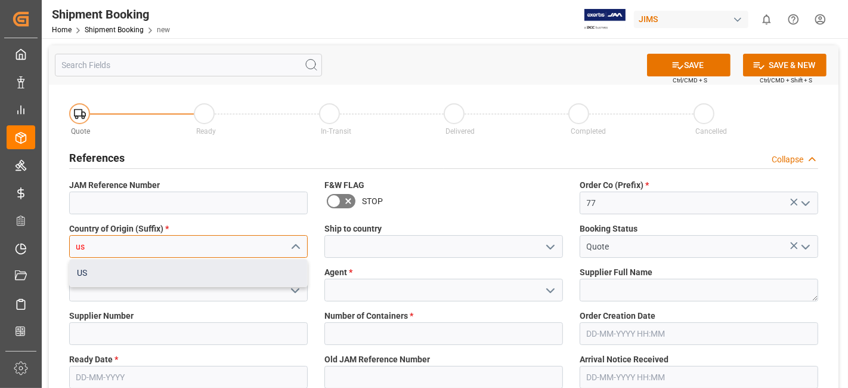
click at [155, 283] on div "US" at bounding box center [188, 272] width 237 height 27
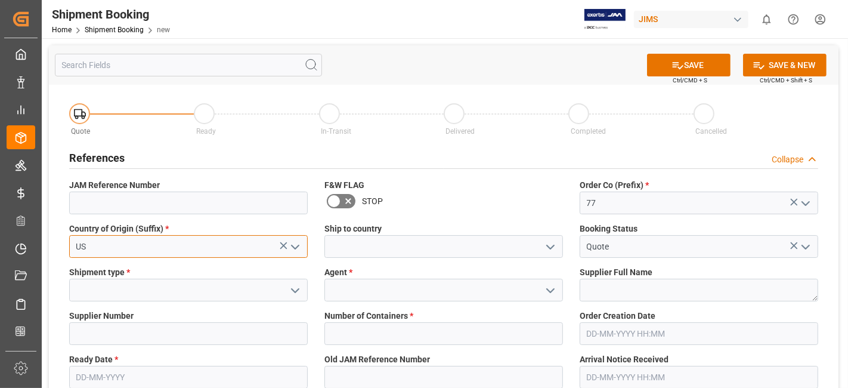
type input "US"
click at [551, 245] on icon "open menu" at bounding box center [550, 247] width 14 height 14
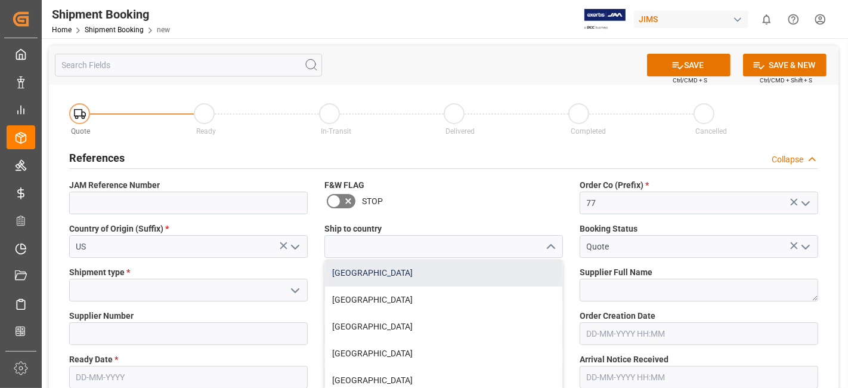
click at [478, 278] on div "[GEOGRAPHIC_DATA]" at bounding box center [443, 272] width 237 height 27
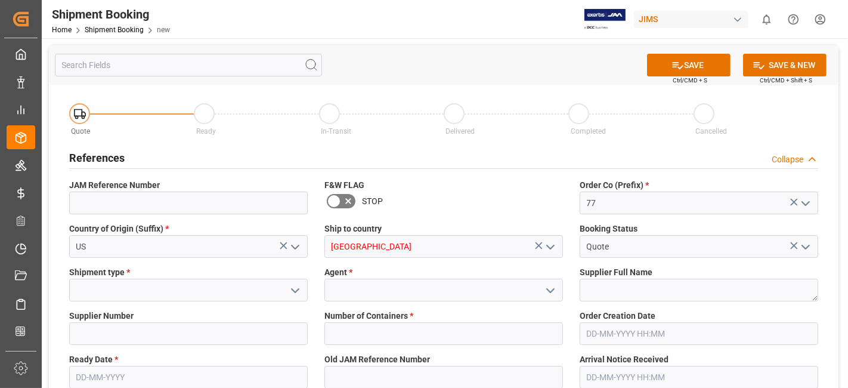
type input "[GEOGRAPHIC_DATA]"
click at [296, 291] on icon "open menu" at bounding box center [295, 290] width 14 height 14
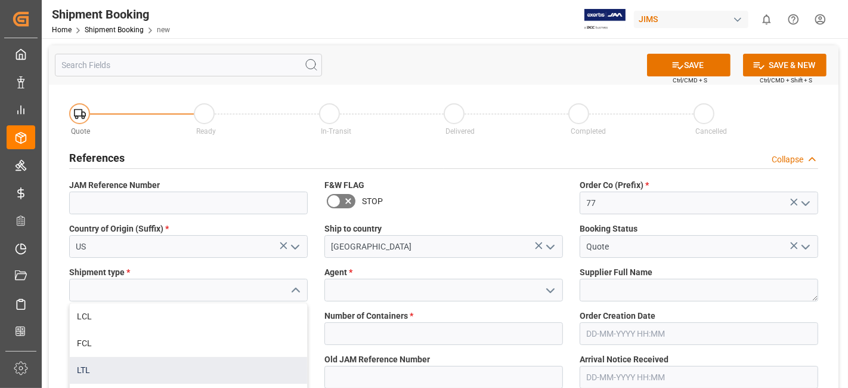
click at [200, 372] on div "LTL" at bounding box center [188, 370] width 237 height 27
type input "LTL"
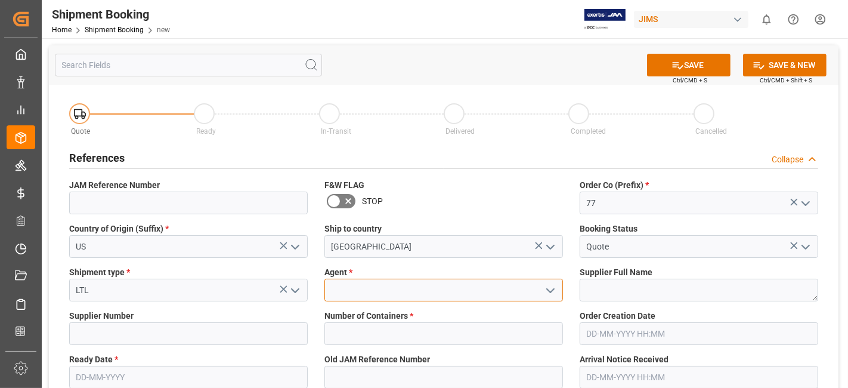
click at [472, 295] on input at bounding box center [444, 290] width 239 height 23
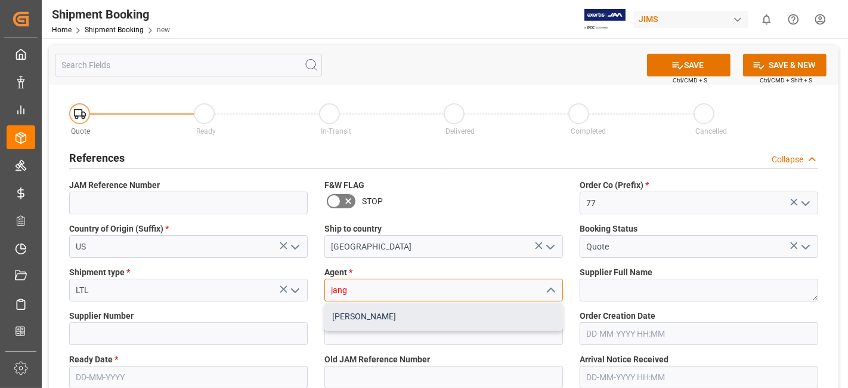
click at [421, 319] on div "[PERSON_NAME]" at bounding box center [443, 316] width 237 height 27
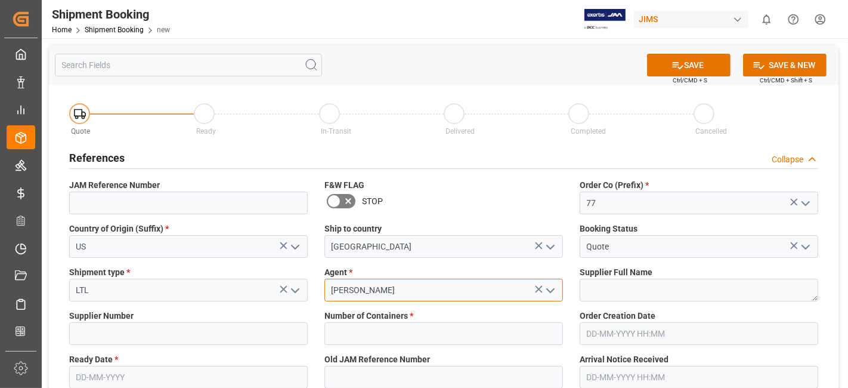
type input "[PERSON_NAME]"
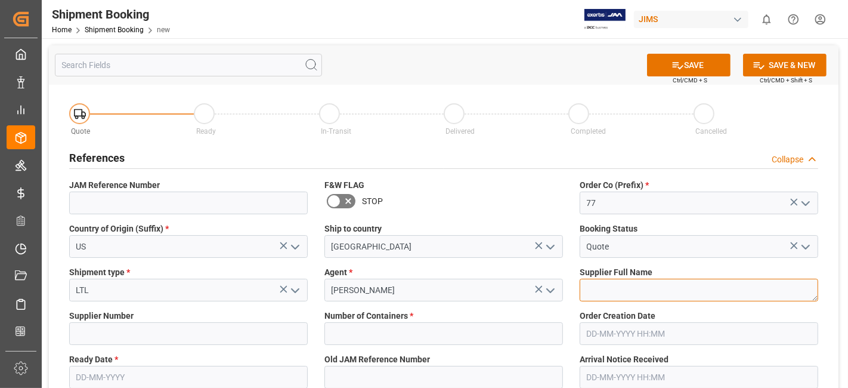
drag, startPoint x: 631, startPoint y: 285, endPoint x: 623, endPoint y: 285, distance: 7.2
click at [629, 285] on textarea at bounding box center [699, 290] width 239 height 23
paste textarea "Fender Musical Instruments Corp."
type textarea "Fender Musical Instruments Corp."
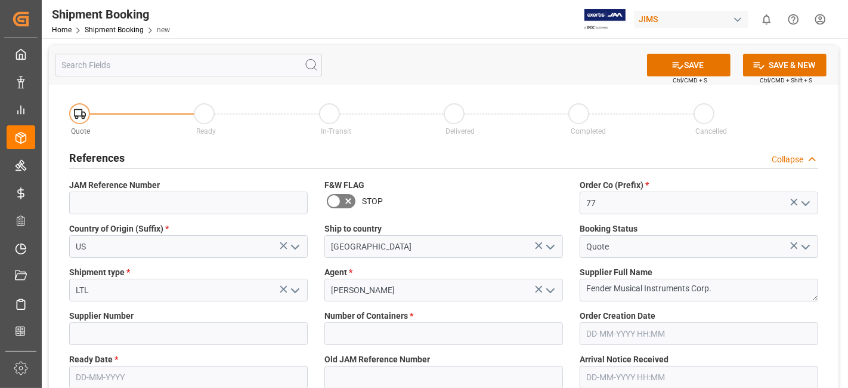
click at [187, 314] on label "Supplier Number" at bounding box center [188, 316] width 239 height 13
click at [119, 326] on input at bounding box center [188, 333] width 239 height 23
paste input "167567"
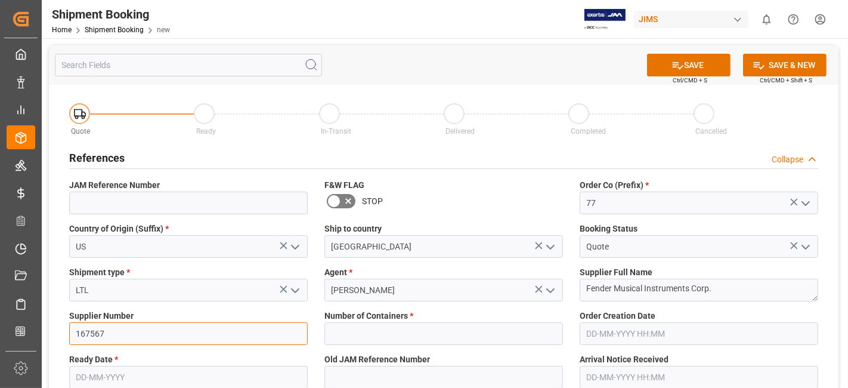
type input "167567"
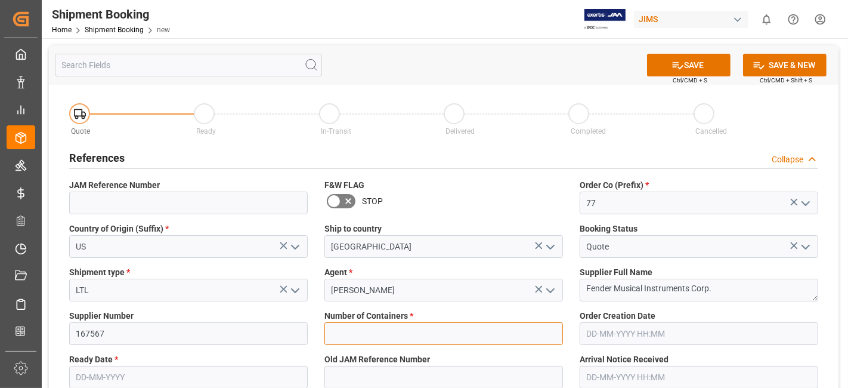
click at [462, 336] on input "text" at bounding box center [444, 333] width 239 height 23
type input "0"
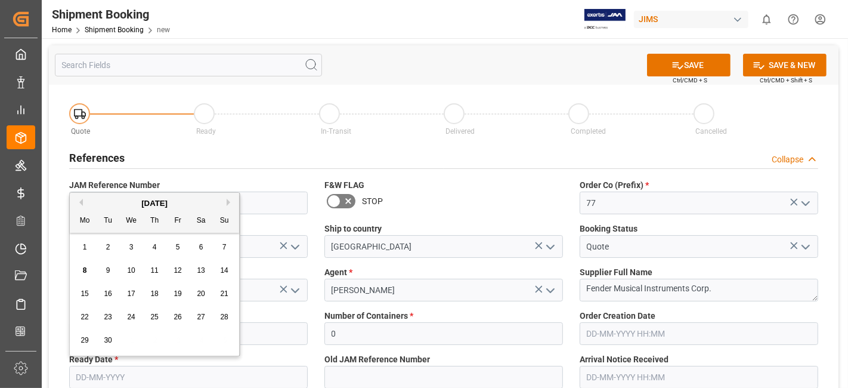
click at [129, 370] on input "text" at bounding box center [188, 377] width 239 height 23
click at [120, 280] on div "8 9 10 11 12 13 14" at bounding box center [154, 270] width 163 height 23
click at [178, 274] on span "12" at bounding box center [178, 270] width 8 height 8
type input "[DATE]"
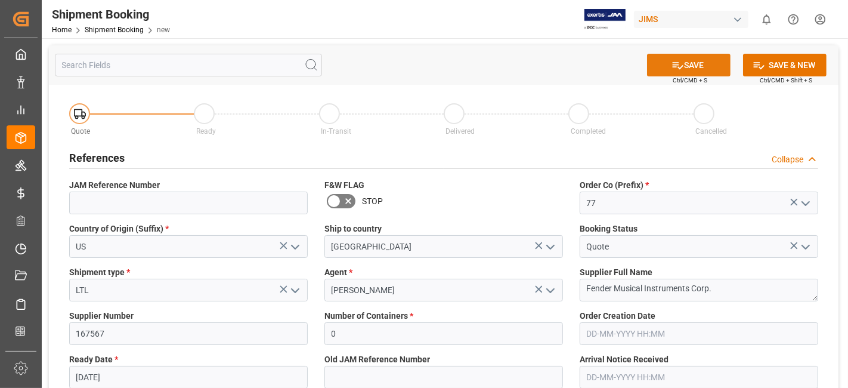
click at [679, 69] on icon at bounding box center [678, 65] width 13 height 13
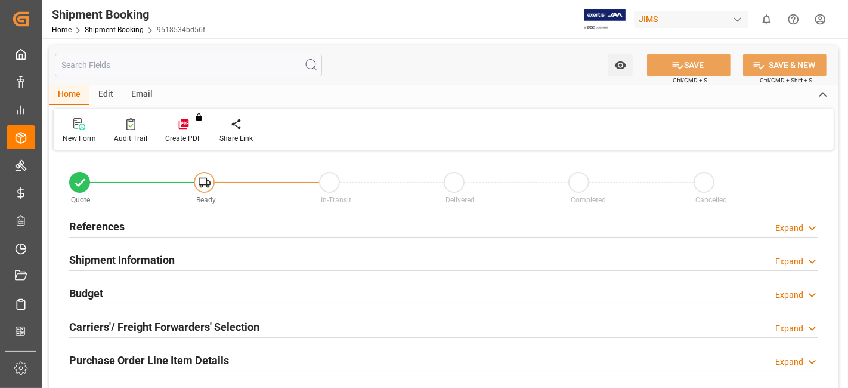
type input "0"
type input "[DATE]"
click at [156, 225] on div "References Expand" at bounding box center [443, 225] width 749 height 23
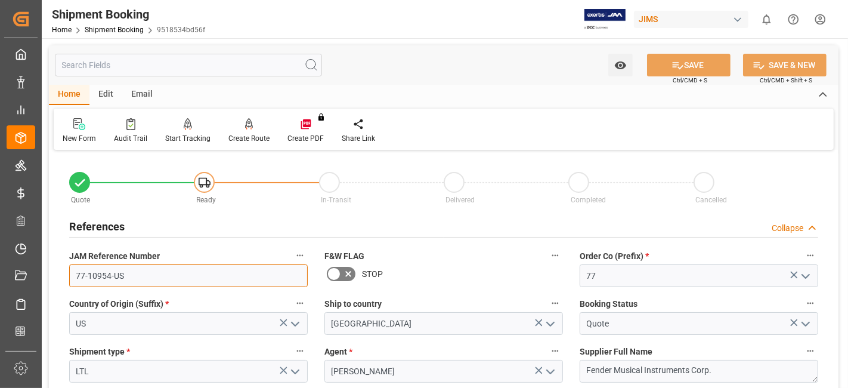
drag, startPoint x: 143, startPoint y: 279, endPoint x: 48, endPoint y: 277, distance: 94.9
click at [142, 271] on input "77-10954-US" at bounding box center [188, 275] width 239 height 23
click at [110, 225] on h2 "References" at bounding box center [96, 226] width 55 height 16
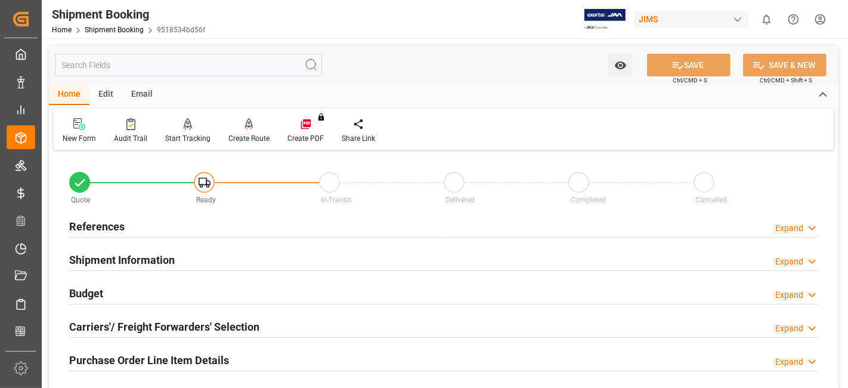
click at [110, 225] on h2 "References" at bounding box center [96, 226] width 55 height 16
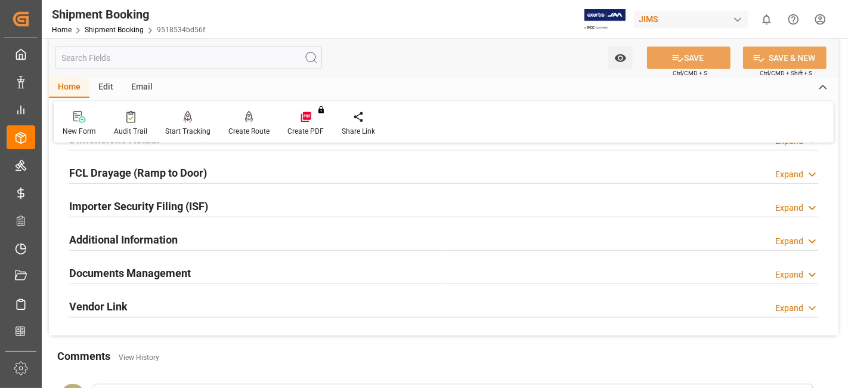
scroll to position [636, 0]
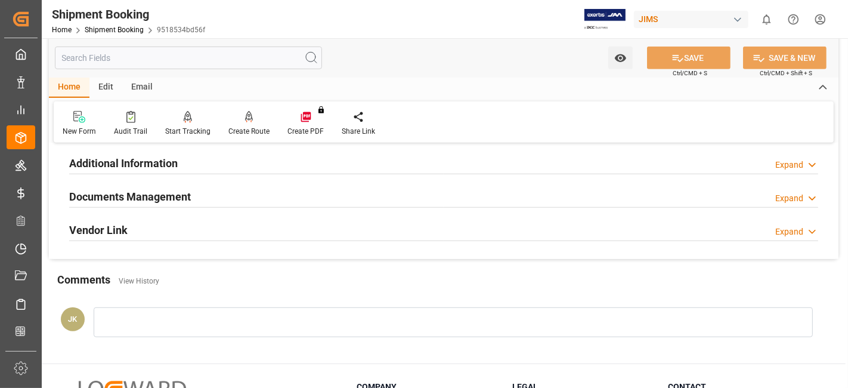
click at [152, 199] on h2 "Documents Management" at bounding box center [130, 197] width 122 height 16
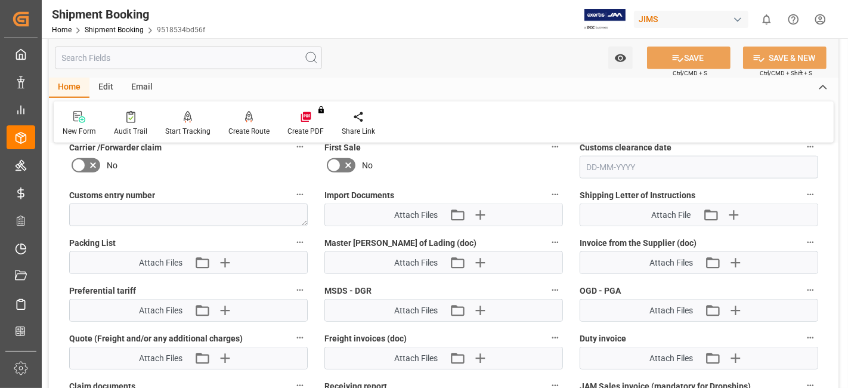
scroll to position [848, 0]
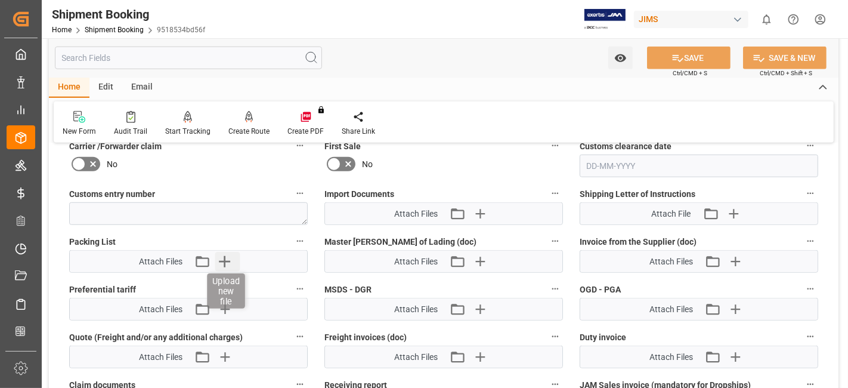
click at [223, 262] on icon "button" at bounding box center [224, 261] width 19 height 19
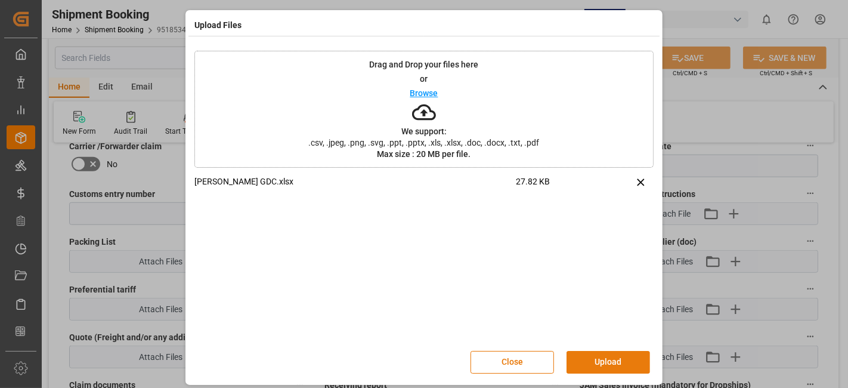
click at [598, 360] on button "Upload" at bounding box center [609, 362] width 84 height 23
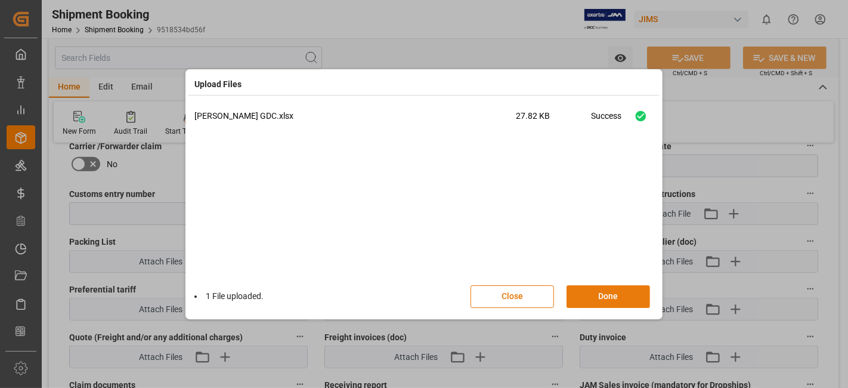
click at [603, 292] on button "Done" at bounding box center [609, 296] width 84 height 23
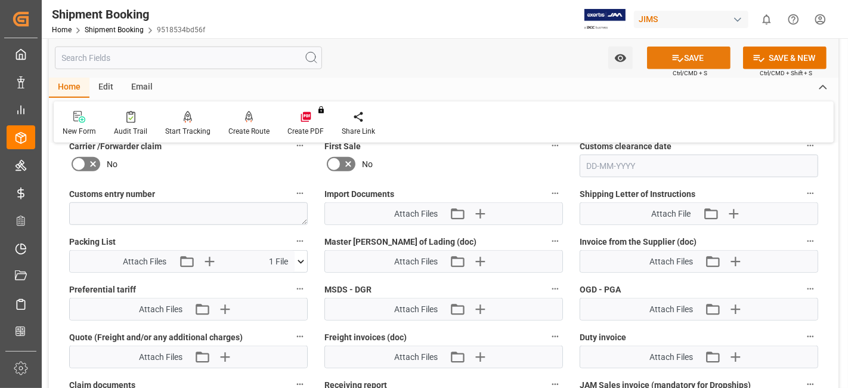
click at [668, 61] on button "SAVE" at bounding box center [689, 58] width 84 height 23
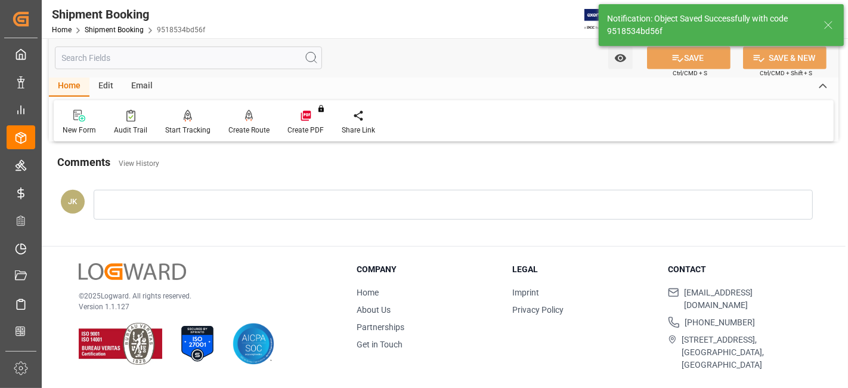
scroll to position [505, 0]
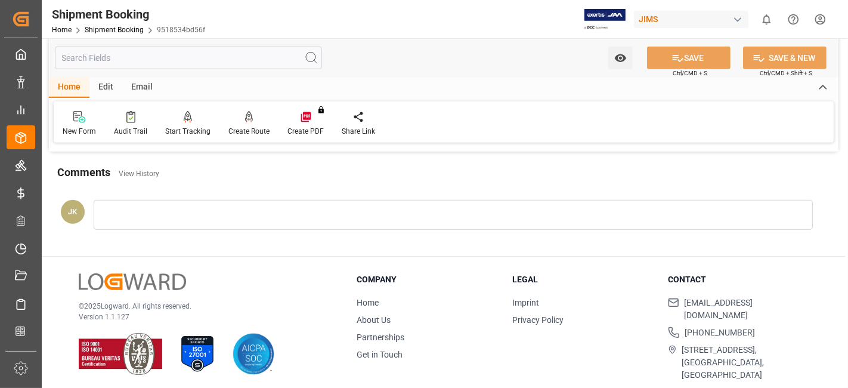
click at [254, 301] on p "© 2025 Logward. All rights reserved." at bounding box center [203, 306] width 248 height 11
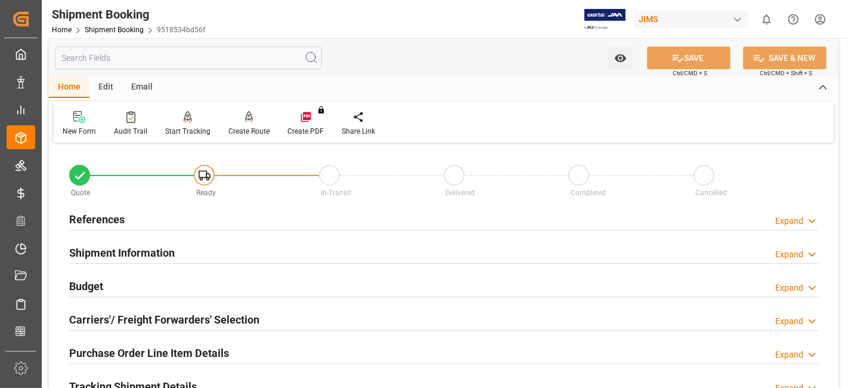
scroll to position [0, 0]
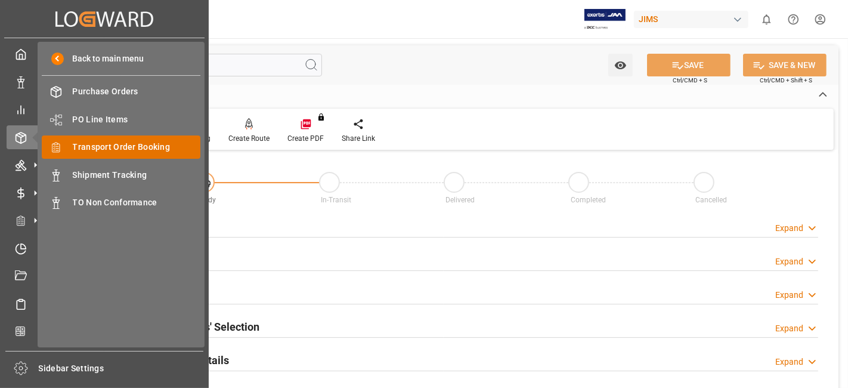
click at [168, 150] on span "Transport Order Booking" at bounding box center [137, 147] width 128 height 13
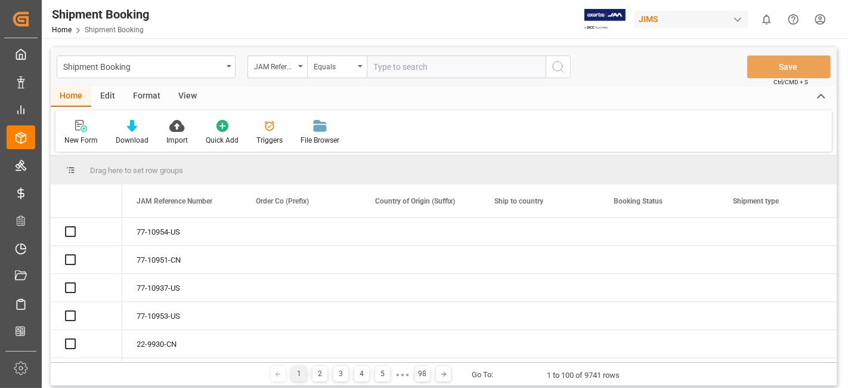
click at [397, 66] on input "text" at bounding box center [456, 66] width 179 height 23
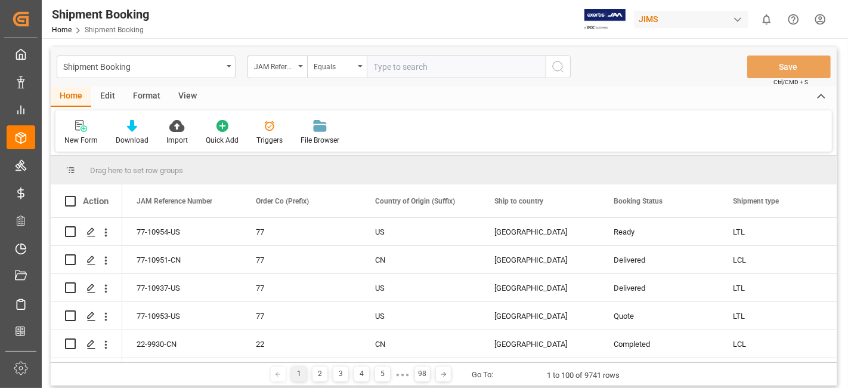
click at [401, 67] on input "text" at bounding box center [456, 66] width 179 height 23
type input "77-10952-CN"
click at [554, 72] on icon "search button" at bounding box center [558, 67] width 14 height 14
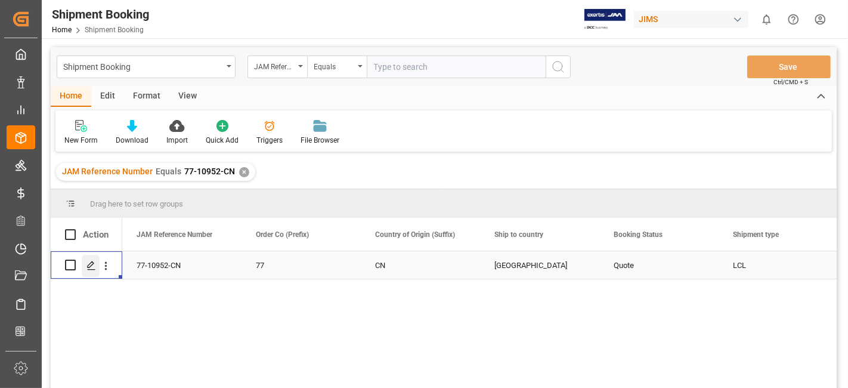
click at [94, 263] on icon "Press SPACE to select this row." at bounding box center [91, 266] width 10 height 10
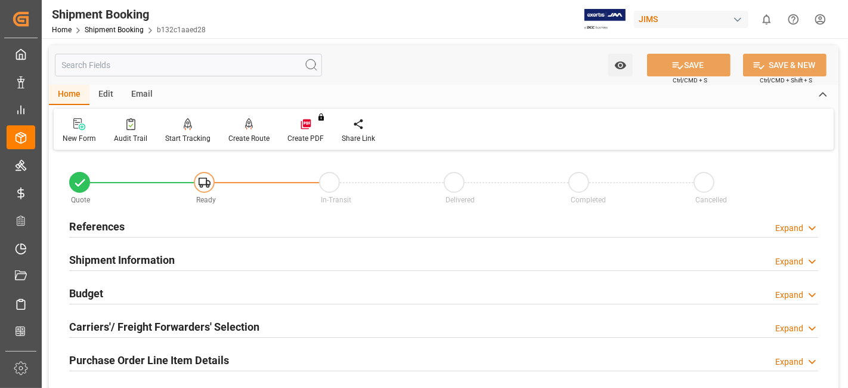
click at [112, 354] on h2 "Purchase Order Line Item Details" at bounding box center [149, 360] width 160 height 16
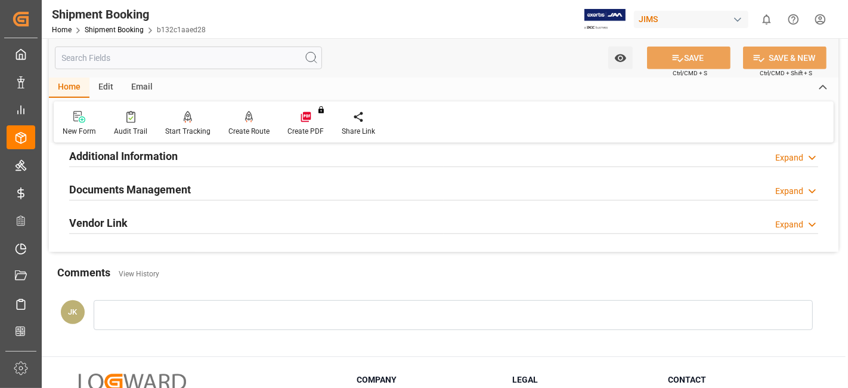
scroll to position [583, 0]
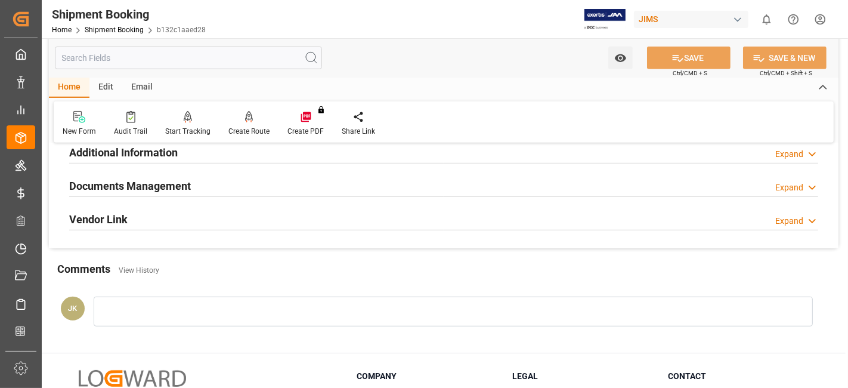
click at [141, 187] on h2 "Documents Management" at bounding box center [130, 186] width 122 height 16
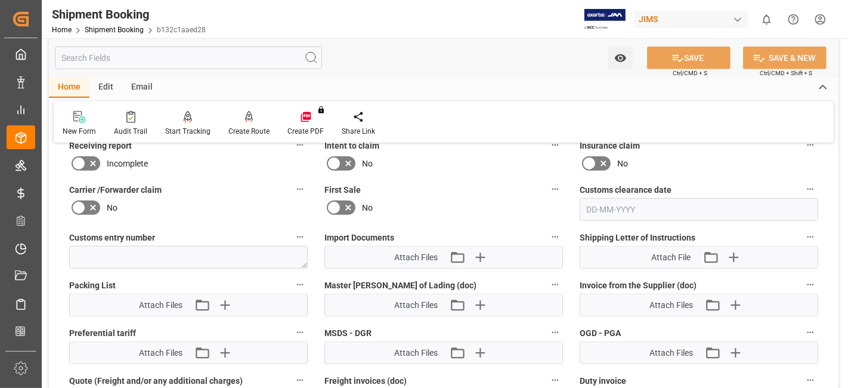
scroll to position [742, 0]
click at [228, 302] on icon "button" at bounding box center [224, 303] width 19 height 19
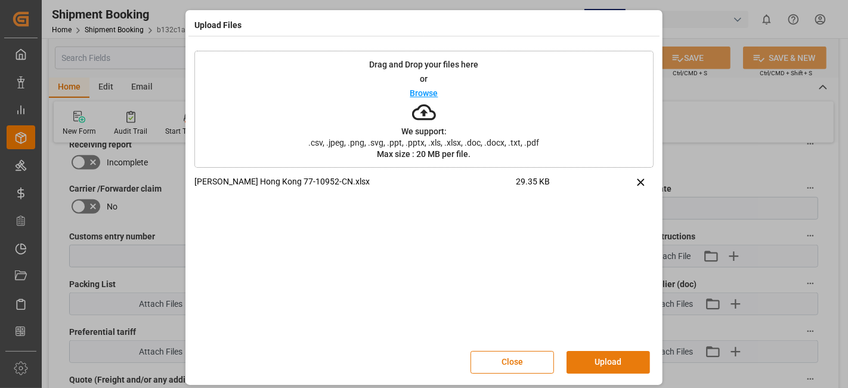
click at [601, 361] on button "Upload" at bounding box center [609, 362] width 84 height 23
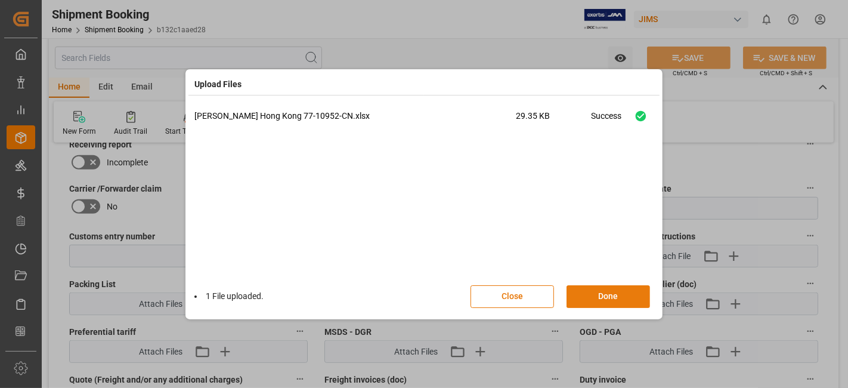
click at [601, 299] on button "Done" at bounding box center [609, 296] width 84 height 23
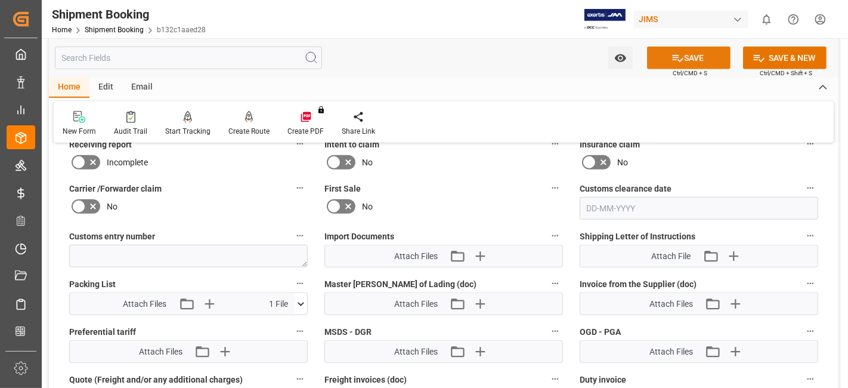
click at [654, 63] on button "SAVE" at bounding box center [689, 58] width 84 height 23
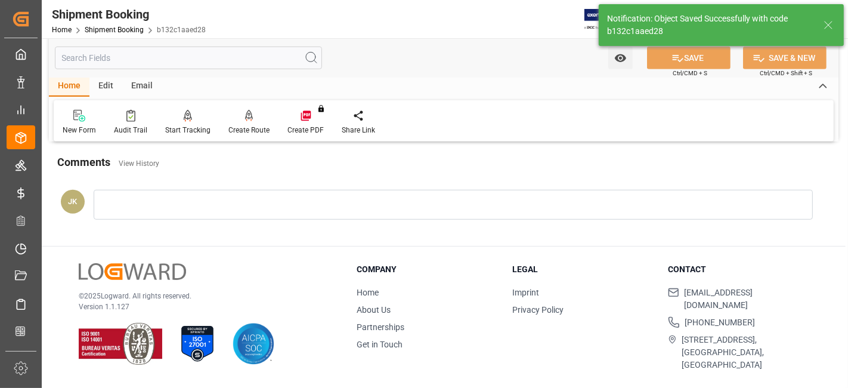
scroll to position [505, 0]
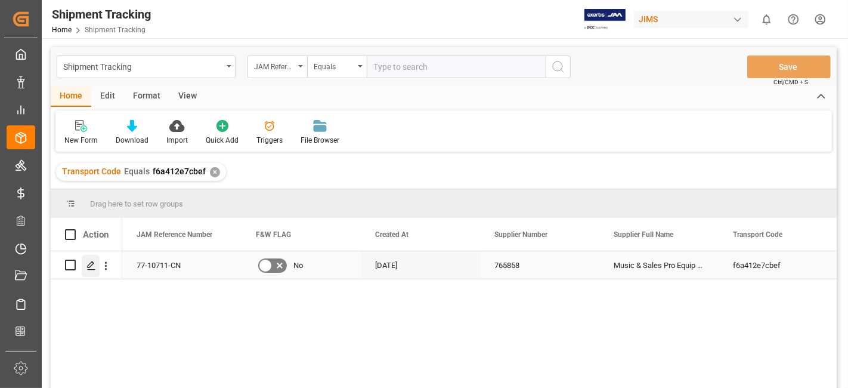
click at [91, 267] on icon "Press SPACE to select this row." at bounding box center [91, 266] width 10 height 10
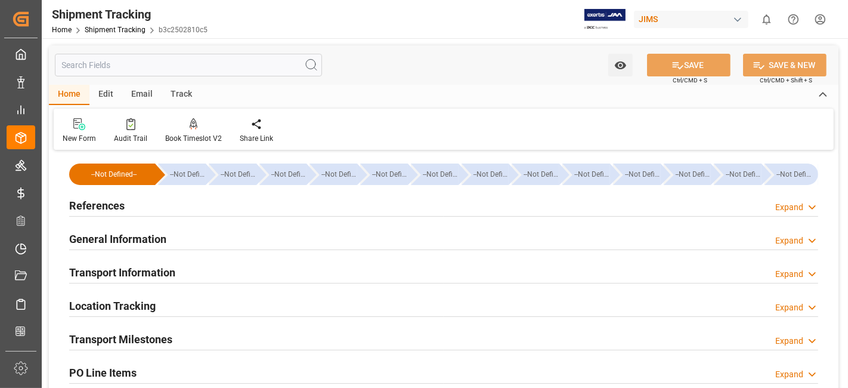
type input "[DATE] 00:00"
click at [174, 339] on div "Transport Milestones Expand" at bounding box center [443, 338] width 749 height 23
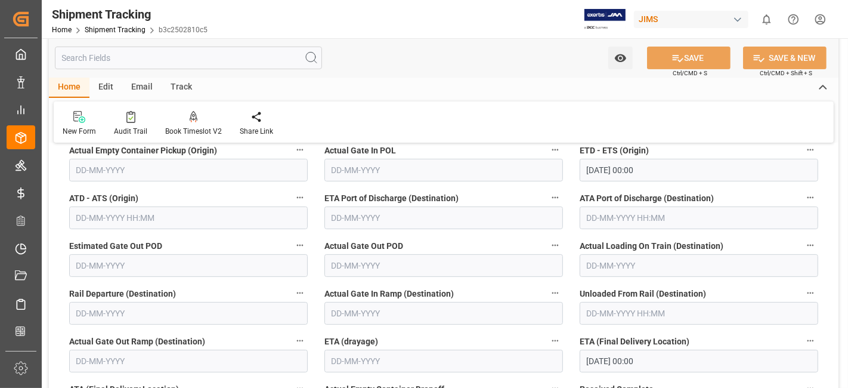
scroll to position [291, 0]
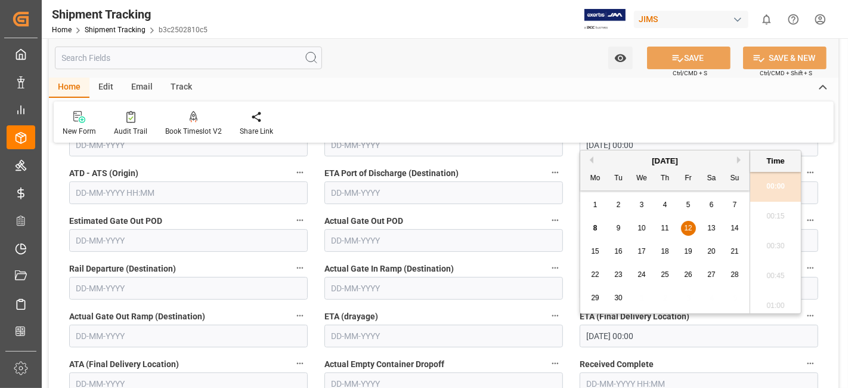
click at [655, 335] on input "[DATE] 00:00" at bounding box center [699, 336] width 239 height 23
click at [645, 228] on span "10" at bounding box center [642, 228] width 8 height 8
type input "[DATE] 00:00"
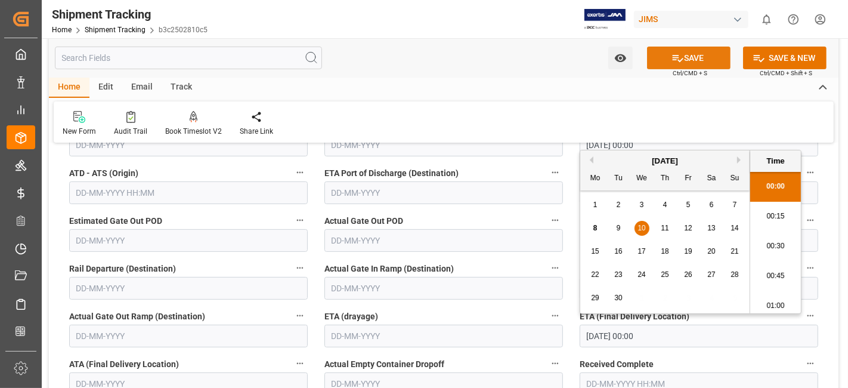
click at [664, 65] on button "SAVE" at bounding box center [689, 58] width 84 height 23
